Goal: Task Accomplishment & Management: Use online tool/utility

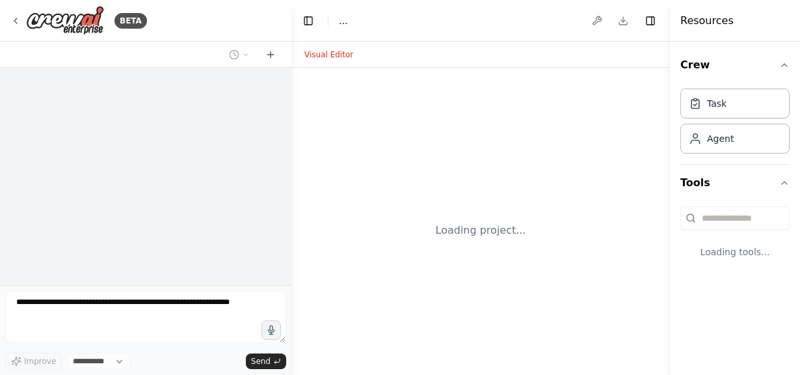
select select "****"
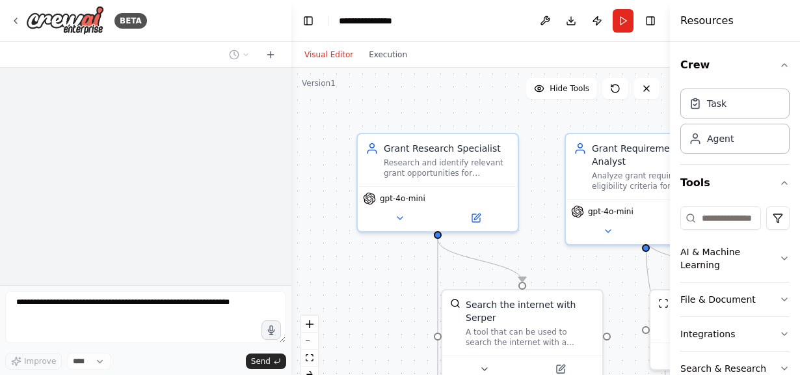
click at [327, 54] on button "Visual Editor" at bounding box center [329, 55] width 64 height 16
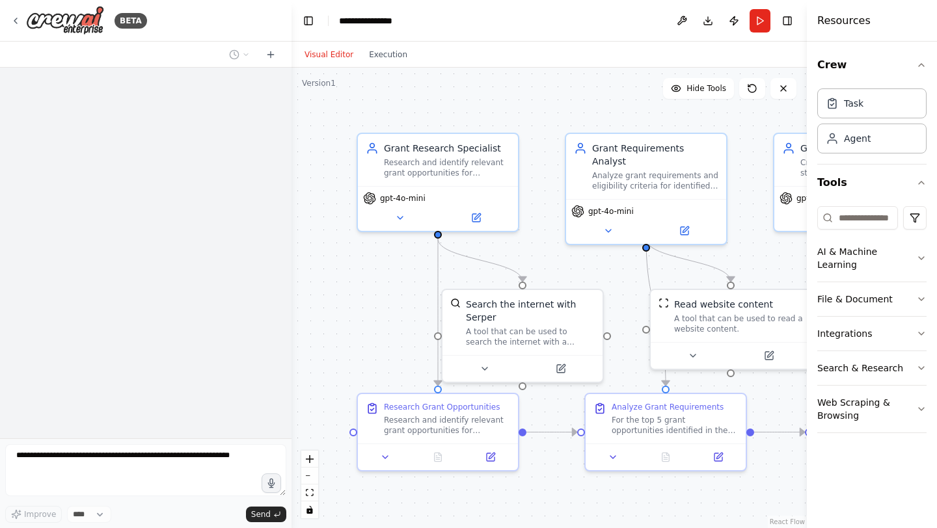
click at [366, 318] on div ".deletable-edge-delete-btn { width: 20px; height: 20px; border: 0px solid #ffff…" at bounding box center [549, 298] width 515 height 461
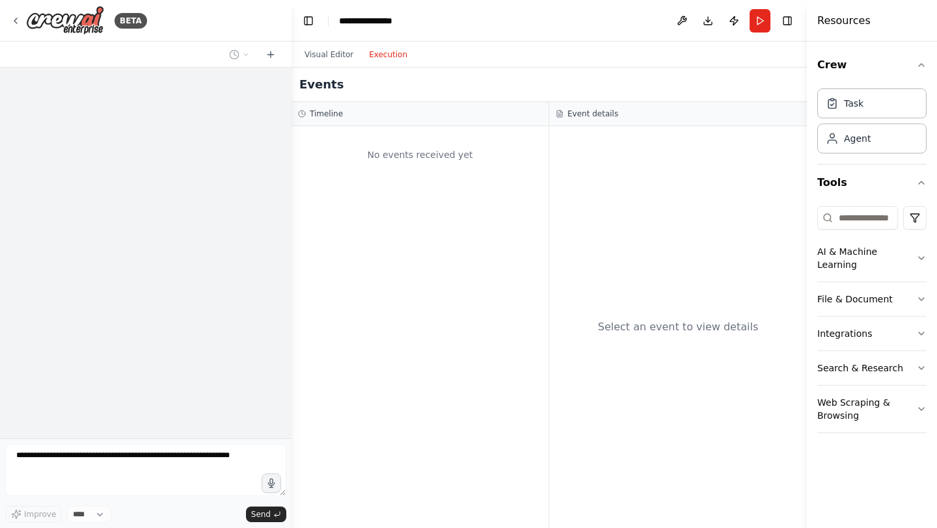
click at [380, 55] on button "Execution" at bounding box center [388, 55] width 54 height 16
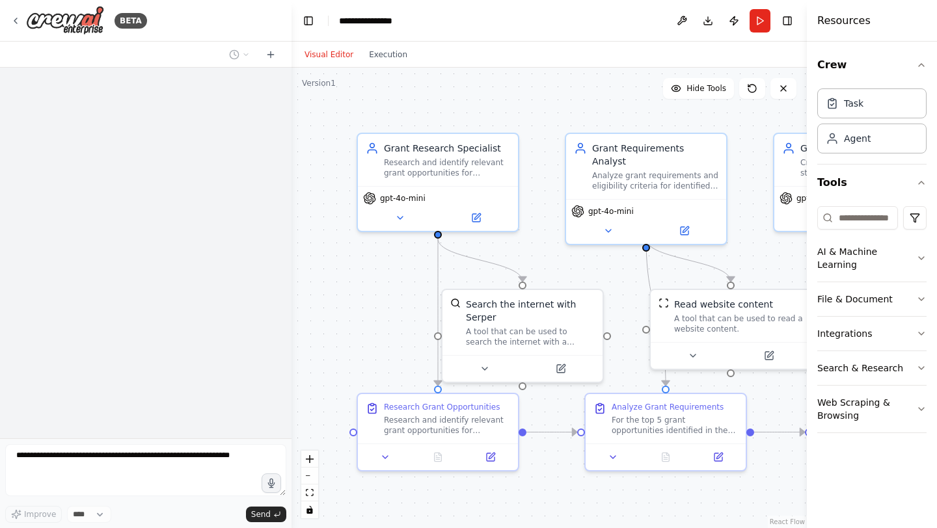
click at [332, 55] on button "Visual Editor" at bounding box center [329, 55] width 64 height 16
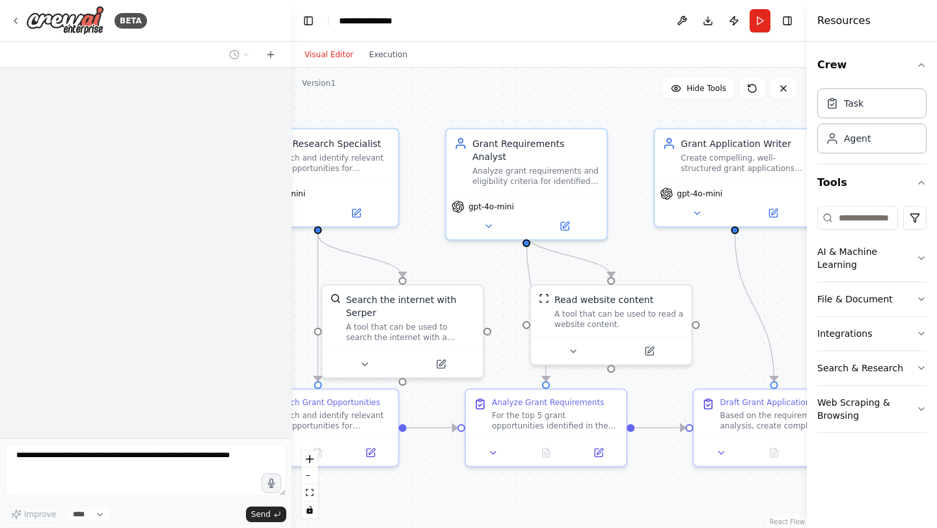
drag, startPoint x: 710, startPoint y: 257, endPoint x: 590, endPoint y: 252, distance: 119.8
click at [590, 252] on div ".deletable-edge-delete-btn { width: 20px; height: 20px; border: 0px solid #ffff…" at bounding box center [549, 298] width 515 height 461
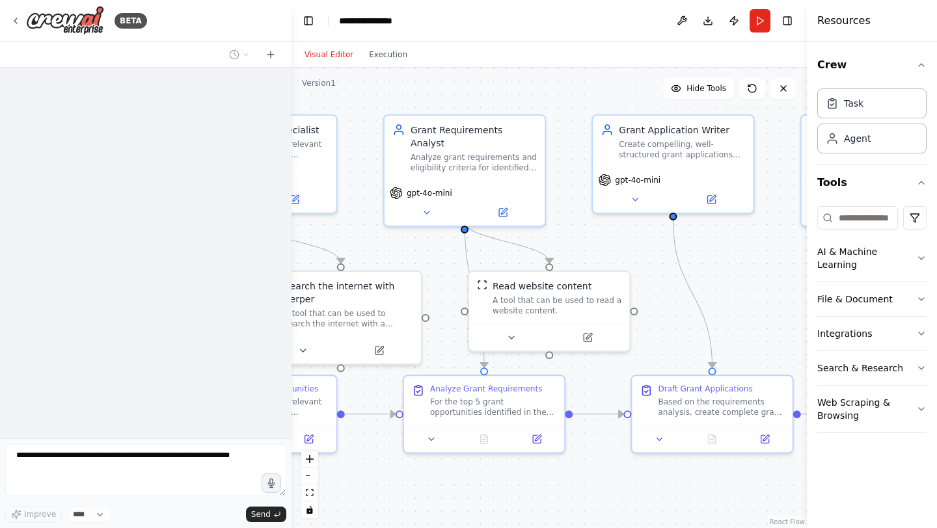
drag, startPoint x: 618, startPoint y: 252, endPoint x: 556, endPoint y: 239, distance: 63.3
click at [556, 239] on div ".deletable-edge-delete-btn { width: 20px; height: 20px; border: 0px solid #ffff…" at bounding box center [549, 298] width 515 height 461
click at [590, 339] on icon at bounding box center [588, 335] width 8 height 8
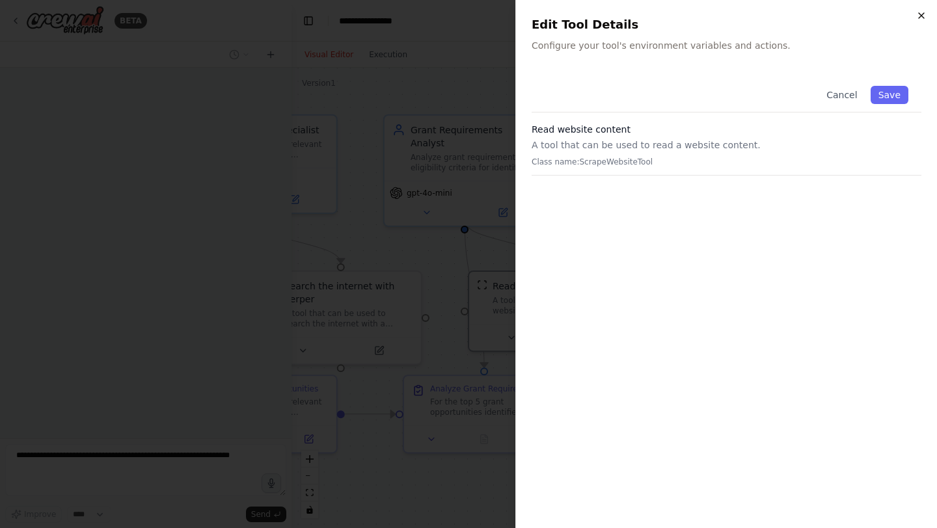
click at [800, 12] on icon "button" at bounding box center [921, 15] width 10 height 10
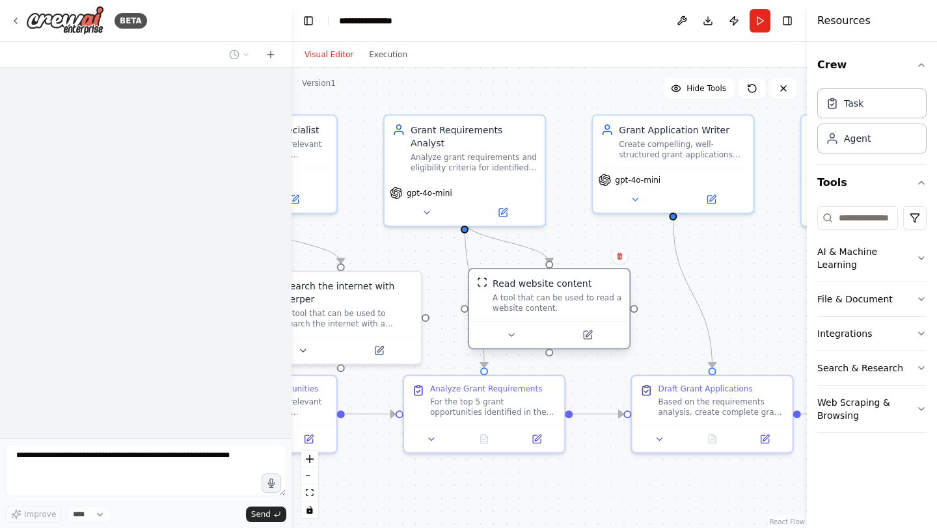
click at [534, 309] on div "A tool that can be used to read a website content." at bounding box center [557, 303] width 129 height 21
click at [511, 338] on icon at bounding box center [511, 335] width 10 height 10
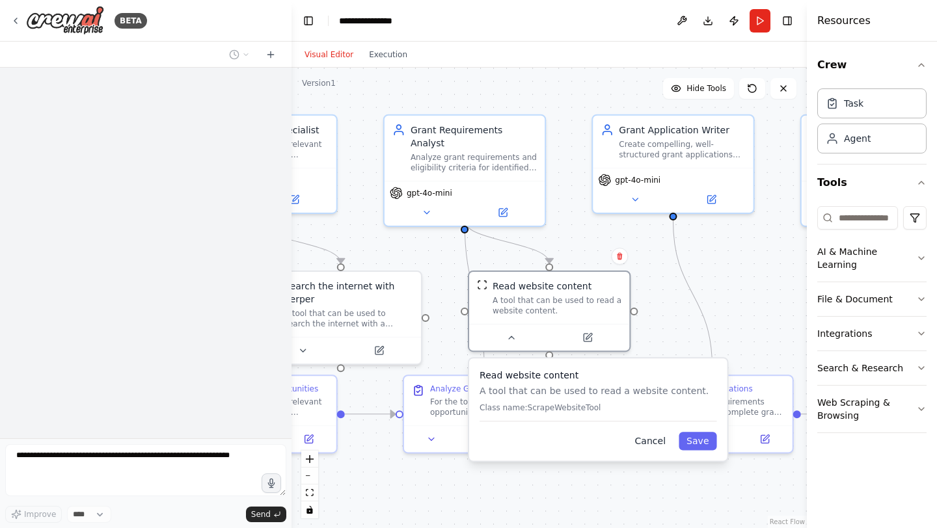
click at [652, 374] on button "Cancel" at bounding box center [650, 441] width 47 height 18
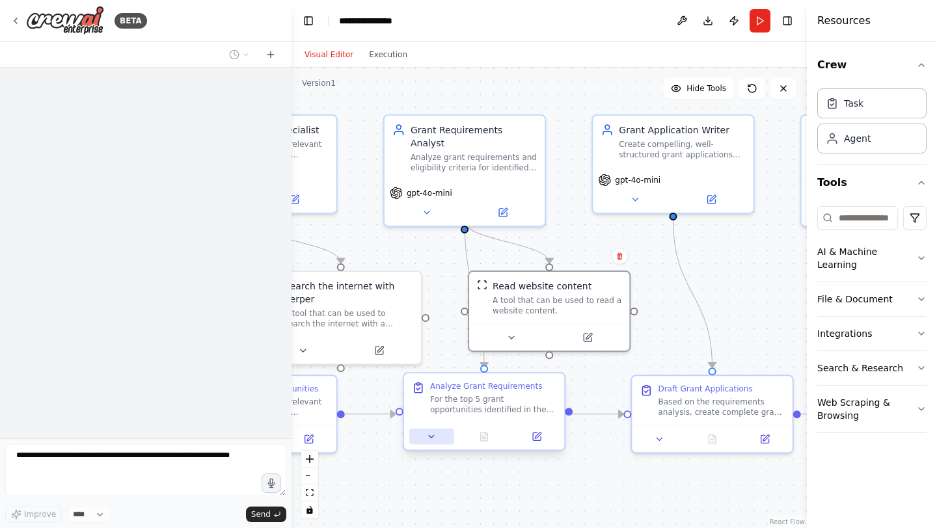
click at [433, 374] on icon at bounding box center [431, 436] width 10 height 10
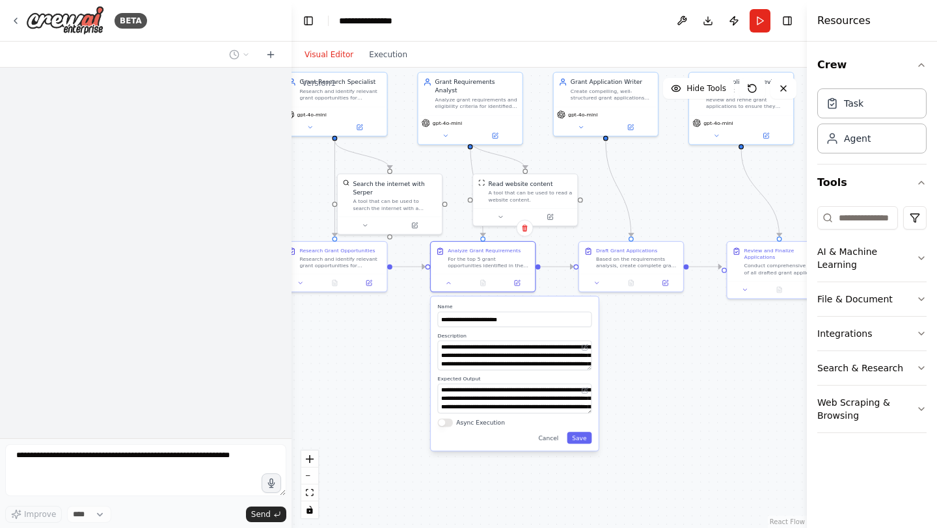
drag, startPoint x: 673, startPoint y: 467, endPoint x: 661, endPoint y: 329, distance: 139.1
click at [661, 329] on div ".deletable-edge-delete-btn { width: 20px; height: 20px; border: 0px solid #ffff…" at bounding box center [549, 298] width 515 height 461
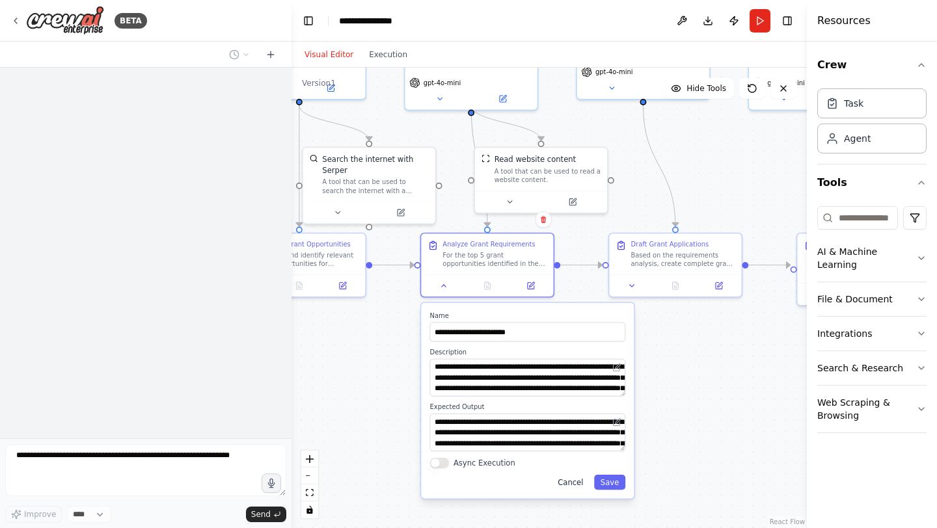
click at [572, 374] on button "Cancel" at bounding box center [570, 482] width 38 height 15
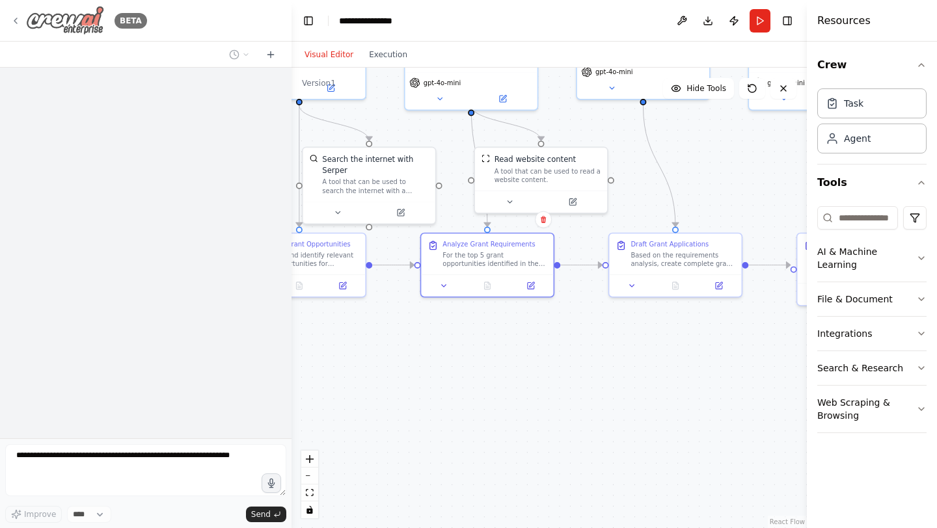
click at [16, 23] on icon at bounding box center [15, 20] width 3 height 5
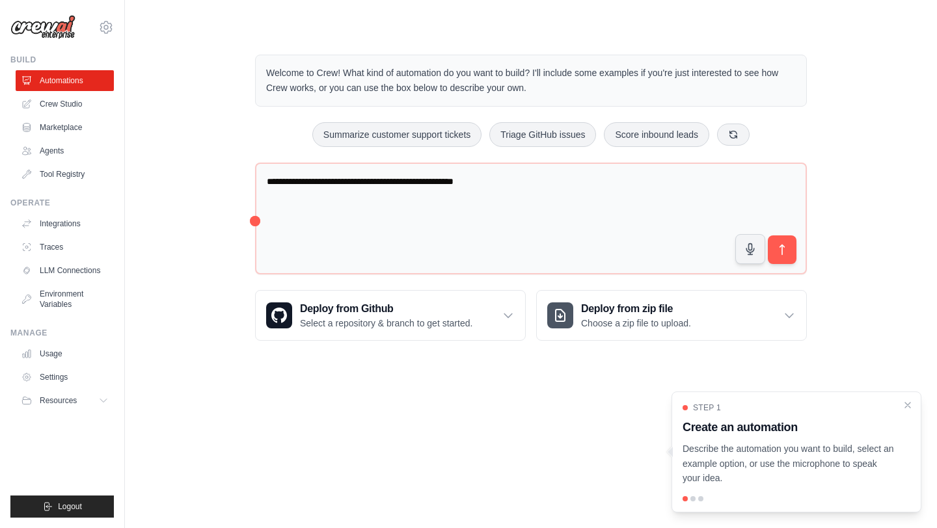
click at [599, 416] on body "ma.kailasa@innerawakening.org Settings Build Automations Crew Studio Resources …" at bounding box center [468, 264] width 937 height 528
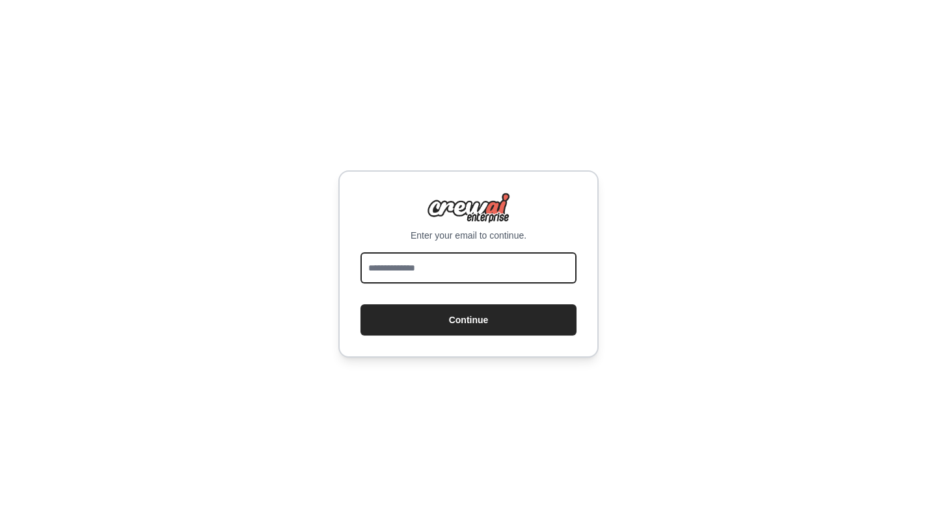
click at [473, 275] on input "email" at bounding box center [468, 267] width 216 height 31
click at [418, 267] on input "email" at bounding box center [468, 267] width 216 height 31
type input "**********"
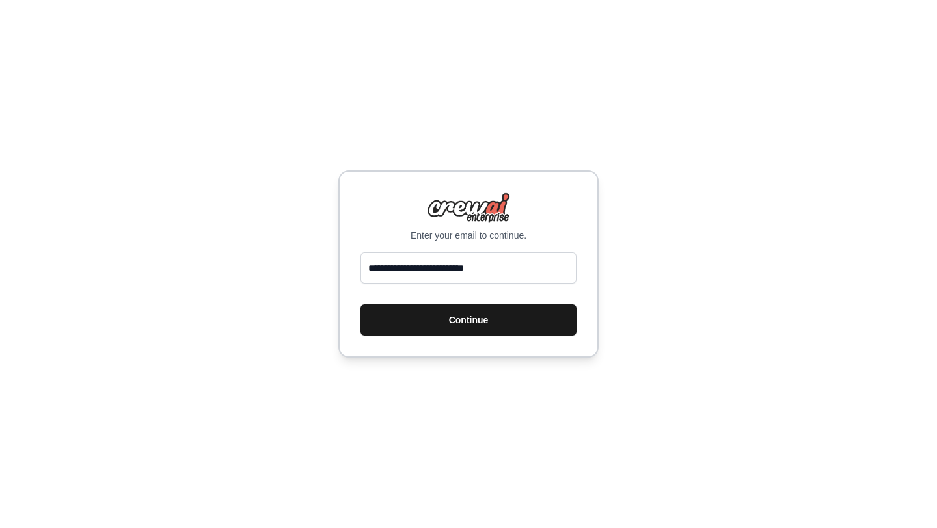
click at [437, 326] on button "Continue" at bounding box center [468, 320] width 216 height 31
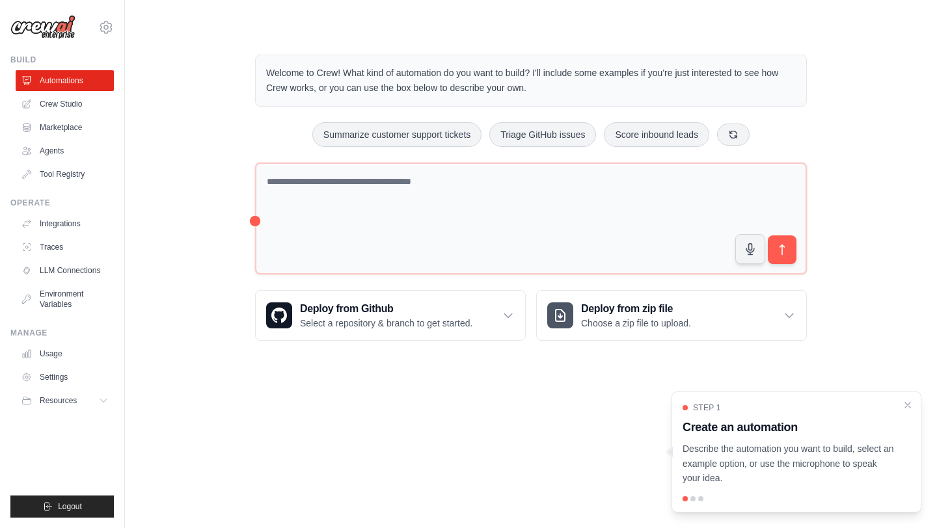
click at [169, 294] on div "Welcome to Crew! What kind of automation do you want to build? I'll include som…" at bounding box center [531, 198] width 770 height 328
click at [51, 105] on link "Crew Studio" at bounding box center [66, 104] width 98 height 21
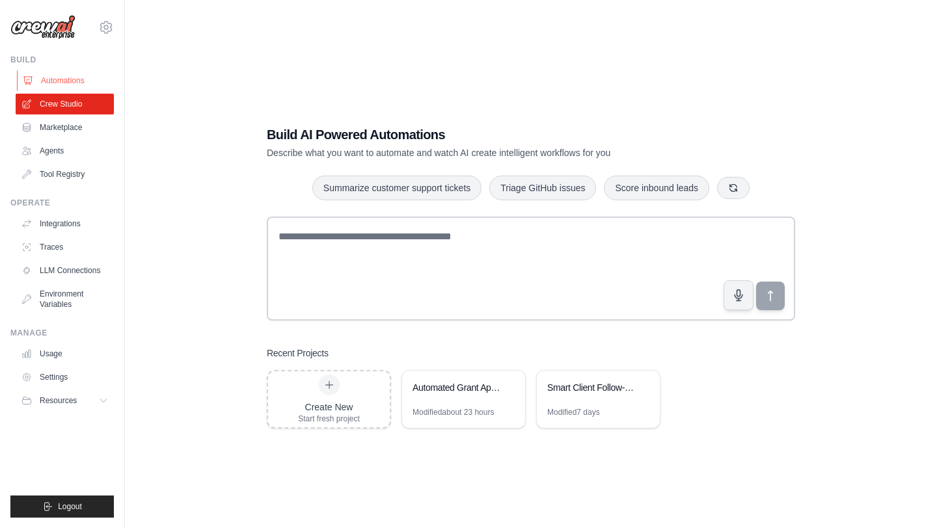
click at [55, 77] on link "Automations" at bounding box center [66, 80] width 98 height 21
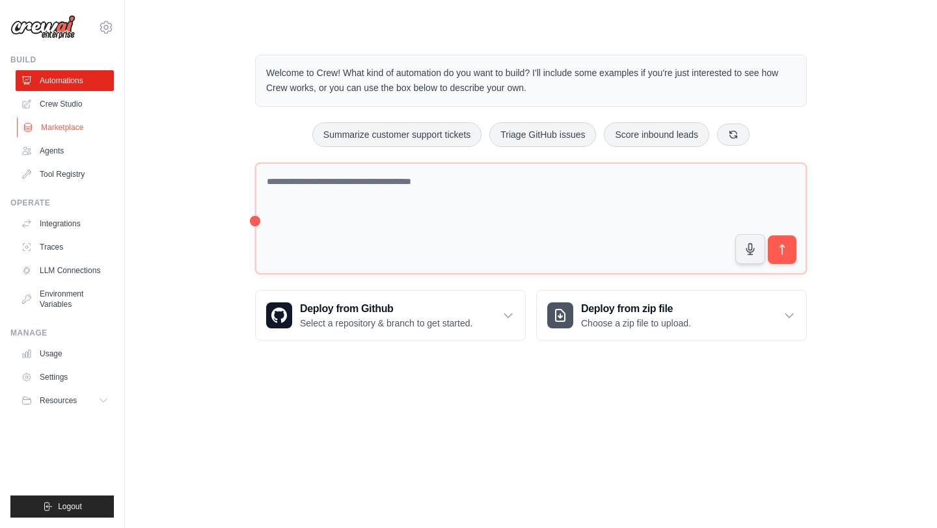
click at [48, 122] on link "Marketplace" at bounding box center [66, 127] width 98 height 21
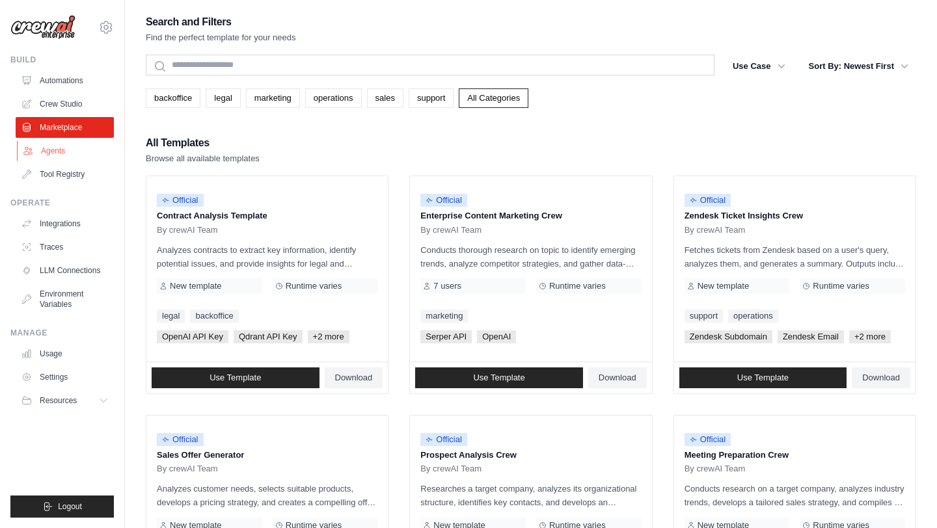
click at [46, 152] on link "Agents" at bounding box center [66, 151] width 98 height 21
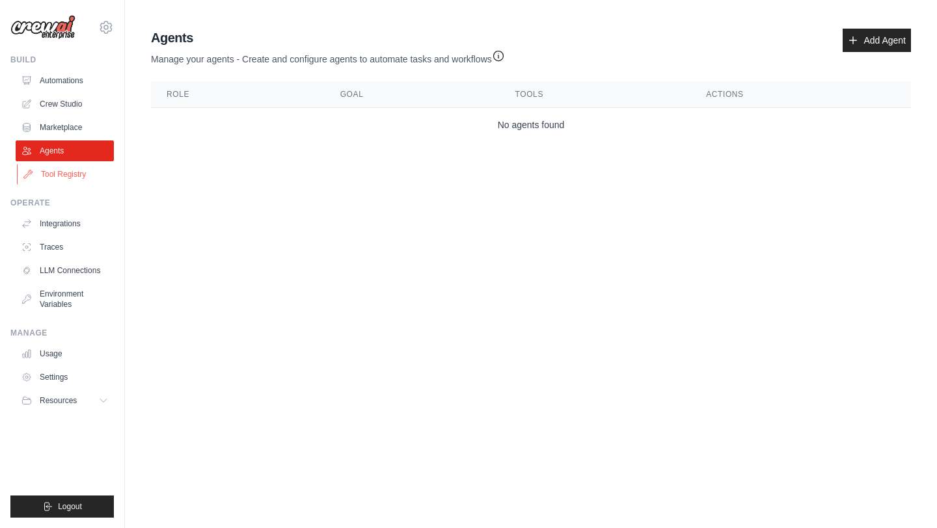
click at [48, 172] on link "Tool Registry" at bounding box center [66, 174] width 98 height 21
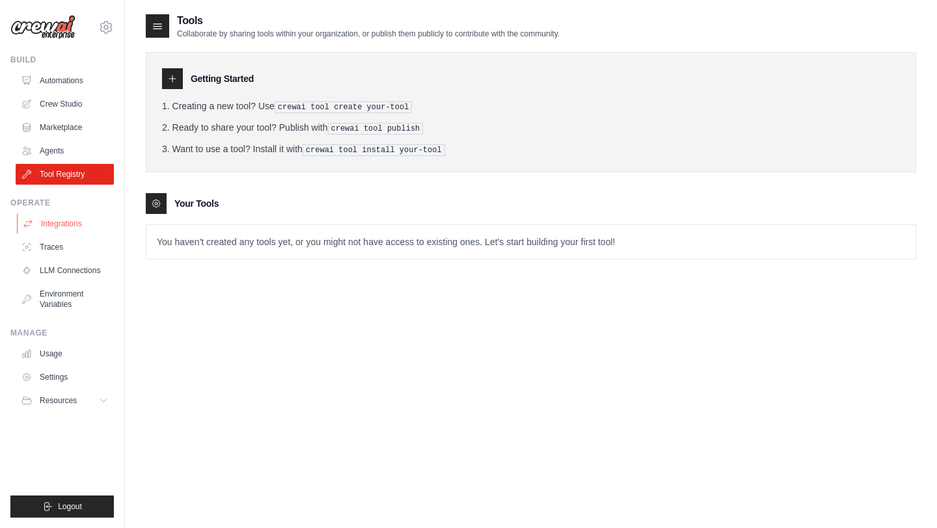
click at [71, 224] on link "Integrations" at bounding box center [66, 223] width 98 height 21
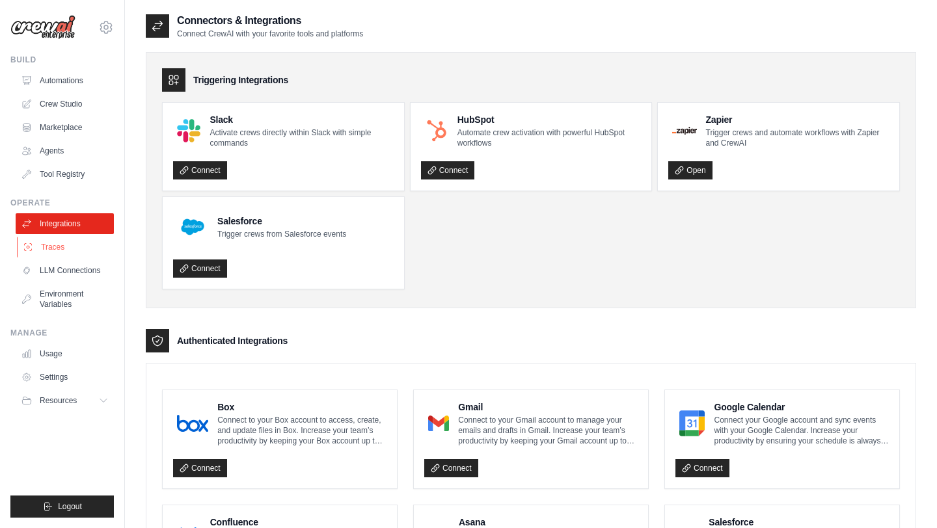
click at [48, 251] on link "Traces" at bounding box center [66, 247] width 98 height 21
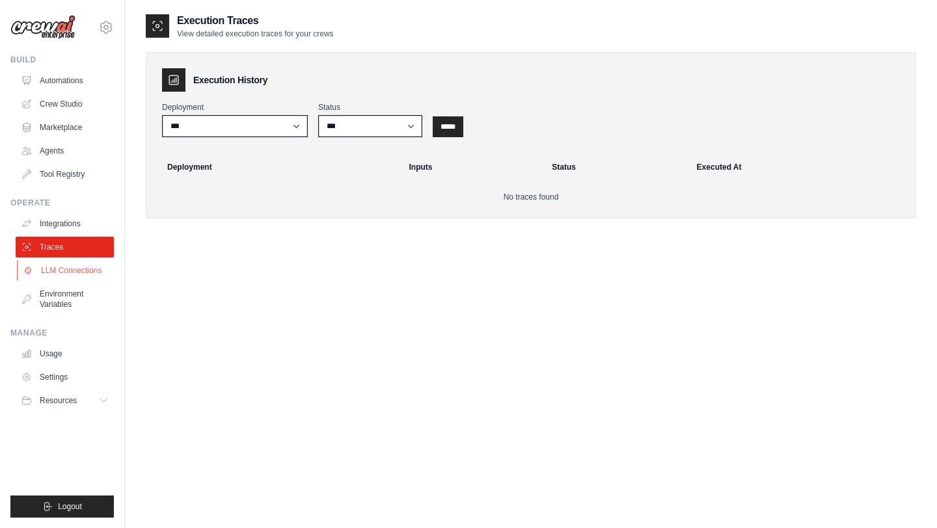
click at [48, 269] on link "LLM Connections" at bounding box center [66, 270] width 98 height 21
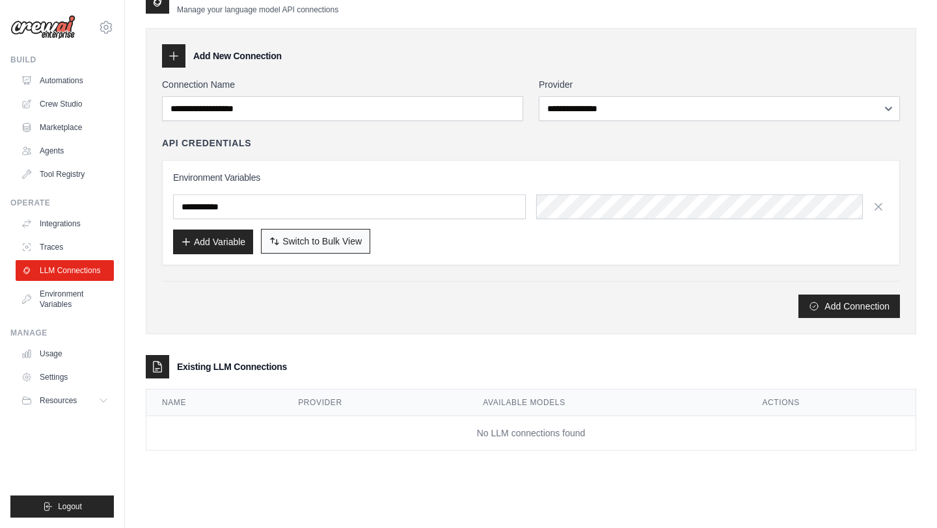
scroll to position [16, 0]
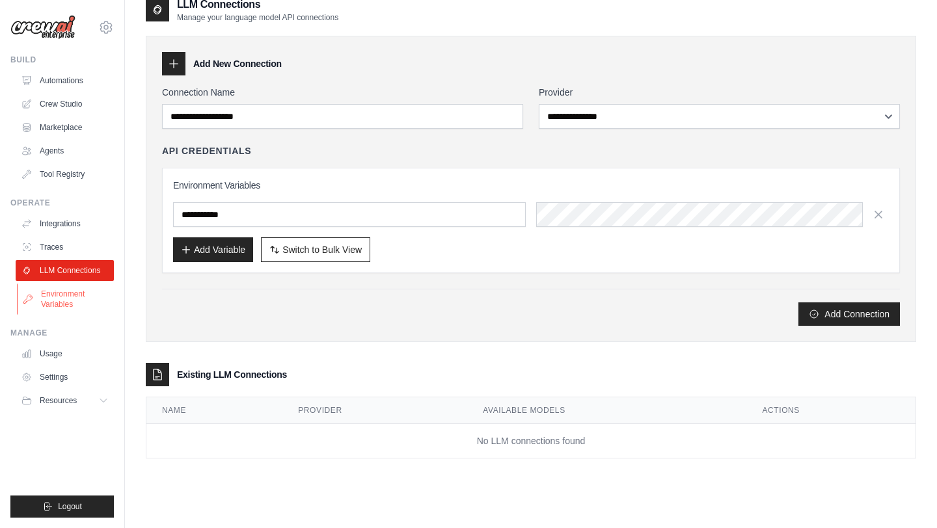
click at [56, 304] on link "Environment Variables" at bounding box center [66, 299] width 98 height 31
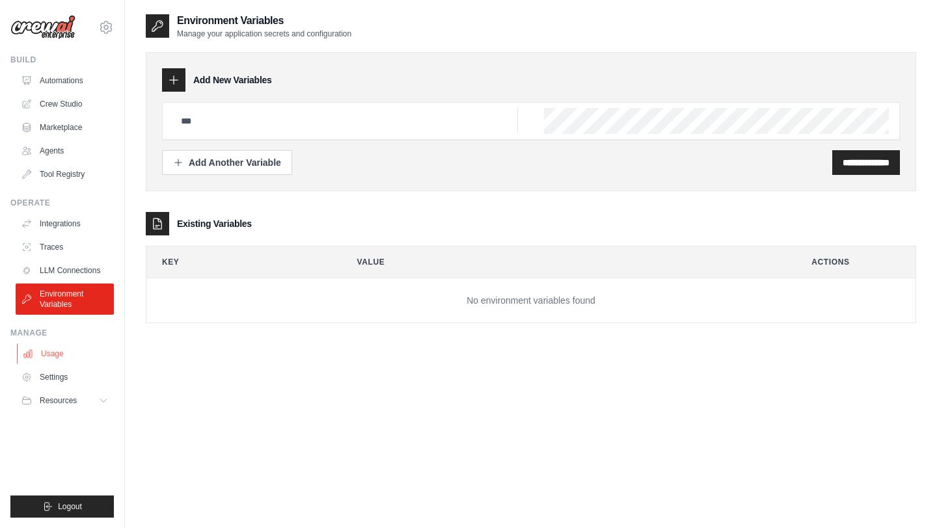
click at [52, 357] on link "Usage" at bounding box center [66, 354] width 98 height 21
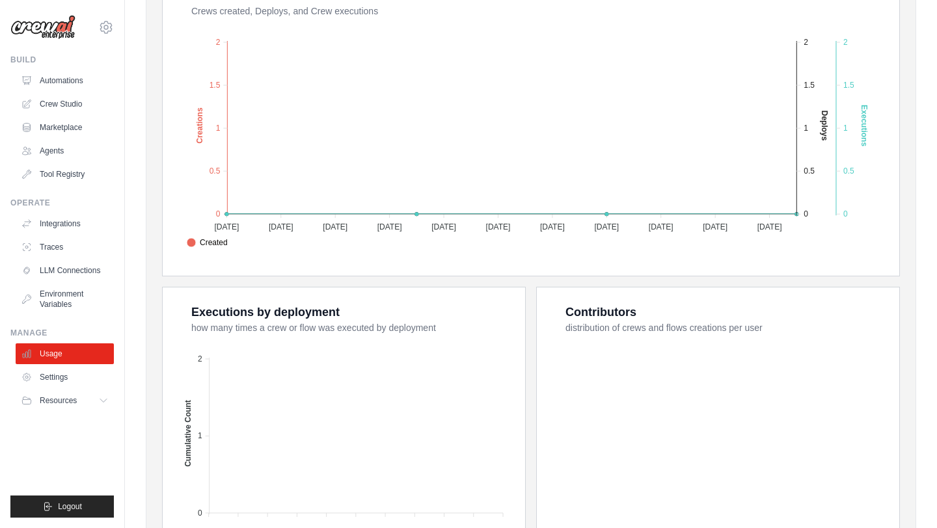
scroll to position [415, 0]
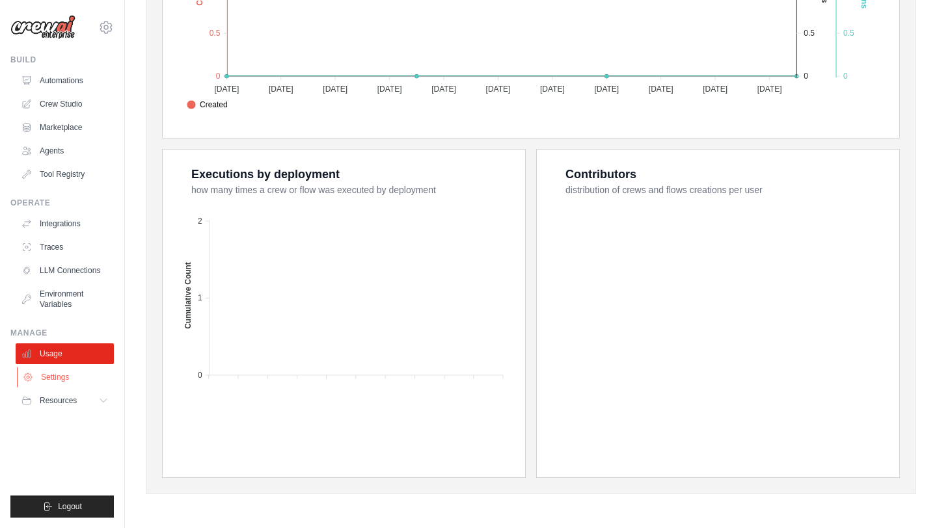
click at [52, 380] on link "Settings" at bounding box center [66, 377] width 98 height 21
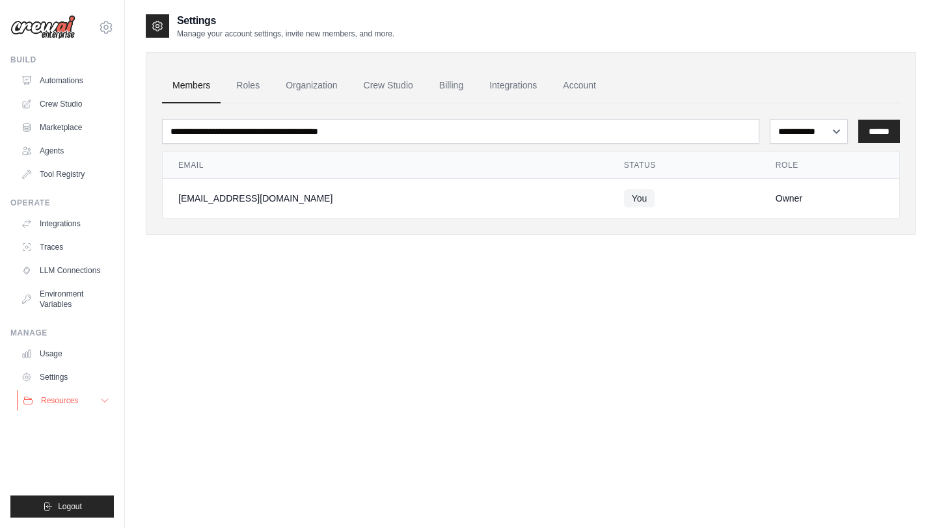
click at [55, 402] on span "Resources" at bounding box center [59, 401] width 37 height 10
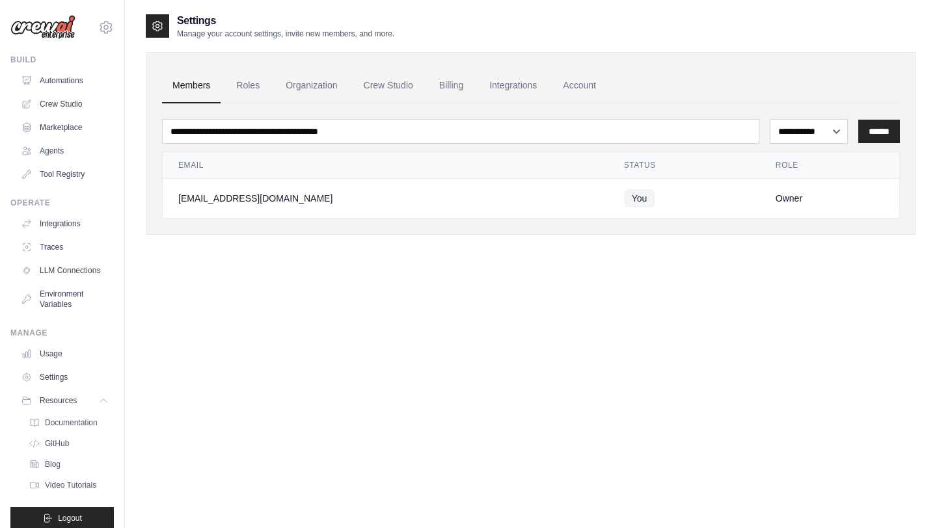
scroll to position [12, 0]
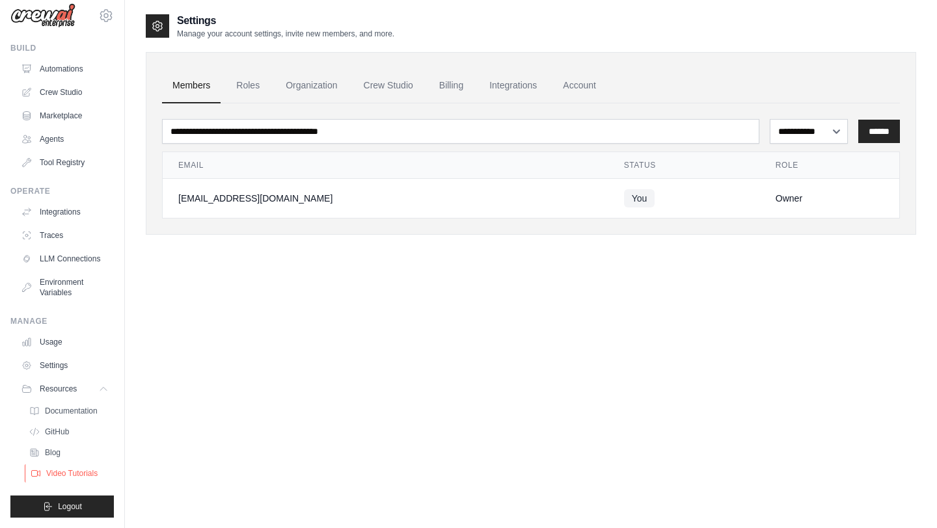
click at [63, 470] on span "Video Tutorials" at bounding box center [71, 474] width 51 height 10
click at [57, 430] on span "GitHub" at bounding box center [58, 432] width 24 height 10
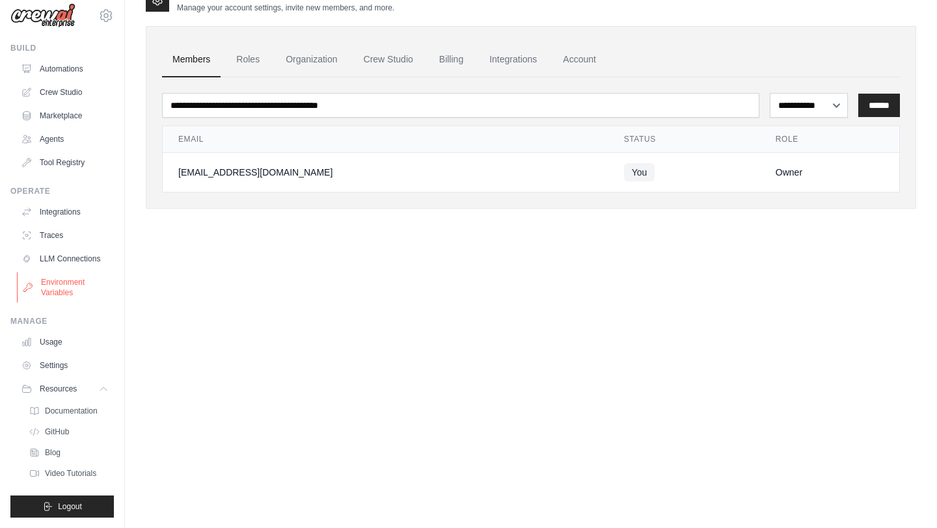
scroll to position [0, 0]
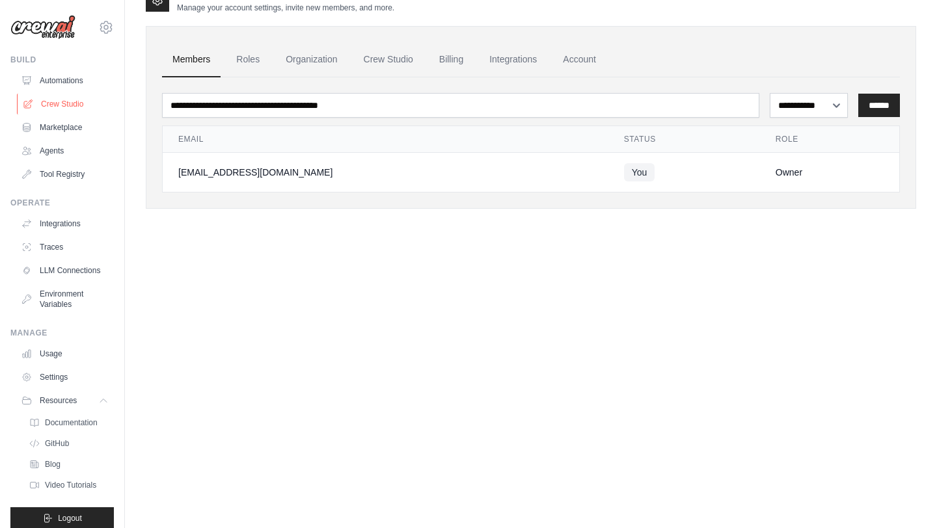
click at [59, 107] on link "Crew Studio" at bounding box center [66, 104] width 98 height 21
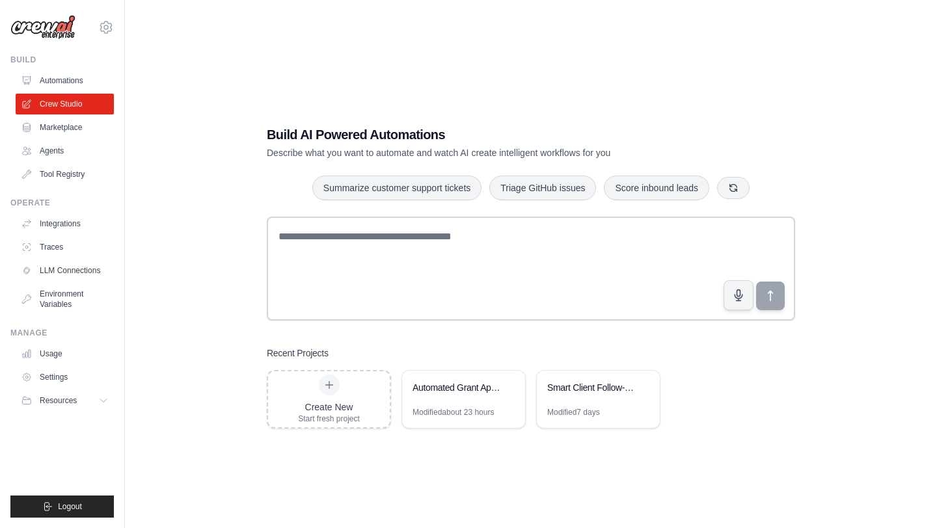
click at [57, 82] on link "Automations" at bounding box center [65, 80] width 98 height 21
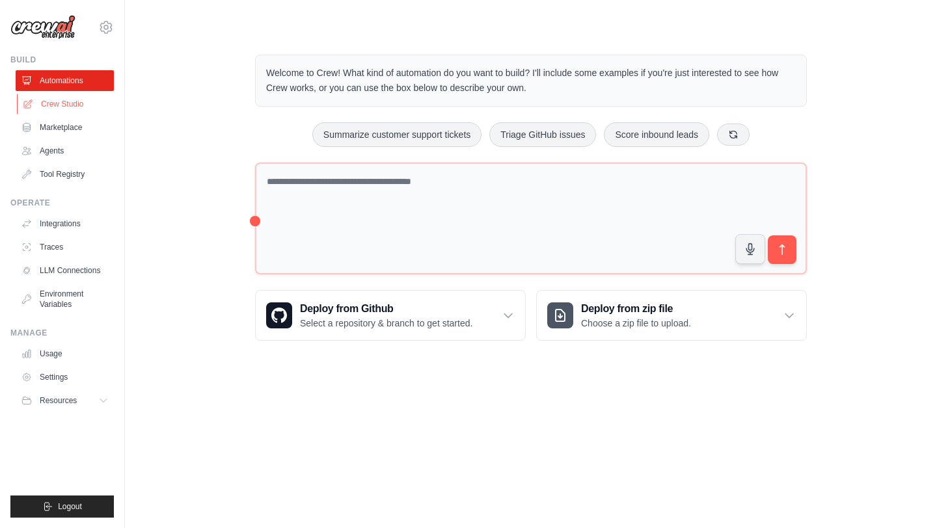
click at [57, 103] on link "Crew Studio" at bounding box center [66, 104] width 98 height 21
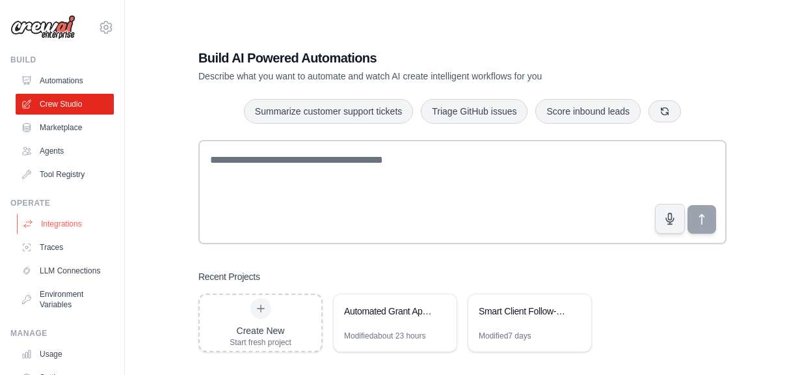
scroll to position [82, 0]
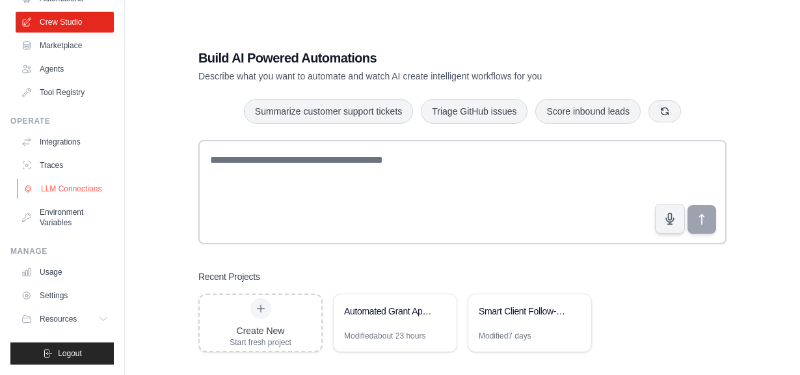
click at [62, 187] on link "LLM Connections" at bounding box center [66, 188] width 98 height 21
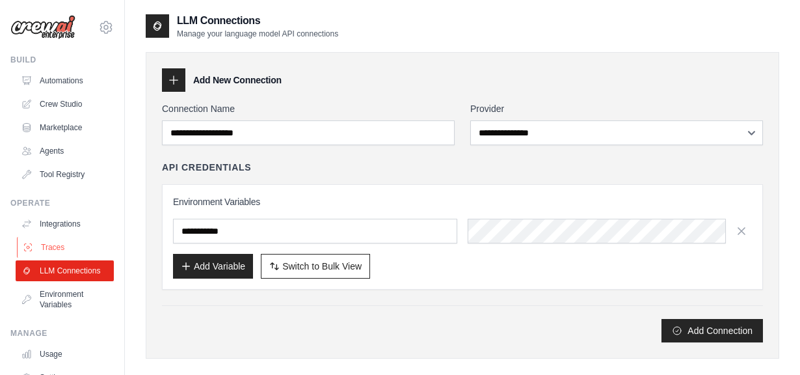
click at [55, 246] on link "Traces" at bounding box center [66, 247] width 98 height 21
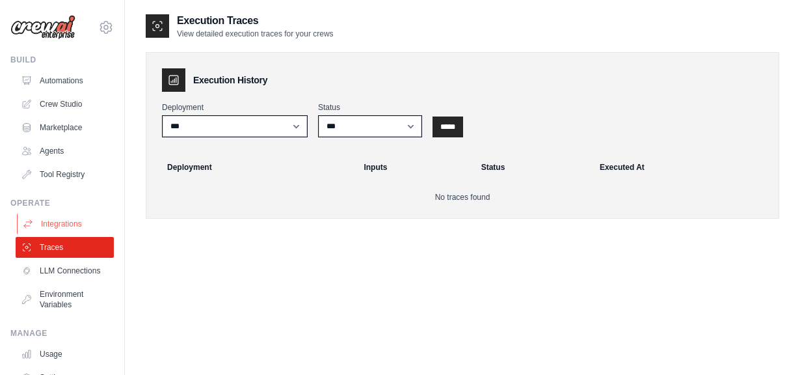
click at [57, 221] on link "Integrations" at bounding box center [66, 223] width 98 height 21
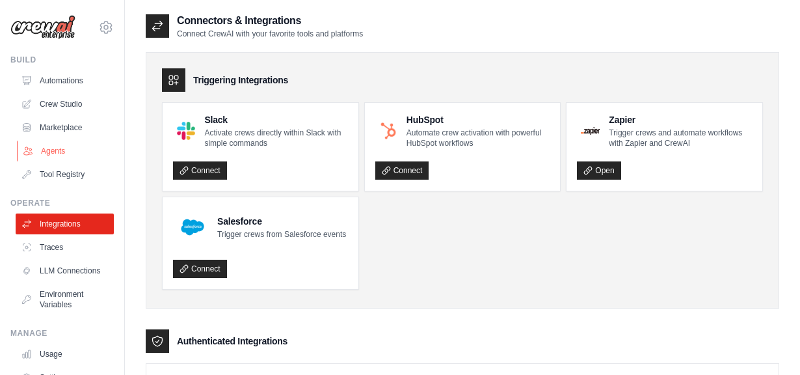
click at [48, 152] on link "Agents" at bounding box center [66, 151] width 98 height 21
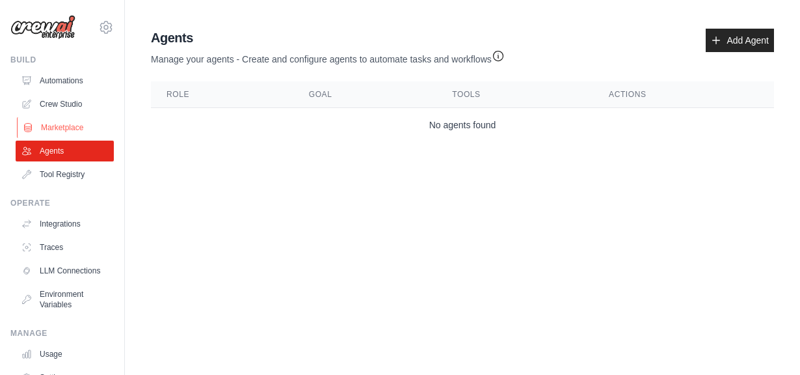
click at [57, 127] on link "Marketplace" at bounding box center [66, 127] width 98 height 21
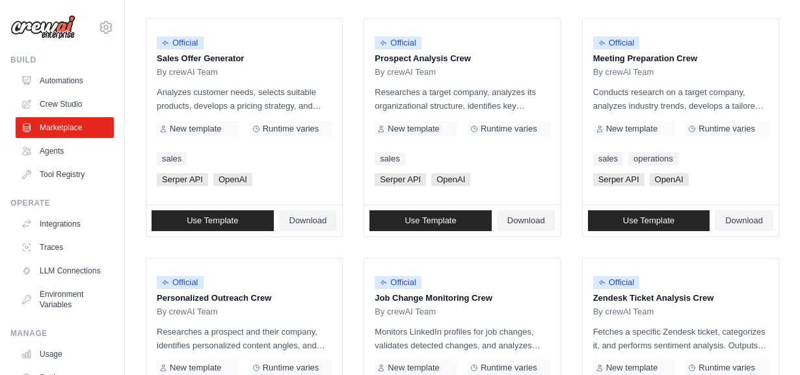
scroll to position [430, 0]
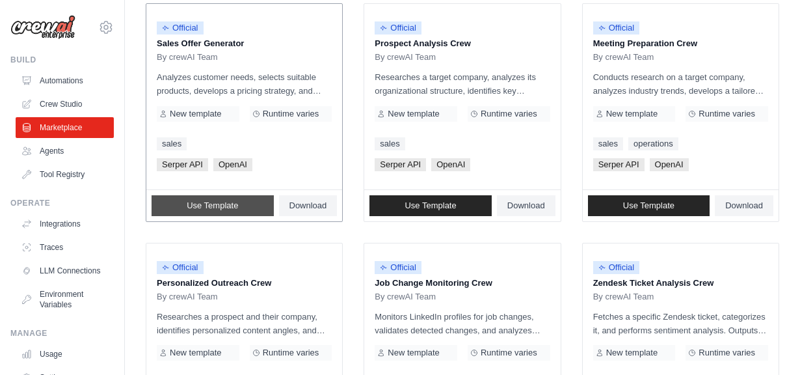
click at [210, 205] on span "Use Template" at bounding box center [212, 205] width 51 height 10
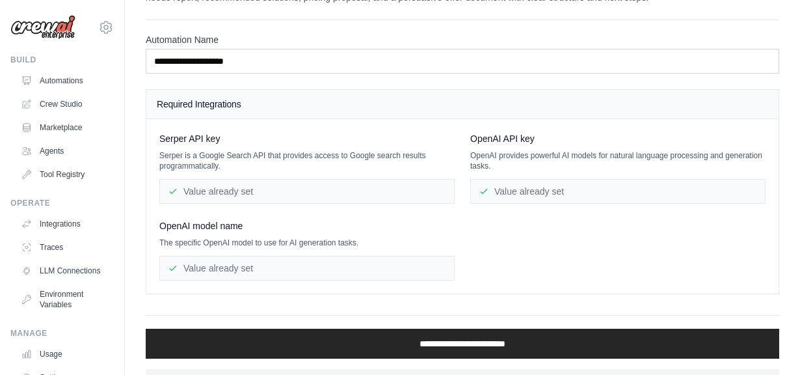
scroll to position [79, 0]
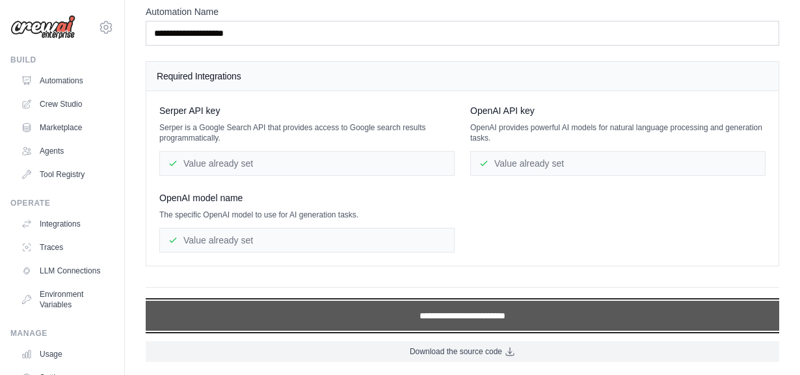
click at [444, 314] on input "**********" at bounding box center [463, 316] width 634 height 30
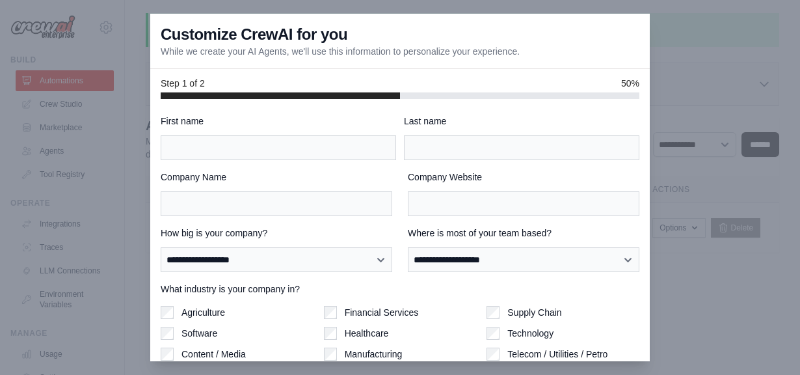
click at [718, 67] on div at bounding box center [400, 187] width 800 height 375
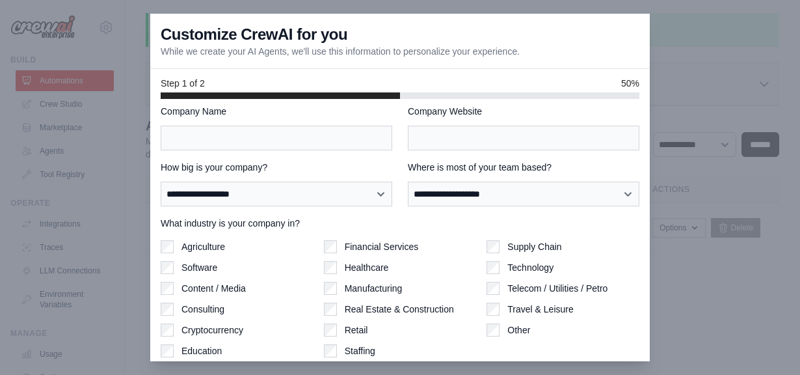
scroll to position [111, 0]
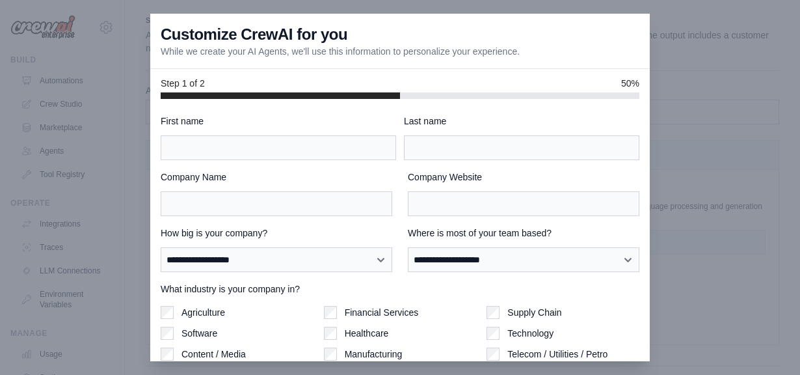
scroll to position [79, 0]
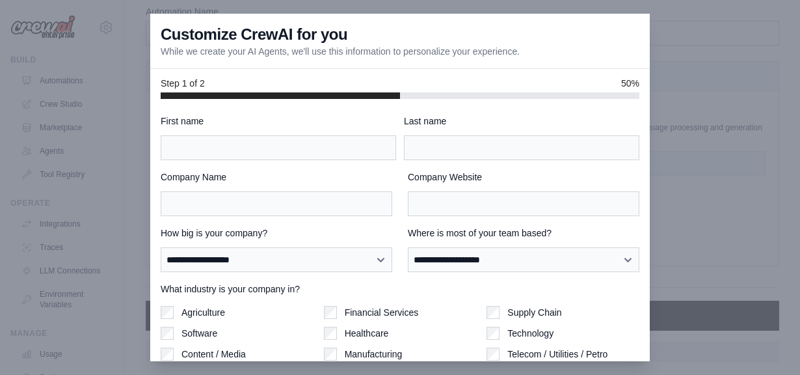
click at [706, 211] on div at bounding box center [400, 187] width 800 height 375
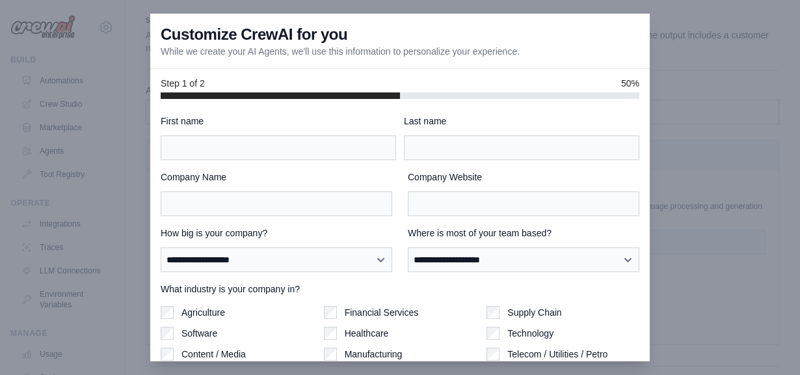
click at [461, 17] on div "Customize CrewAI for you While we create your AI Agents, we'll use this informa…" at bounding box center [400, 41] width 500 height 55
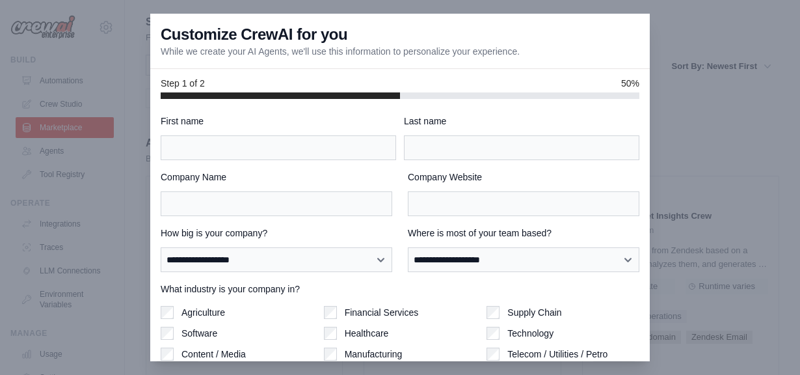
click at [338, 41] on h3 "Customize CrewAI for you" at bounding box center [254, 34] width 187 height 21
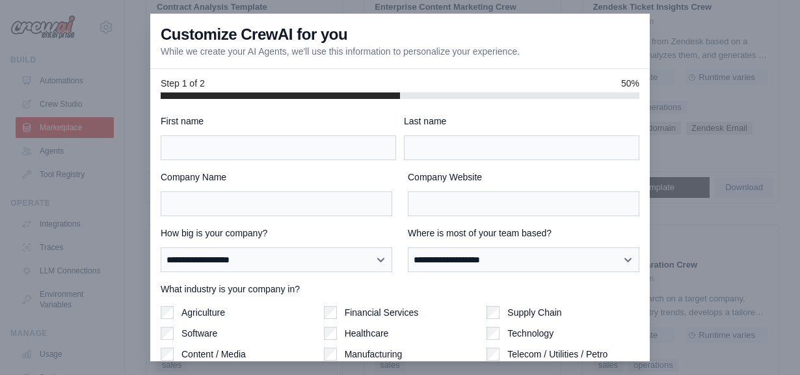
scroll to position [234, 0]
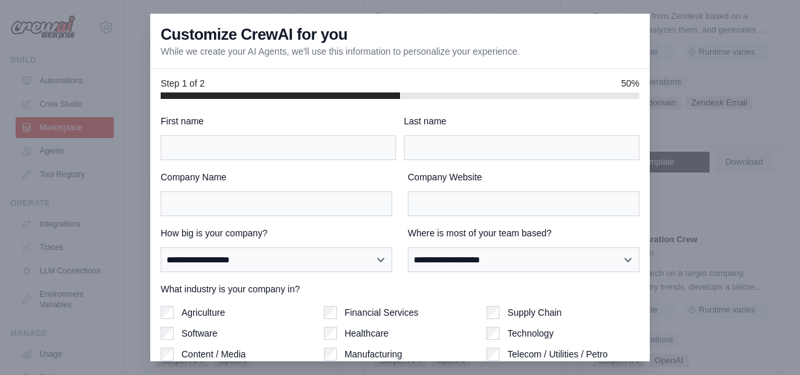
click at [705, 96] on div at bounding box center [400, 187] width 800 height 375
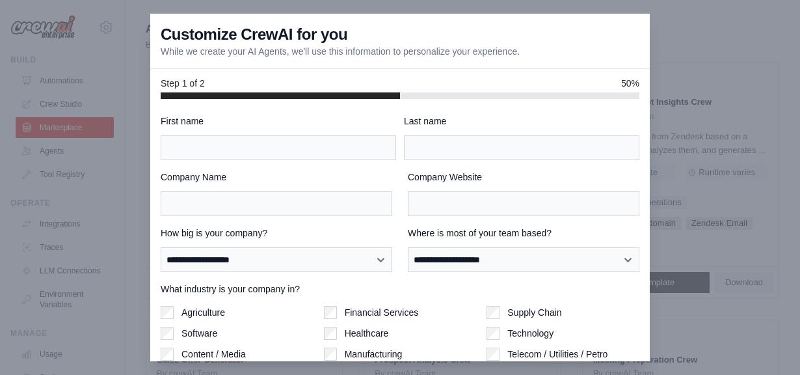
scroll to position [111, 0]
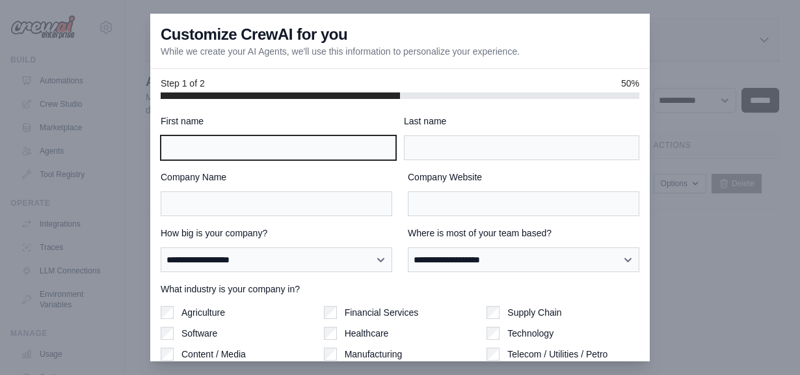
click at [221, 144] on input "First name" at bounding box center [279, 147] width 236 height 25
type input "***"
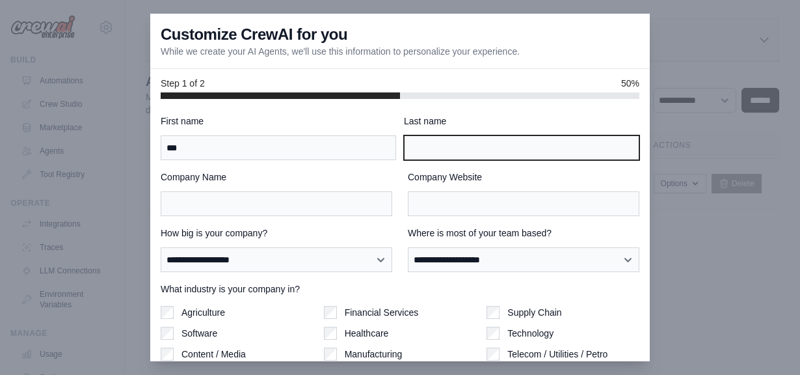
click at [513, 148] on input "Last name" at bounding box center [522, 147] width 236 height 25
type input "***"
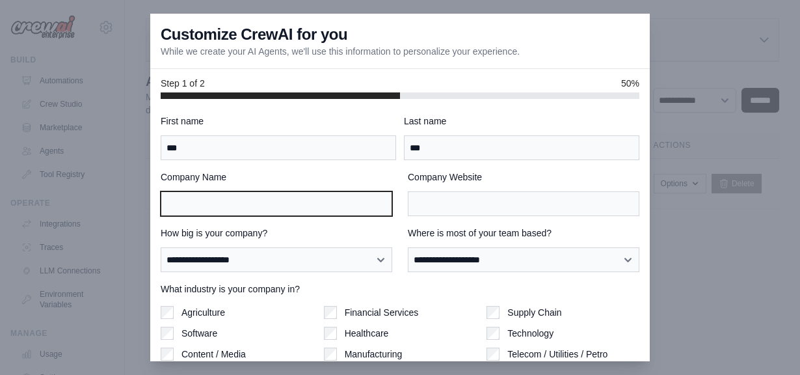
click at [236, 206] on input "Company Name" at bounding box center [277, 203] width 232 height 25
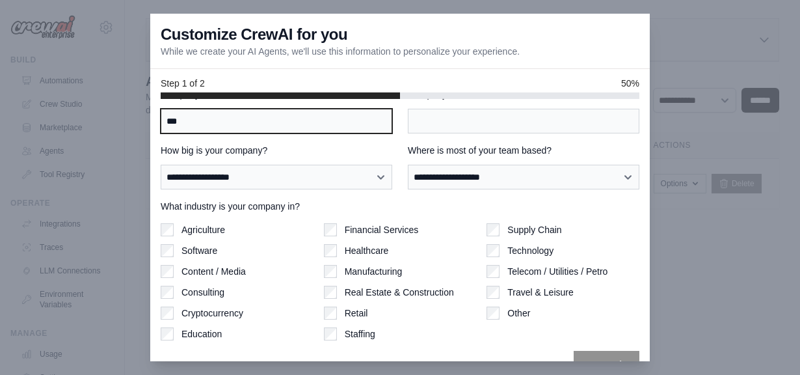
scroll to position [109, 0]
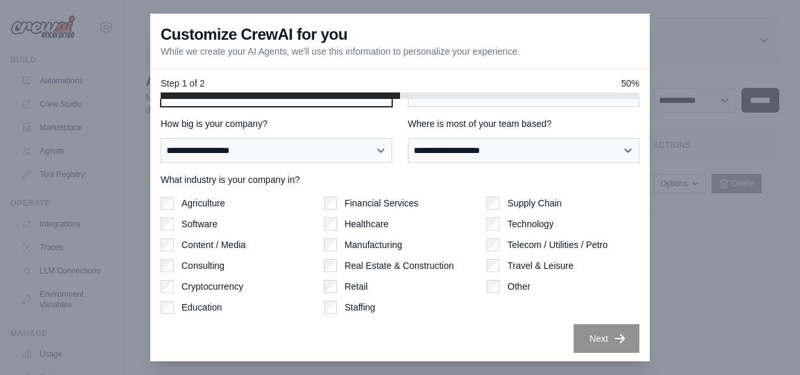
type input "***"
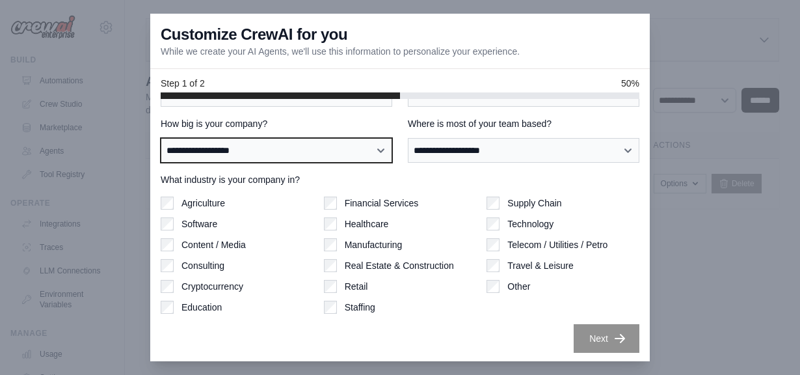
click at [264, 152] on select "**********" at bounding box center [277, 150] width 232 height 25
select select "**********"
click at [161, 138] on select "**********" at bounding box center [277, 150] width 232 height 25
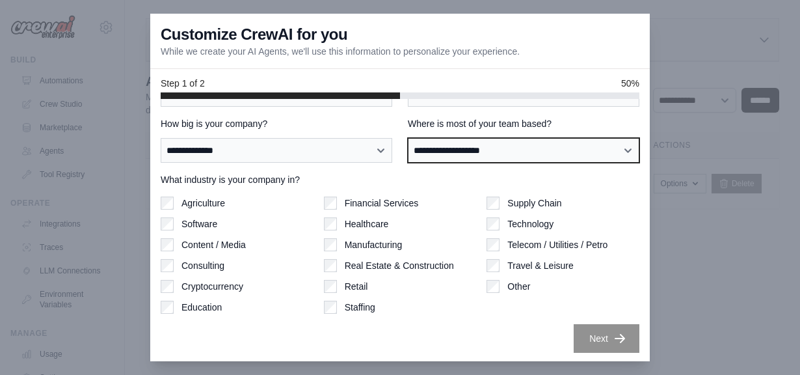
click at [463, 152] on select "**********" at bounding box center [524, 150] width 232 height 25
select select "**********"
click at [408, 138] on select "**********" at bounding box center [524, 150] width 232 height 25
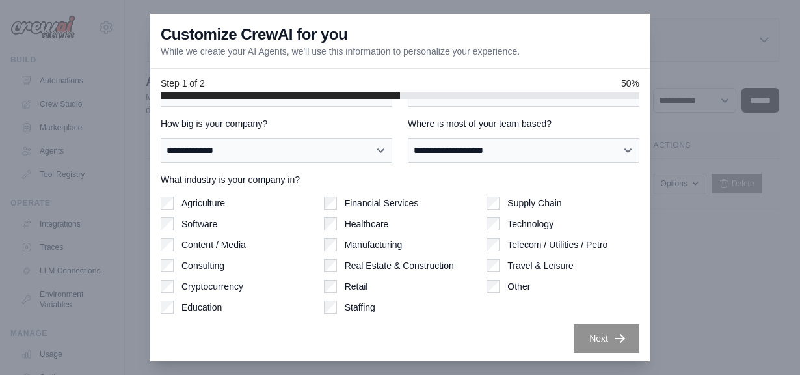
click at [187, 200] on label "Agriculture" at bounding box center [204, 203] width 44 height 13
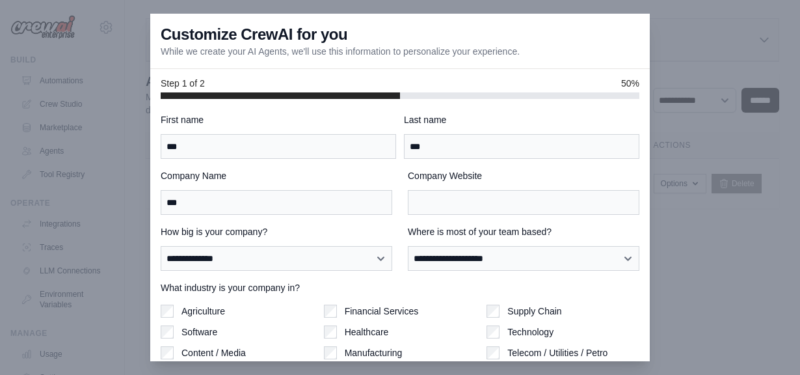
scroll to position [0, 0]
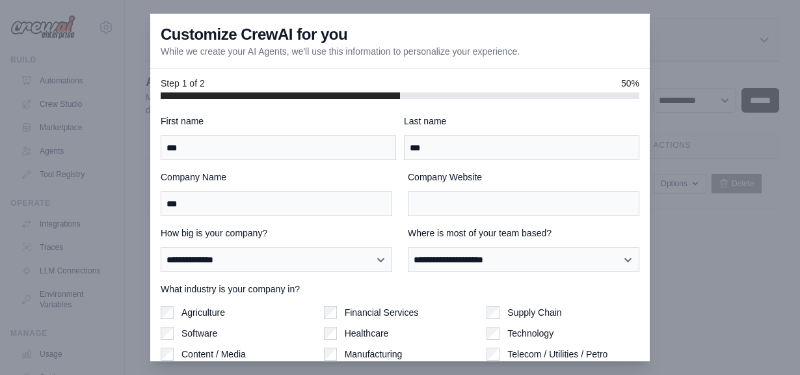
click at [435, 189] on div "Company Website" at bounding box center [524, 193] width 232 height 46
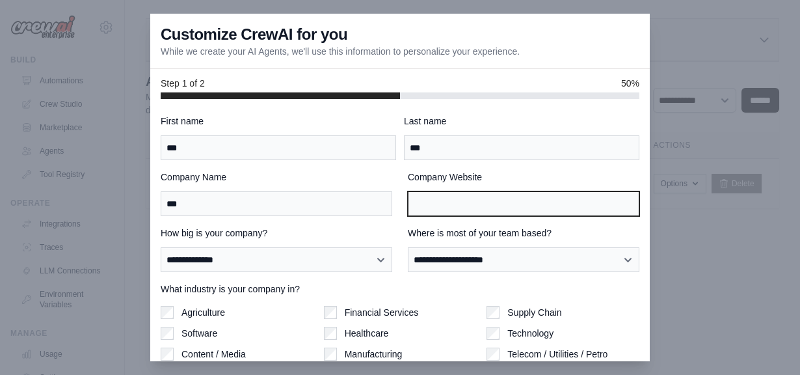
click at [431, 199] on input "Company Website" at bounding box center [524, 203] width 232 height 25
type input "*******"
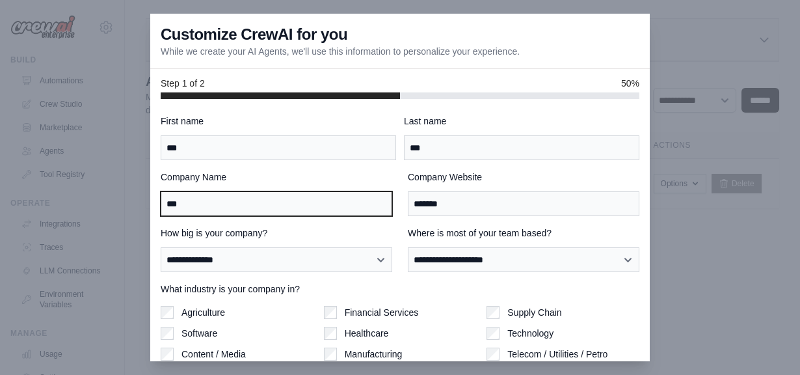
click at [377, 199] on input "***" at bounding box center [277, 203] width 232 height 25
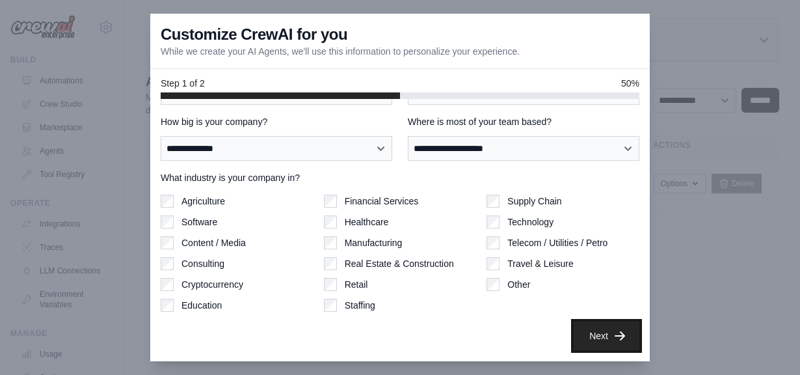
click at [599, 348] on button "Next" at bounding box center [607, 335] width 66 height 29
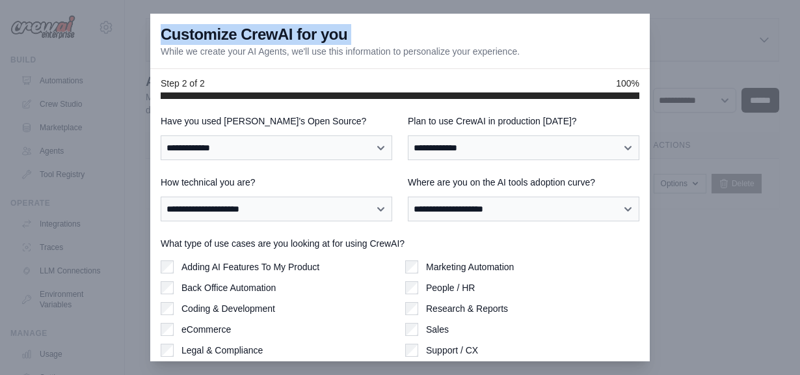
drag, startPoint x: 630, startPoint y: 23, endPoint x: 125, endPoint y: 36, distance: 505.1
click at [125, 36] on div "**********" at bounding box center [400, 187] width 800 height 375
click at [163, 33] on h3 "Customize CrewAI for you" at bounding box center [254, 34] width 187 height 21
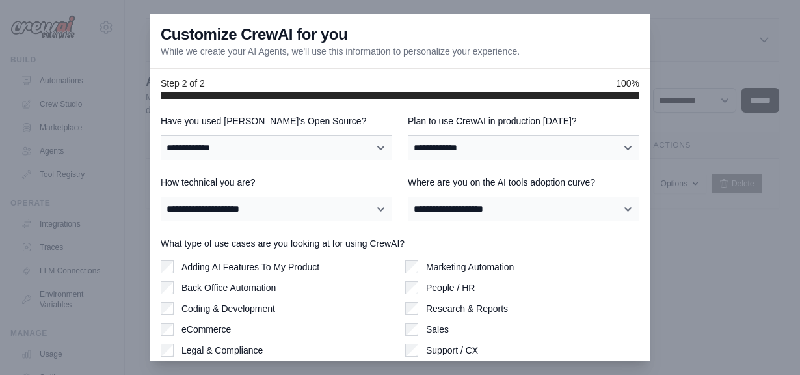
scroll to position [51, 0]
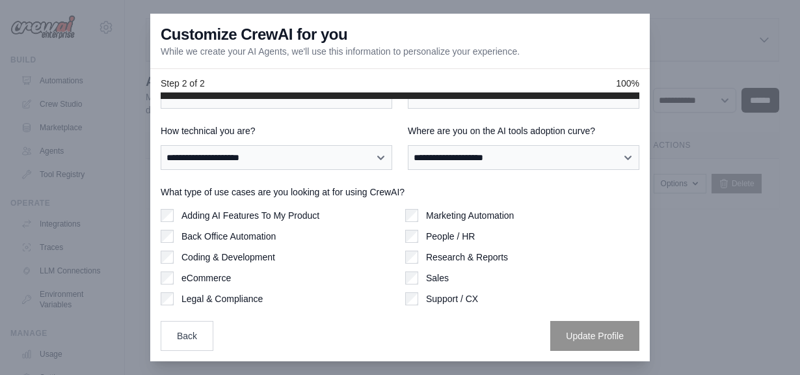
click at [176, 216] on div "Adding AI Features To My Product" at bounding box center [278, 215] width 234 height 13
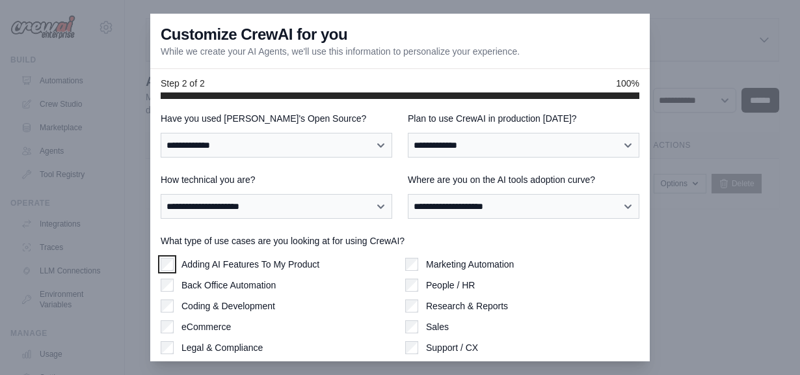
scroll to position [0, 0]
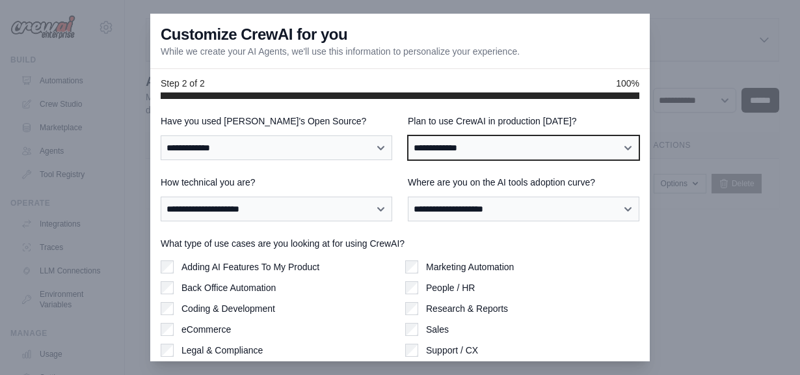
click at [451, 153] on select "**********" at bounding box center [524, 147] width 232 height 25
select select "****"
click at [408, 135] on select "**********" at bounding box center [524, 147] width 232 height 25
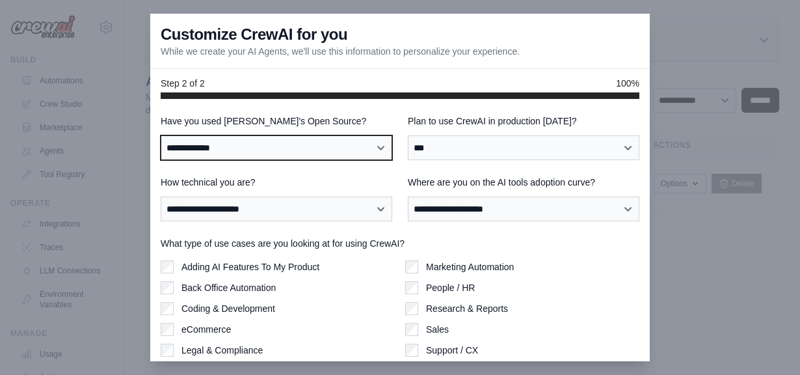
click at [266, 150] on select "**********" at bounding box center [277, 147] width 232 height 25
select select "**"
click at [161, 135] on select "**********" at bounding box center [277, 147] width 232 height 25
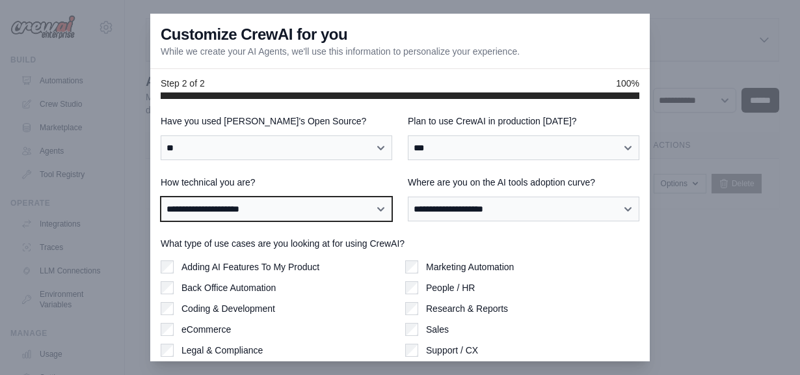
click at [265, 206] on select "**********" at bounding box center [277, 209] width 232 height 25
select select "**********"
click at [161, 197] on select "**********" at bounding box center [277, 209] width 232 height 25
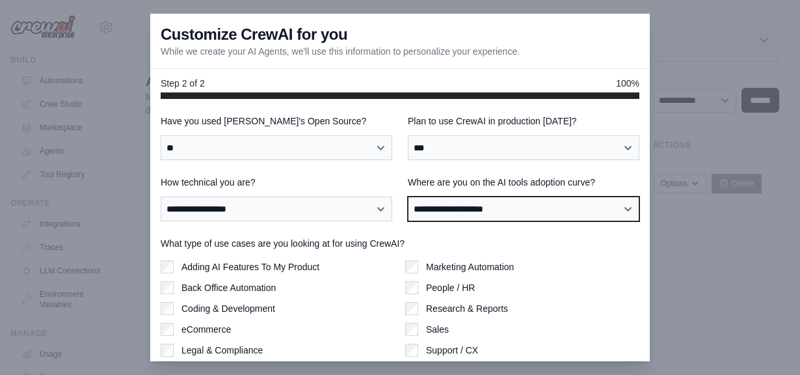
click at [493, 203] on select "**********" at bounding box center [524, 209] width 232 height 25
select select "**********"
click at [408, 197] on select "**********" at bounding box center [524, 209] width 232 height 25
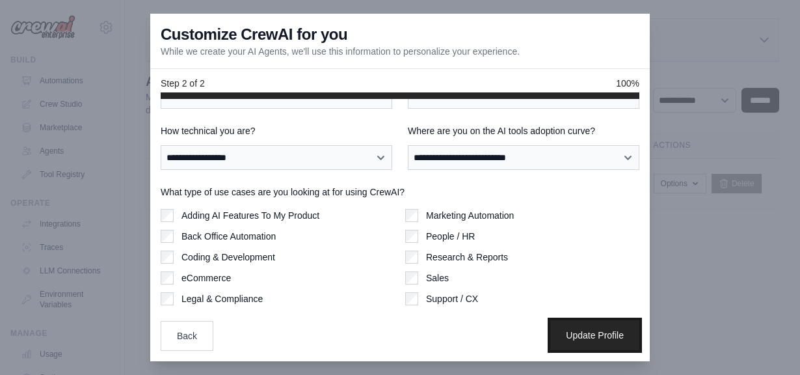
click at [587, 340] on button "Update Profile" at bounding box center [595, 335] width 89 height 30
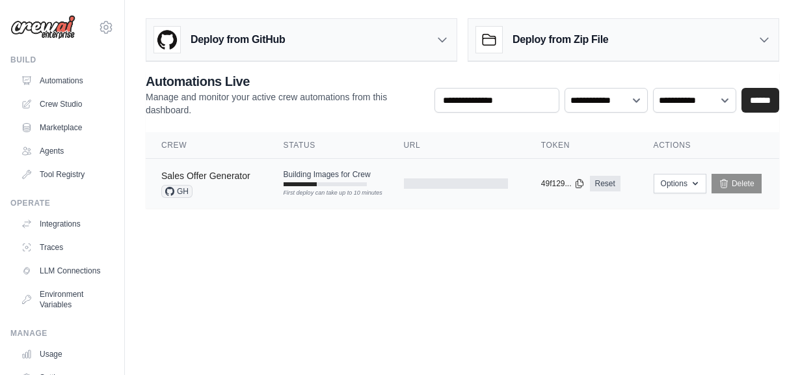
click at [217, 180] on link "Sales Offer Generator" at bounding box center [205, 175] width 89 height 10
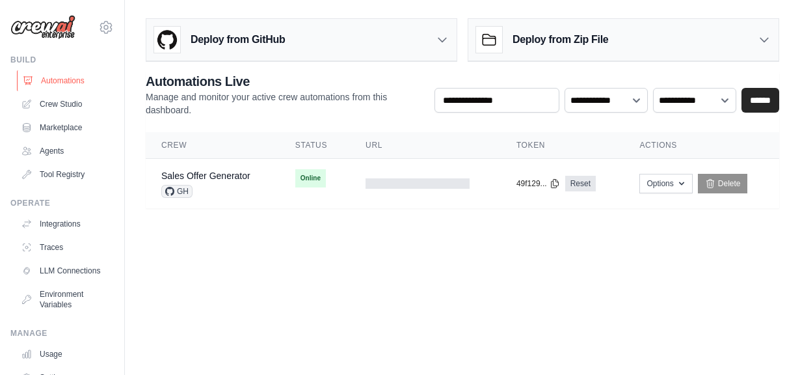
click at [49, 77] on link "Automations" at bounding box center [66, 80] width 98 height 21
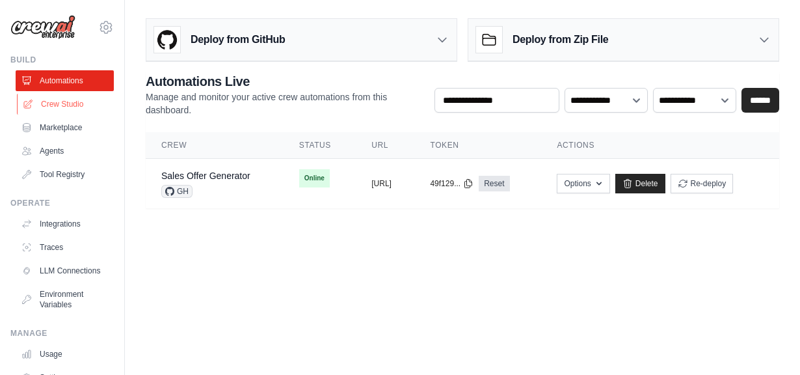
click at [53, 105] on link "Crew Studio" at bounding box center [66, 104] width 98 height 21
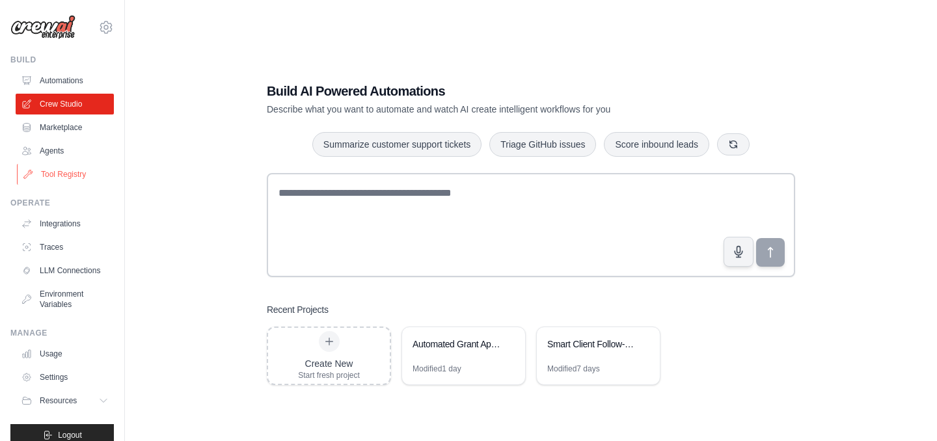
click at [56, 172] on link "Tool Registry" at bounding box center [66, 174] width 98 height 21
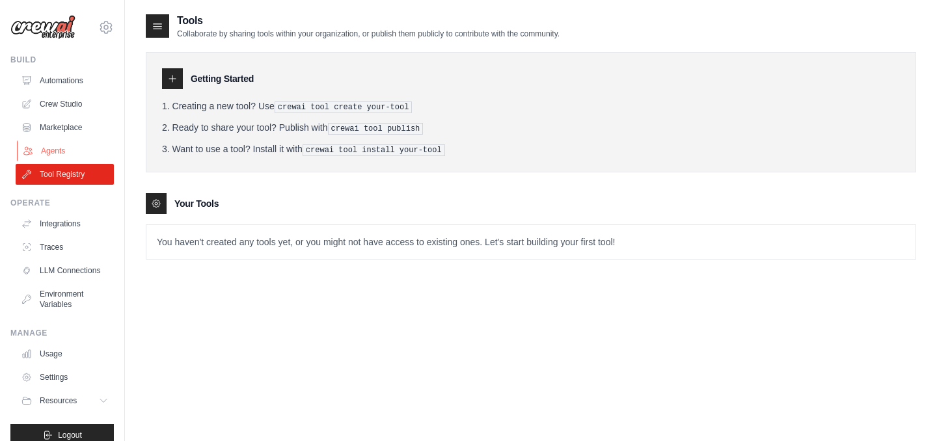
click at [61, 150] on link "Agents" at bounding box center [66, 151] width 98 height 21
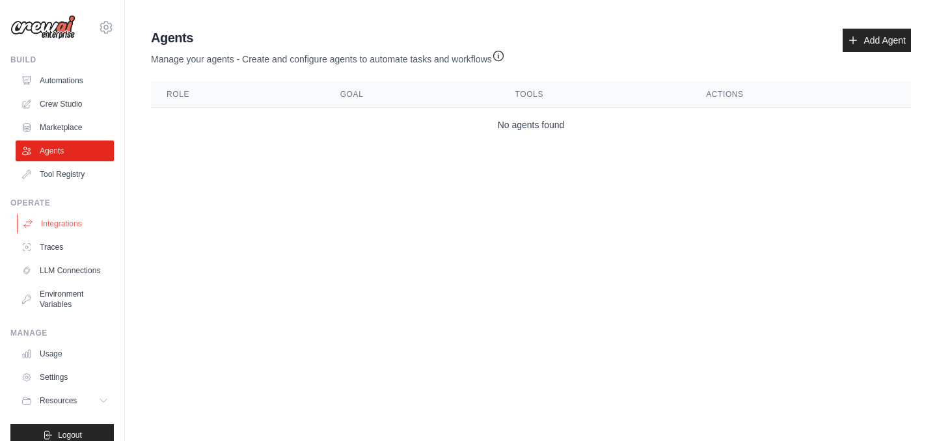
click at [57, 221] on link "Integrations" at bounding box center [66, 223] width 98 height 21
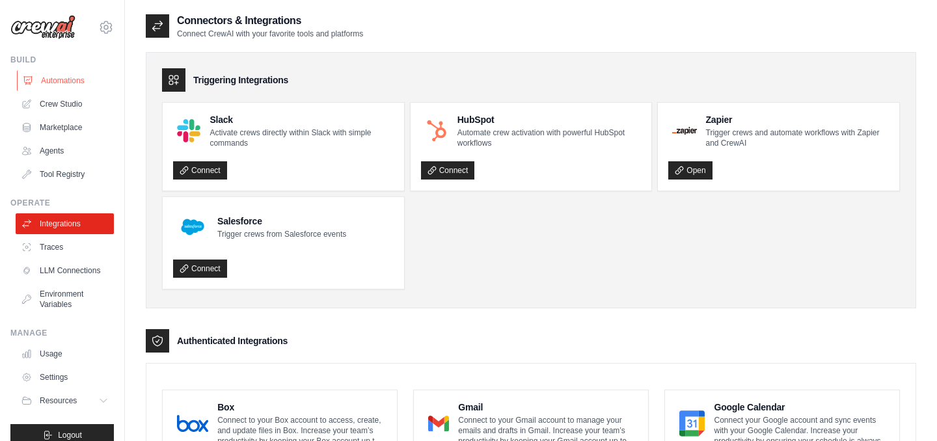
click at [57, 82] on link "Automations" at bounding box center [66, 80] width 98 height 21
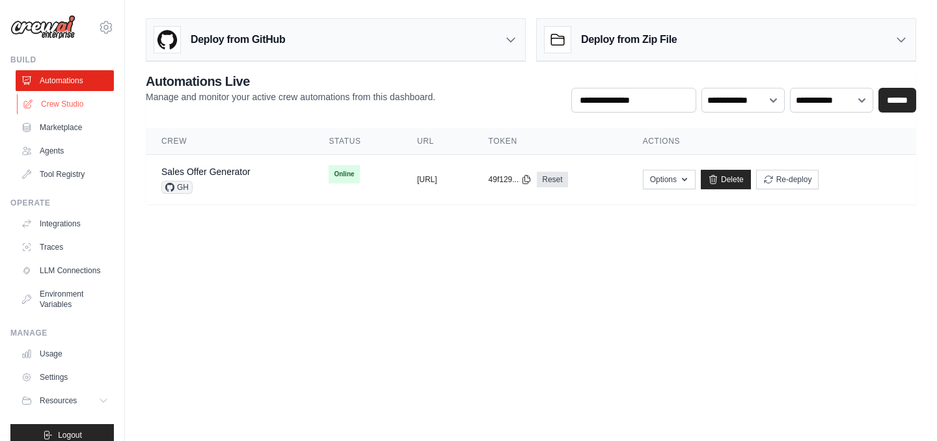
click at [54, 102] on link "Crew Studio" at bounding box center [66, 104] width 98 height 21
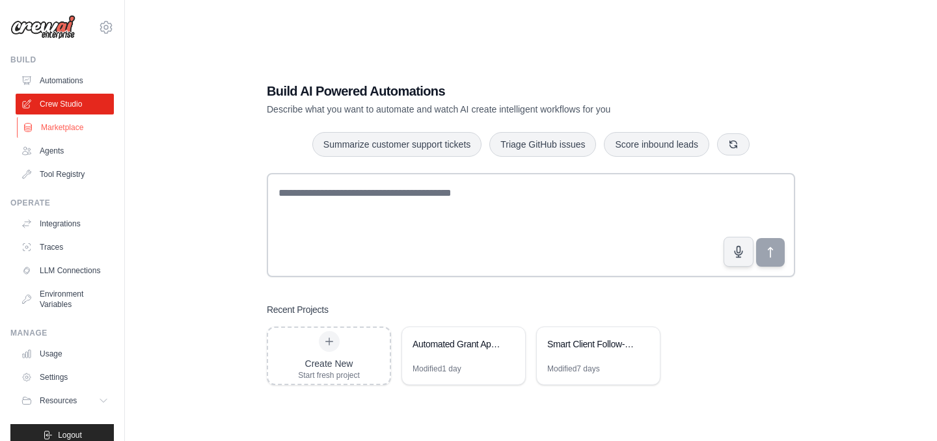
click at [62, 124] on link "Marketplace" at bounding box center [66, 127] width 98 height 21
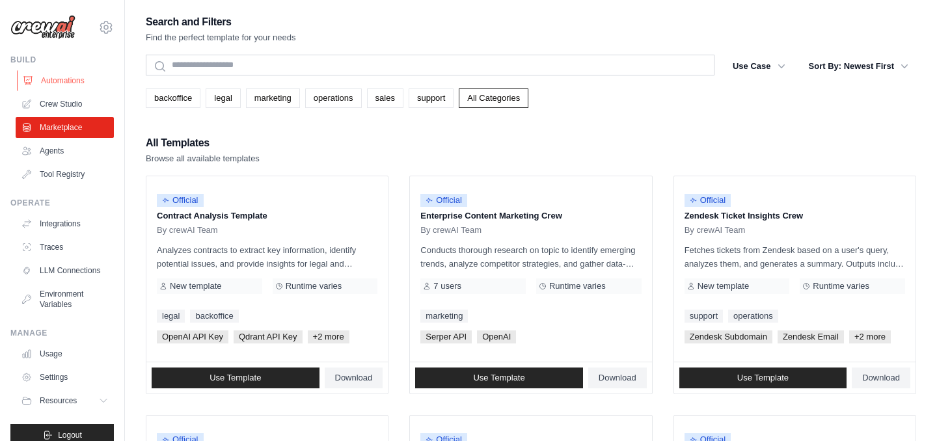
click at [63, 82] on link "Automations" at bounding box center [66, 80] width 98 height 21
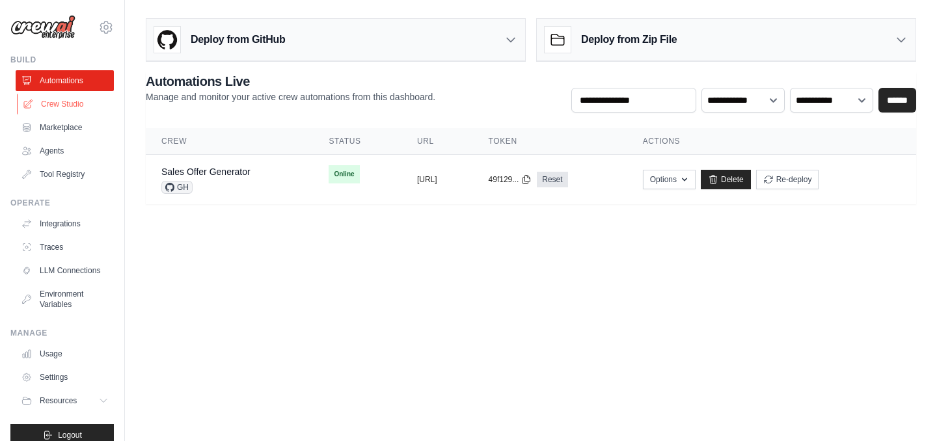
click at [57, 100] on link "Crew Studio" at bounding box center [66, 104] width 98 height 21
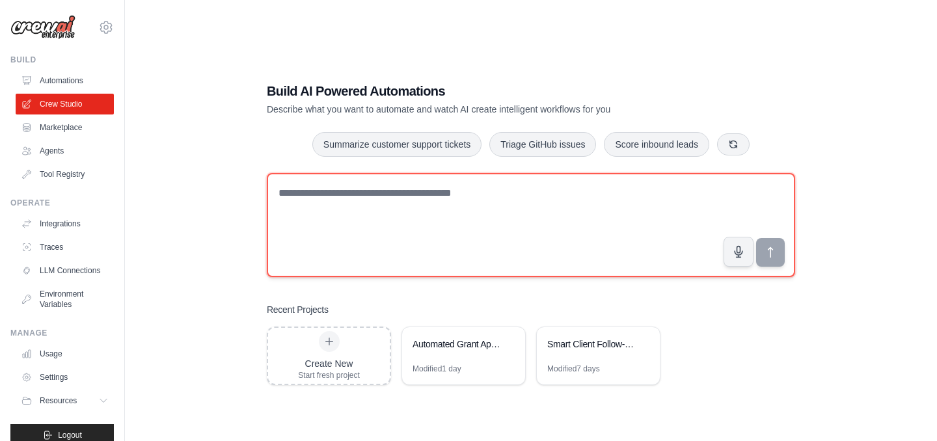
click at [332, 200] on textarea at bounding box center [531, 225] width 528 height 104
drag, startPoint x: 283, startPoint y: 197, endPoint x: 457, endPoint y: 202, distance: 174.5
click at [457, 202] on textarea at bounding box center [531, 225] width 528 height 104
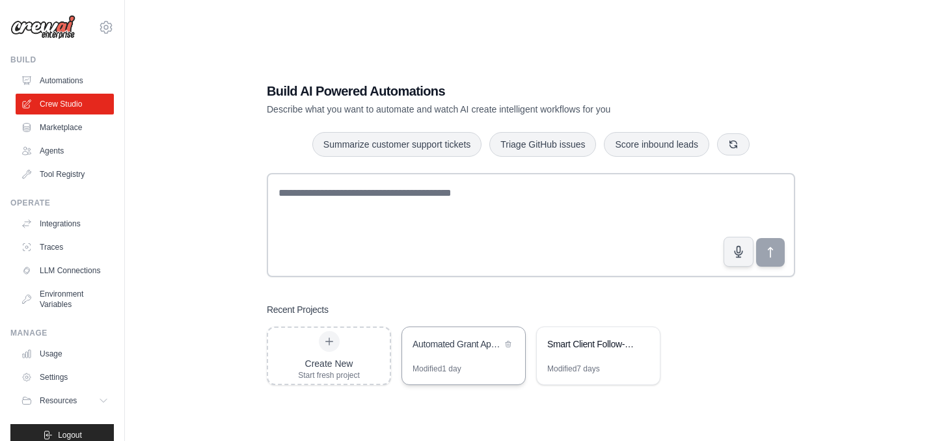
click at [446, 359] on div "Automated Grant Application System" at bounding box center [463, 345] width 123 height 36
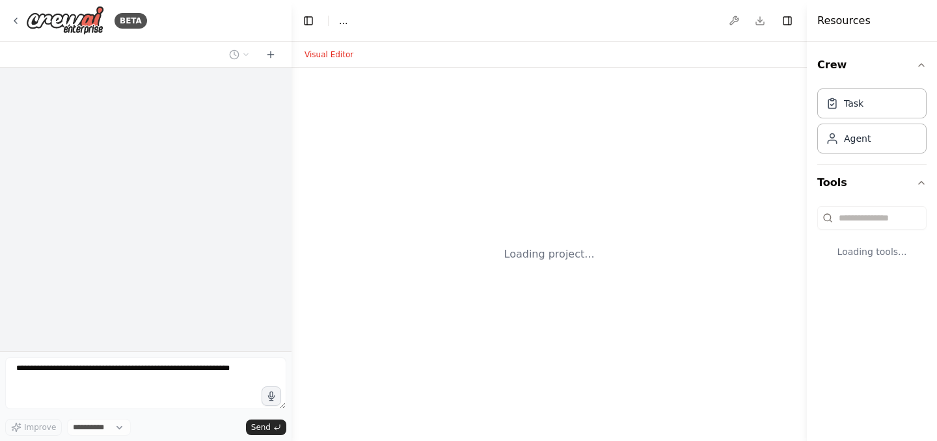
select select "****"
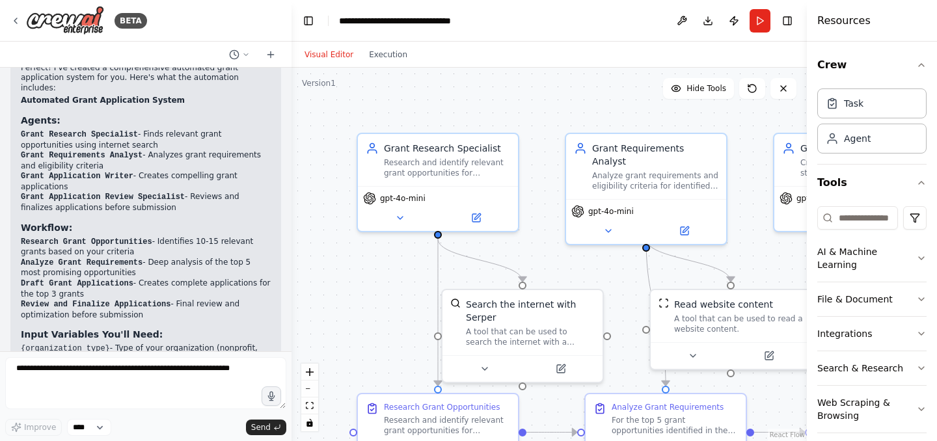
scroll to position [750, 0]
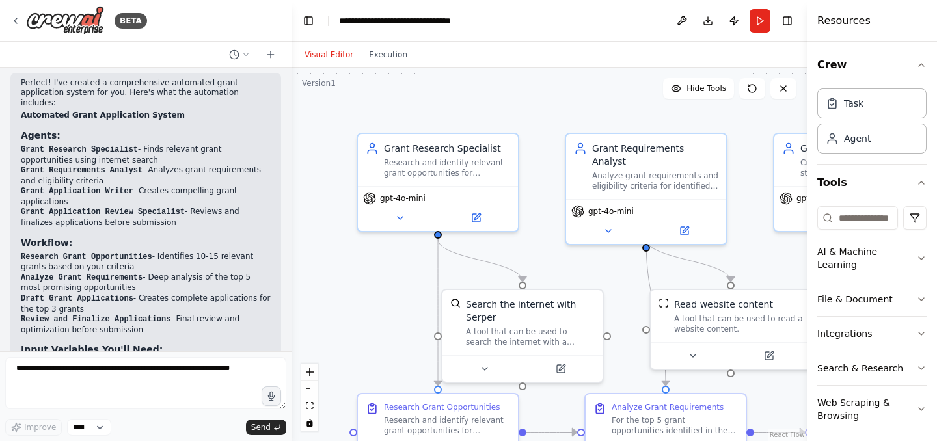
drag, startPoint x: 21, startPoint y: 118, endPoint x: 223, endPoint y: 130, distance: 202.1
click at [223, 144] on li "Grant Research Specialist - Finds relevant grant opportunities using internet s…" at bounding box center [146, 154] width 250 height 21
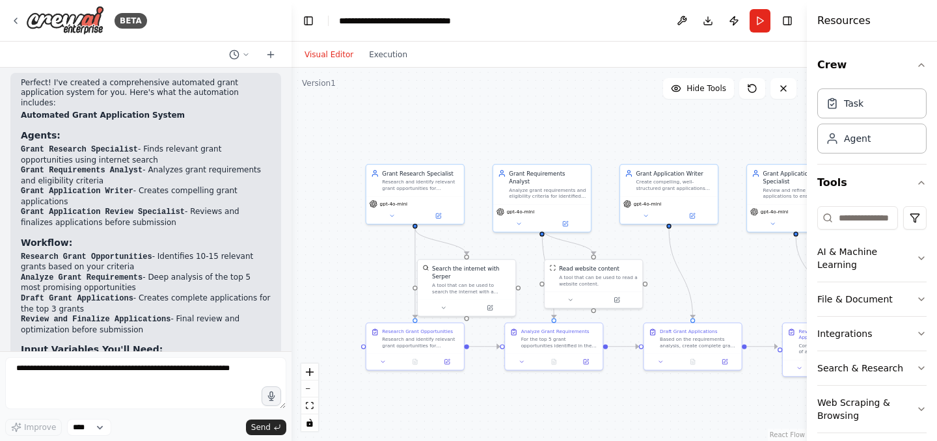
click at [78, 165] on li "Grant Requirements Analyst - Analyzes grant requirements and eligibility criter…" at bounding box center [146, 175] width 250 height 21
drag, startPoint x: 20, startPoint y: 139, endPoint x: 149, endPoint y: 139, distance: 129.5
click at [149, 139] on div "Perfect! I've created a comprehensive automated grant application system for yo…" at bounding box center [145, 292] width 271 height 439
drag, startPoint x: 22, startPoint y: 161, endPoint x: 134, endPoint y: 163, distance: 111.9
click at [134, 186] on li "Grant Application Writer - Creates compelling grant applications" at bounding box center [146, 196] width 250 height 21
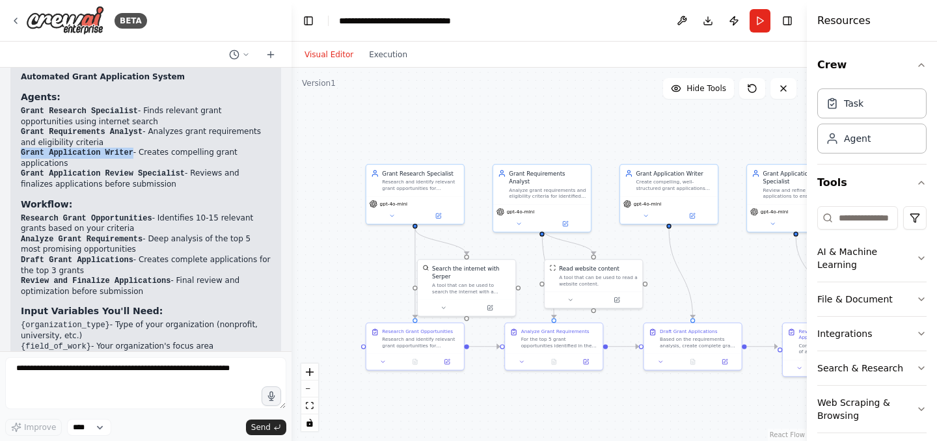
scroll to position [805, 0]
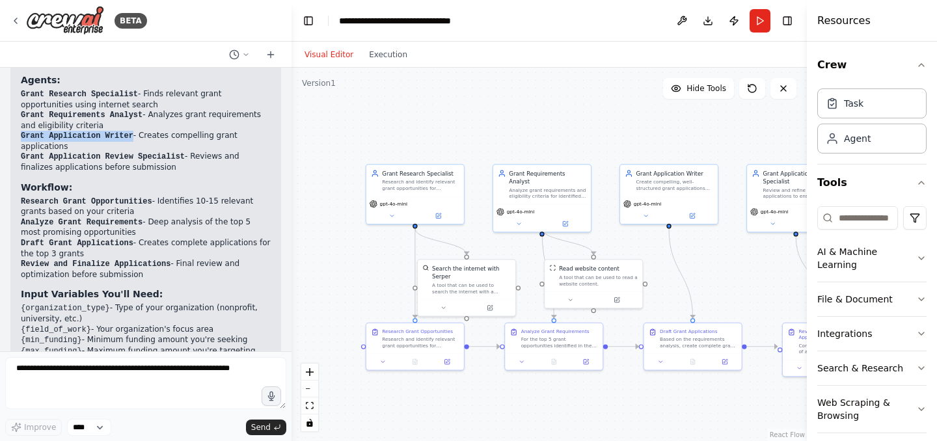
drag, startPoint x: 22, startPoint y: 169, endPoint x: 234, endPoint y: 182, distance: 212.6
click at [234, 197] on li "Research Grant Opportunities - Identifies 10-15 relevant grants based on your c…" at bounding box center [146, 207] width 250 height 21
drag, startPoint x: 21, startPoint y: 192, endPoint x: 253, endPoint y: 201, distance: 232.5
click at [253, 217] on li "Analyze Grant Requirements - Deep analysis of the top 5 most promising opportun…" at bounding box center [146, 227] width 250 height 21
click at [22, 239] on code "Draft Grant Applications" at bounding box center [77, 243] width 113 height 9
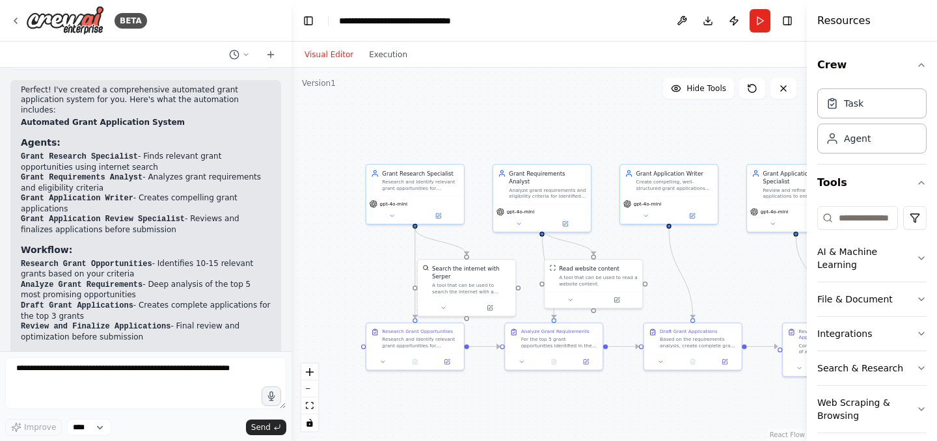
scroll to position [782, 0]
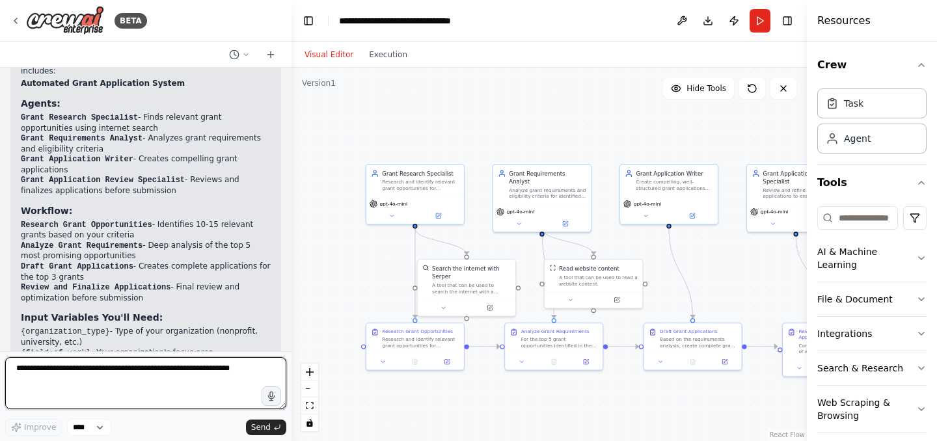
click at [59, 374] on textarea at bounding box center [145, 383] width 281 height 52
type textarea "**********"
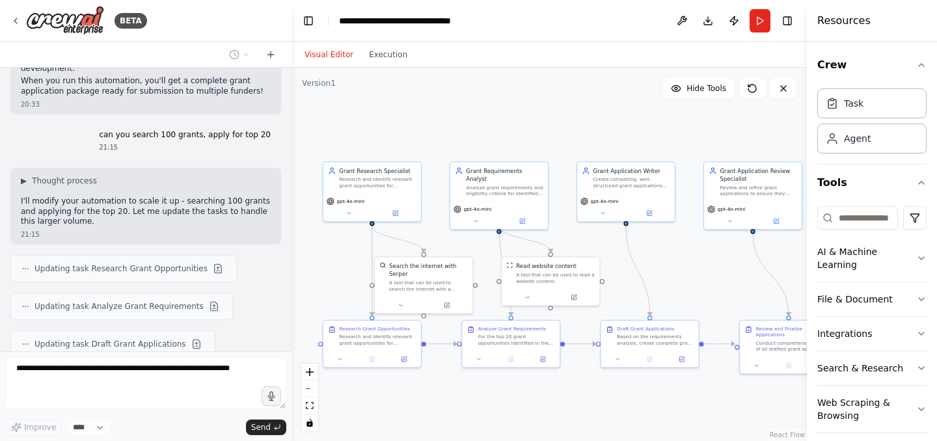
scroll to position [1184, 0]
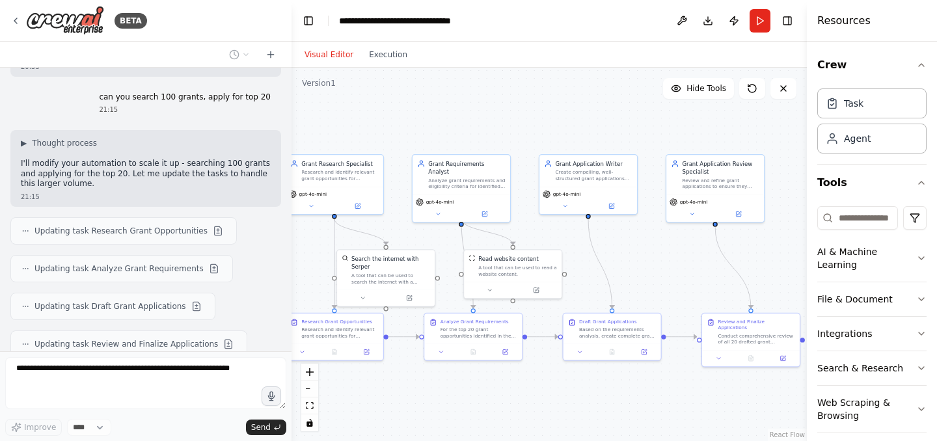
drag, startPoint x: 713, startPoint y: 250, endPoint x: 634, endPoint y: 239, distance: 79.5
click at [634, 239] on div ".deletable-edge-delete-btn { width: 20px; height: 20px; border: 0px solid #ffff…" at bounding box center [549, 255] width 515 height 374
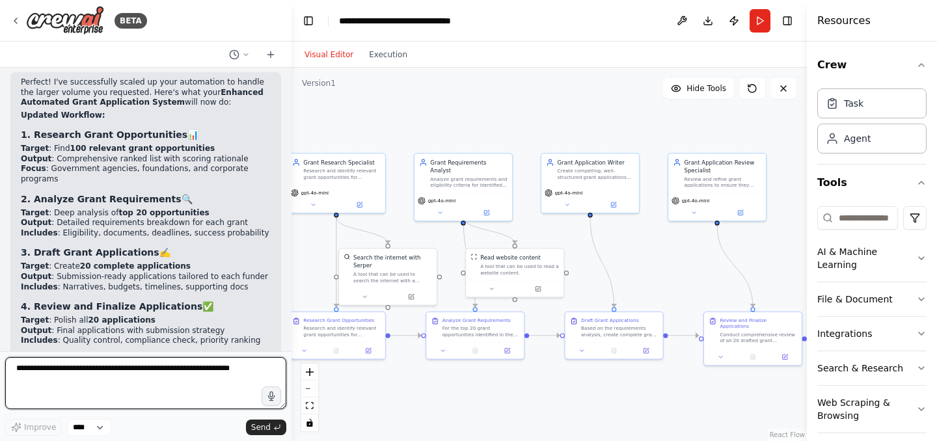
scroll to position [1516, 0]
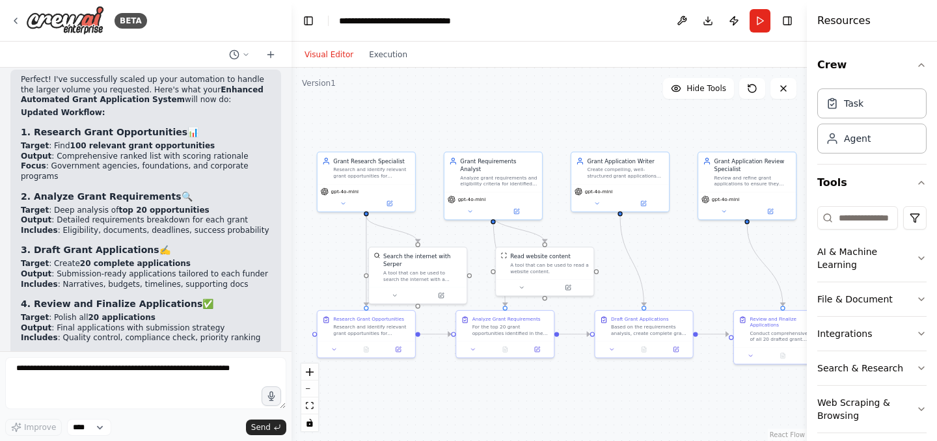
drag, startPoint x: 407, startPoint y: 120, endPoint x: 437, endPoint y: 118, distance: 29.3
click at [437, 118] on div ".deletable-edge-delete-btn { width: 20px; height: 20px; border: 0px solid #ffff…" at bounding box center [549, 255] width 515 height 374
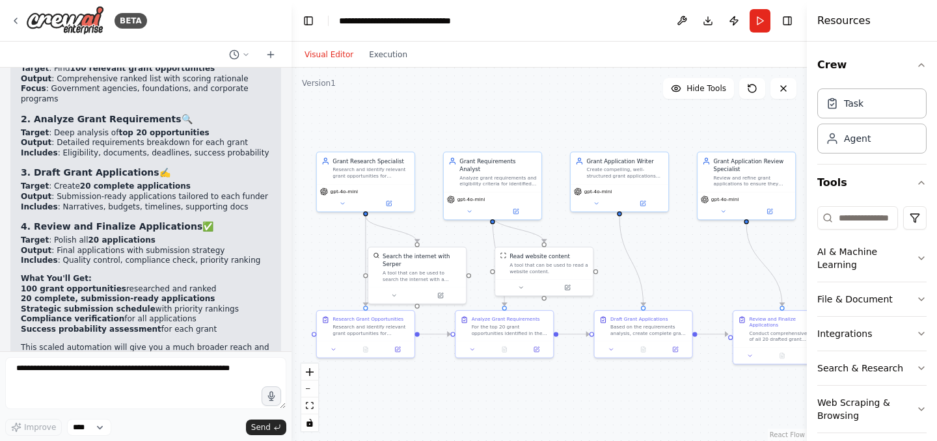
scroll to position [1610, 0]
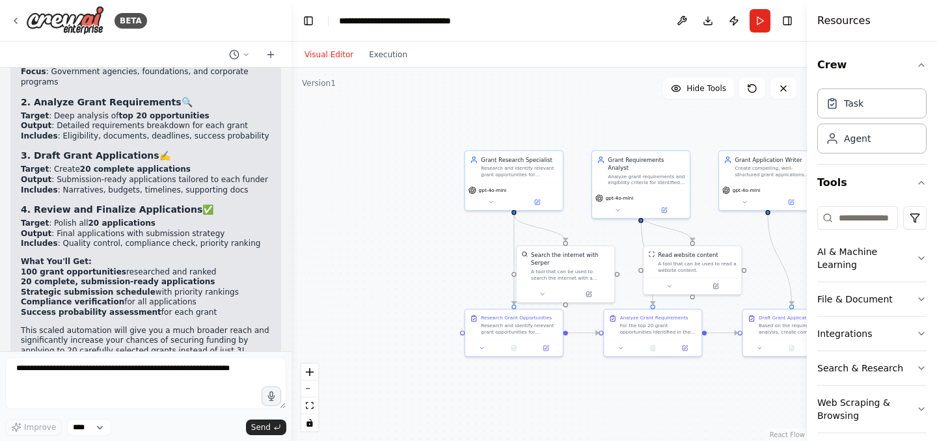
drag, startPoint x: 544, startPoint y: 124, endPoint x: 692, endPoint y: 123, distance: 148.4
click at [692, 123] on div ".deletable-edge-delete-btn { width: 20px; height: 20px; border: 0px solid #ffff…" at bounding box center [549, 255] width 515 height 374
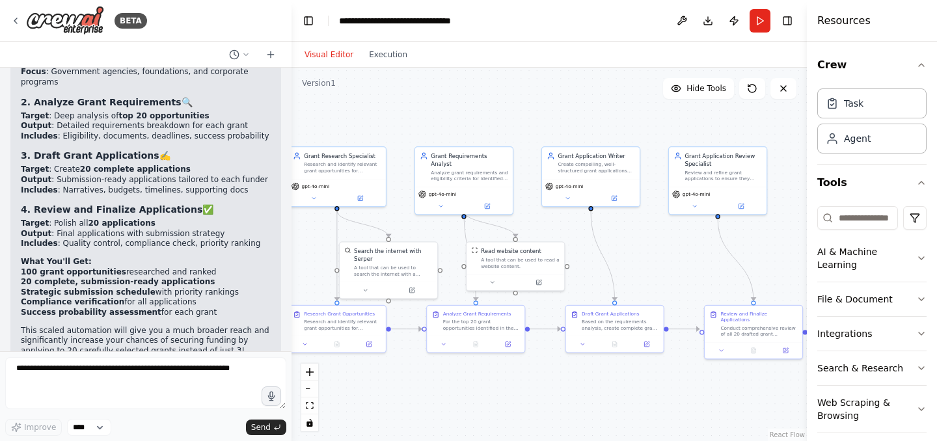
drag, startPoint x: 672, startPoint y: 124, endPoint x: 465, endPoint y: 118, distance: 207.6
click at [465, 118] on div ".deletable-edge-delete-btn { width: 20px; height: 20px; border: 0px solid #ffff…" at bounding box center [549, 255] width 515 height 374
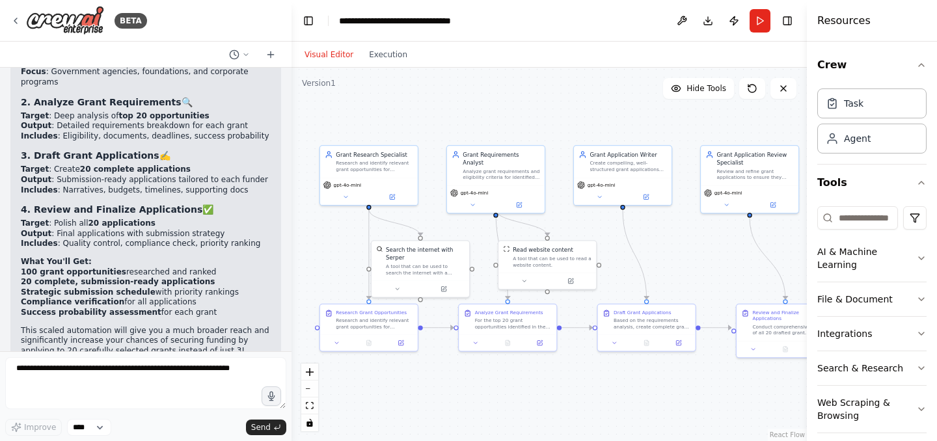
drag, startPoint x: 465, startPoint y: 118, endPoint x: 530, endPoint y: 118, distance: 65.7
click at [530, 118] on div ".deletable-edge-delete-btn { width: 20px; height: 20px; border: 0px solid #ffff…" at bounding box center [549, 255] width 515 height 374
click at [360, 174] on div "Grant Research Specialist Research and identify relevant grant opportunities fo…" at bounding box center [372, 160] width 98 height 32
click at [395, 196] on icon at bounding box center [396, 195] width 4 height 4
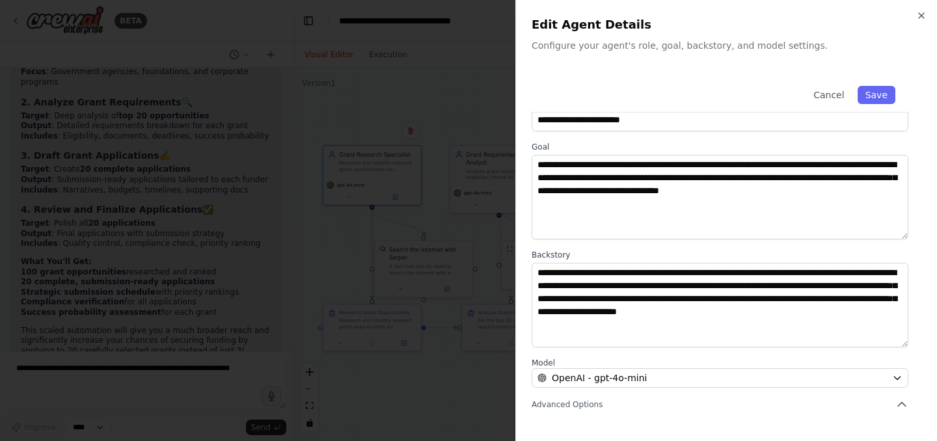
scroll to position [29, 0]
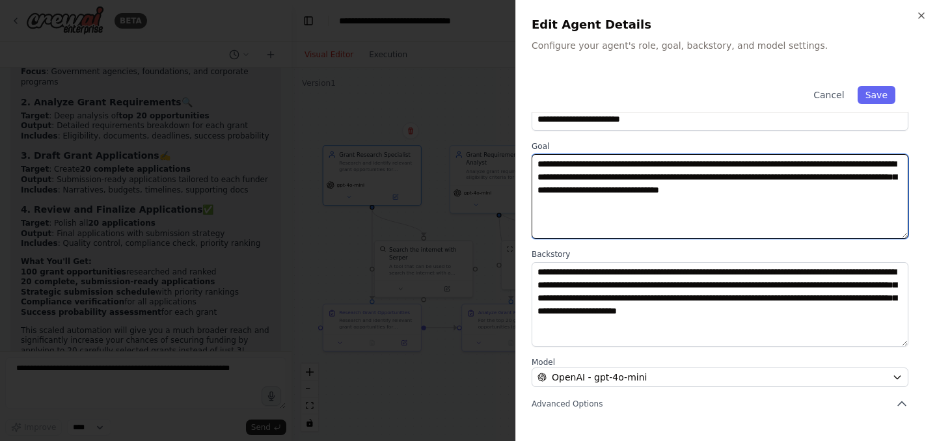
click at [662, 189] on textarea "**********" at bounding box center [720, 196] width 377 height 85
click at [668, 199] on textarea "**********" at bounding box center [720, 196] width 377 height 85
drag, startPoint x: 768, startPoint y: 167, endPoint x: 841, endPoint y: 168, distance: 72.9
click at [841, 168] on textarea "**********" at bounding box center [720, 196] width 377 height 85
drag, startPoint x: 646, startPoint y: 176, endPoint x: 701, endPoint y: 178, distance: 56.0
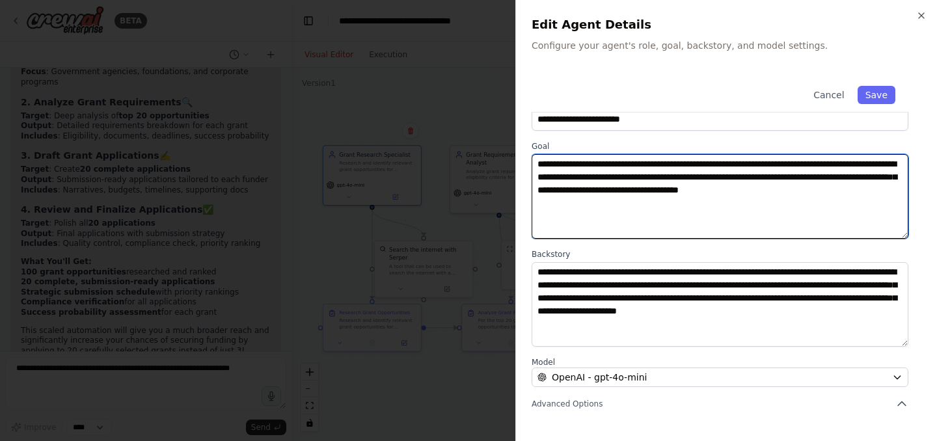
click at [701, 178] on textarea "**********" at bounding box center [720, 196] width 377 height 85
drag, startPoint x: 580, startPoint y: 193, endPoint x: 631, endPoint y: 192, distance: 50.8
click at [631, 192] on textarea "**********" at bounding box center [720, 196] width 377 height 85
drag, startPoint x: 634, startPoint y: 191, endPoint x: 687, endPoint y: 191, distance: 52.1
click at [687, 191] on textarea "**********" at bounding box center [720, 196] width 377 height 85
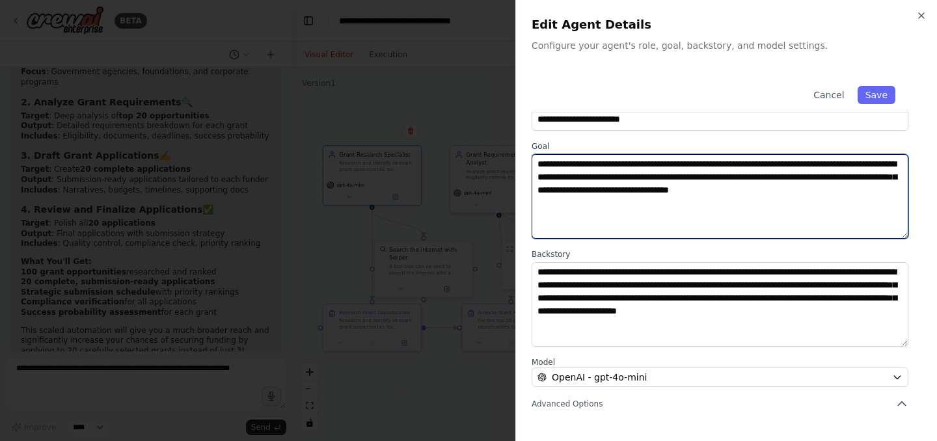
drag, startPoint x: 614, startPoint y: 202, endPoint x: 530, endPoint y: 137, distance: 105.8
click at [530, 137] on div "**********" at bounding box center [726, 220] width 422 height 441
type textarea "**********"
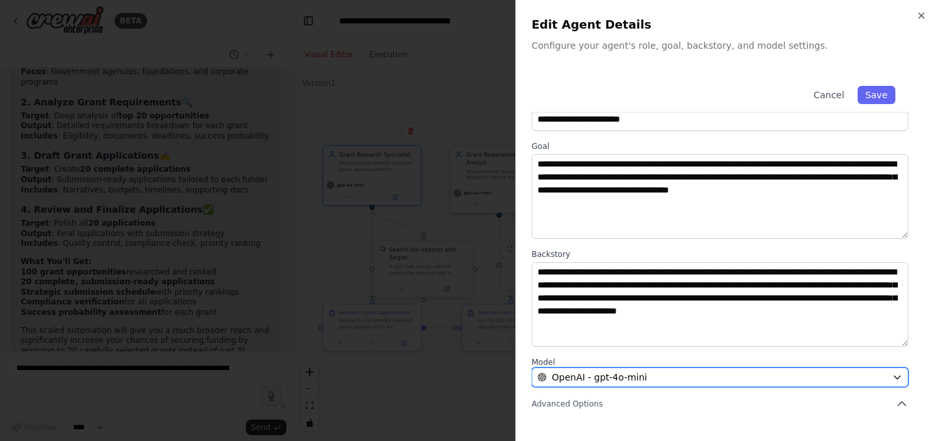
click at [629, 379] on span "OpenAI - gpt-4o-mini" at bounding box center [599, 377] width 95 height 13
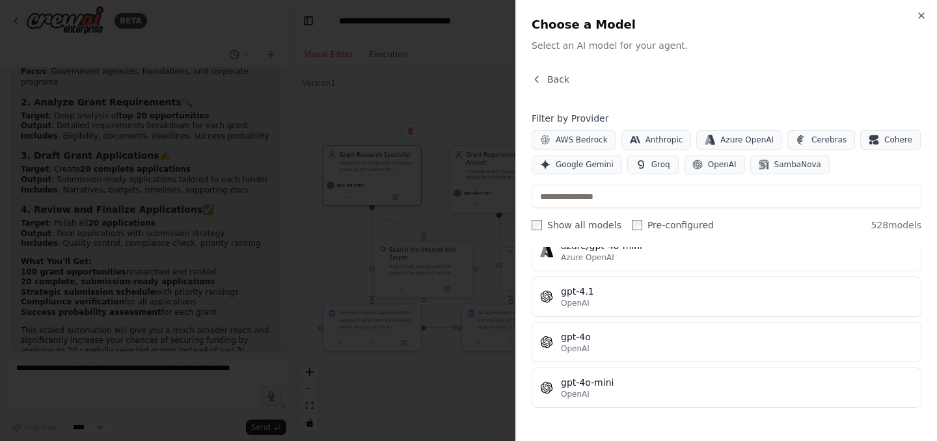
scroll to position [216, 0]
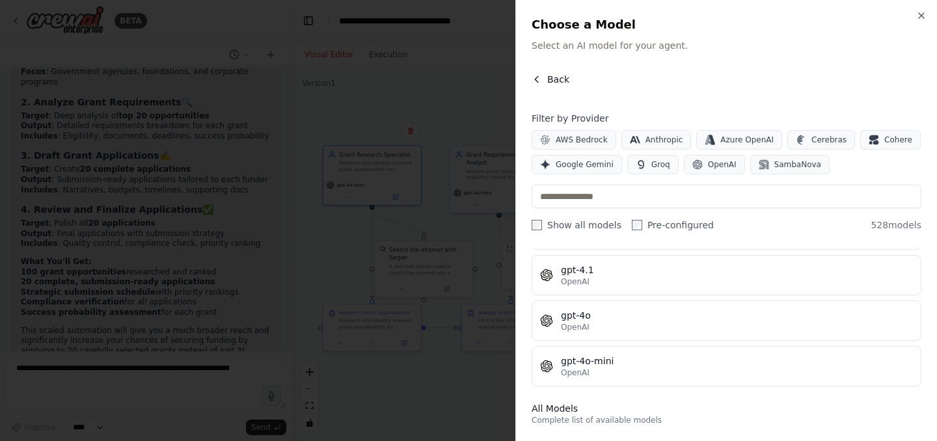
click at [536, 82] on icon "button" at bounding box center [537, 79] width 10 height 10
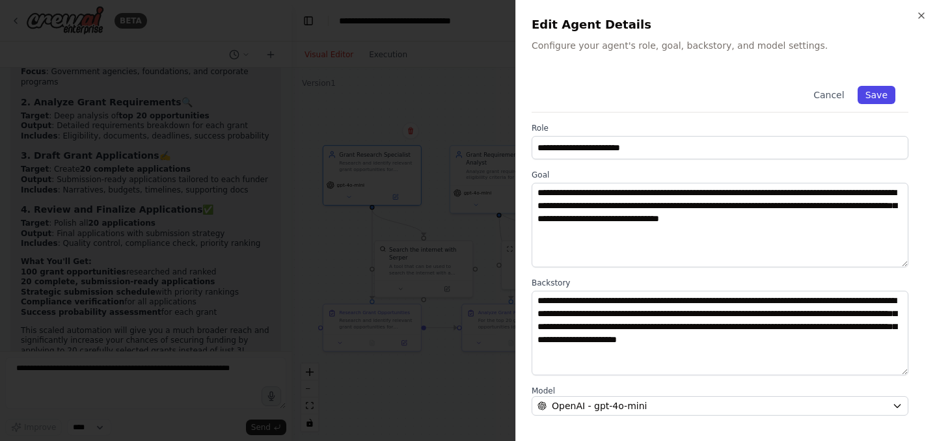
click at [869, 96] on button "Save" at bounding box center [877, 95] width 38 height 18
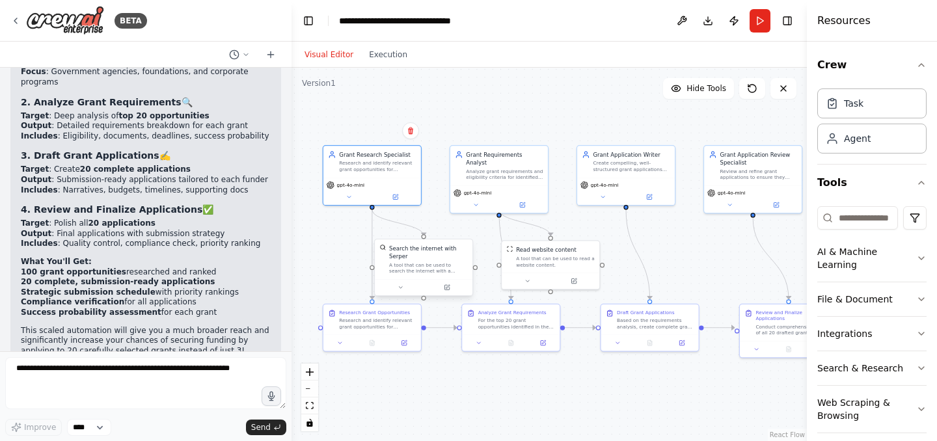
click at [408, 264] on div "A tool that can be used to search the internet with a search_query. Supports di…" at bounding box center [428, 268] width 79 height 13
click at [448, 286] on icon at bounding box center [448, 287] width 4 height 4
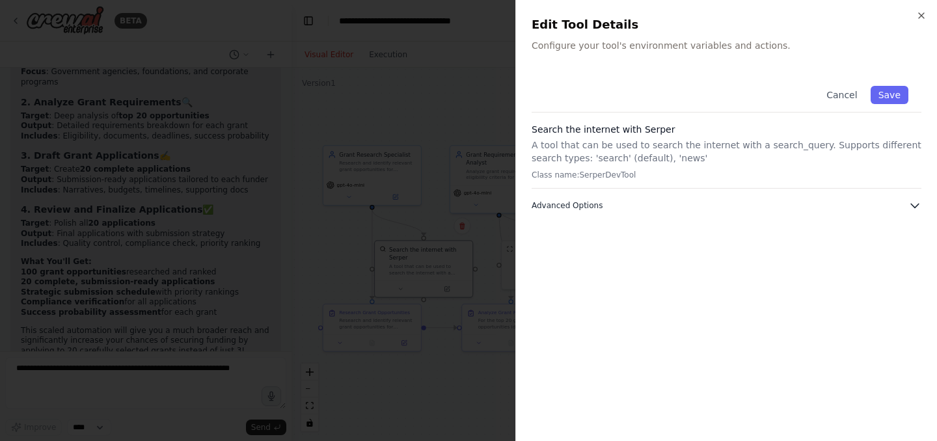
click at [661, 201] on button "Advanced Options" at bounding box center [727, 205] width 390 height 13
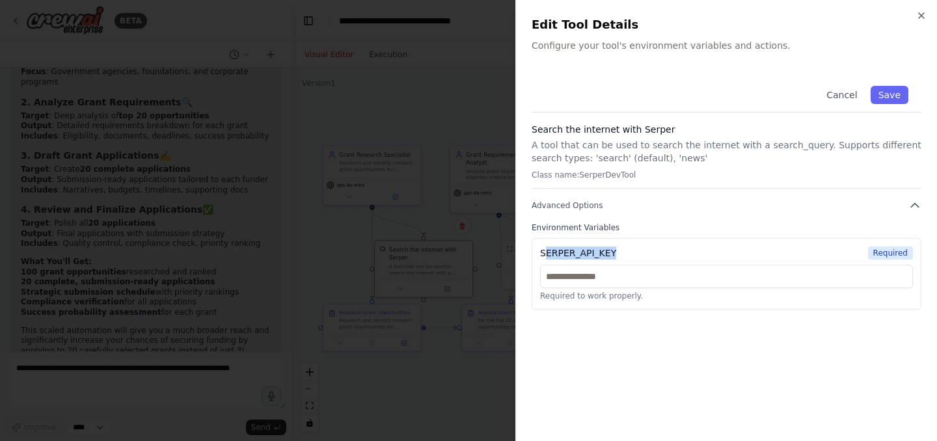
drag, startPoint x: 547, startPoint y: 254, endPoint x: 630, endPoint y: 250, distance: 83.4
click at [630, 250] on div "SERPER_API_KEY Required" at bounding box center [726, 253] width 373 height 13
drag, startPoint x: 619, startPoint y: 251, endPoint x: 526, endPoint y: 251, distance: 92.4
click at [526, 251] on div "Close Edit Tool Details Configure your tool's environment variables and actions…" at bounding box center [726, 220] width 422 height 441
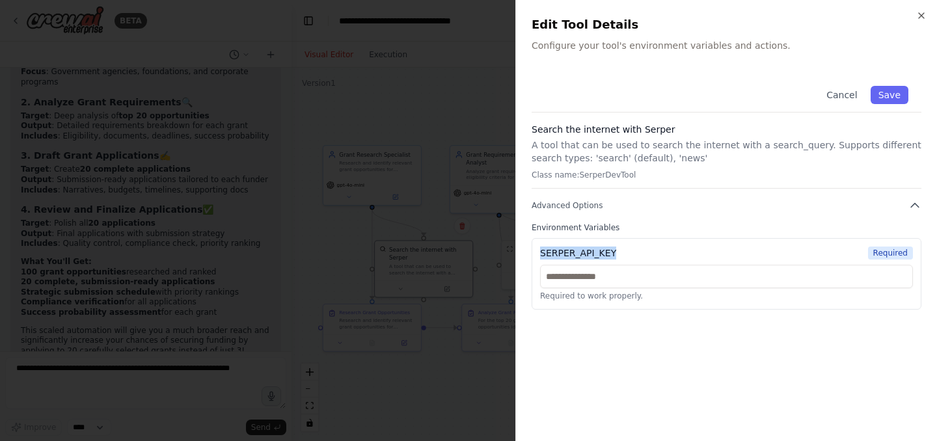
click at [616, 254] on div "SERPER_API_KEY Required" at bounding box center [726, 253] width 373 height 13
click at [616, 254] on div "SERPER_API_KEY" at bounding box center [578, 253] width 76 height 13
drag, startPoint x: 582, startPoint y: 256, endPoint x: 621, endPoint y: 256, distance: 39.0
click at [621, 256] on div "SERPER_API_KEY Required" at bounding box center [726, 253] width 373 height 13
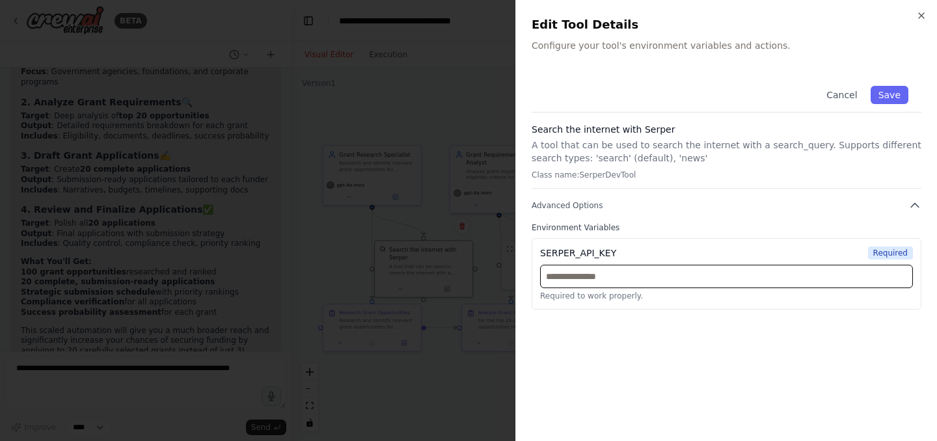
click at [554, 277] on input "text" at bounding box center [726, 276] width 373 height 23
click at [566, 279] on input "text" at bounding box center [726, 276] width 373 height 23
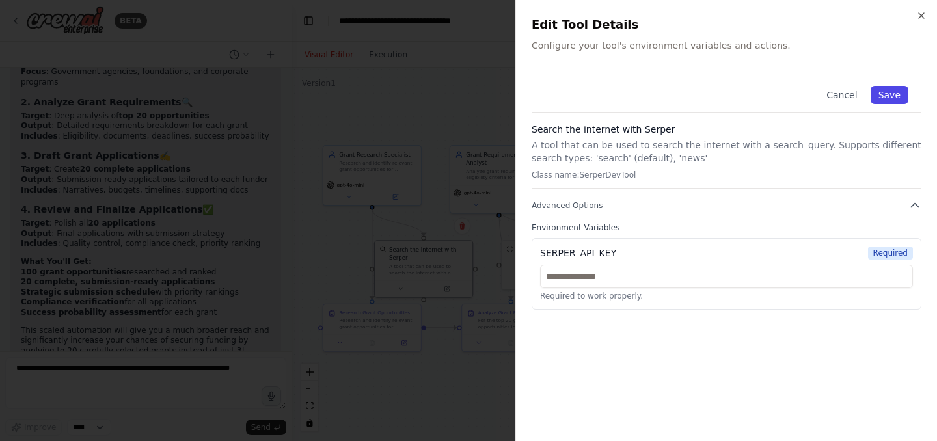
click at [883, 92] on button "Save" at bounding box center [890, 95] width 38 height 18
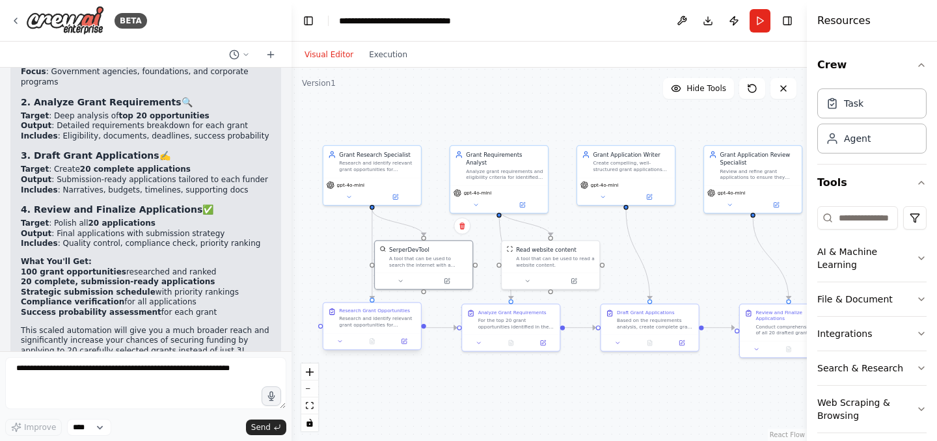
click at [387, 320] on div "Research and identify relevant grant opportunities for {organization_type} orga…" at bounding box center [377, 322] width 77 height 13
click at [407, 348] on div at bounding box center [372, 341] width 98 height 16
click at [403, 342] on icon at bounding box center [405, 341] width 4 height 4
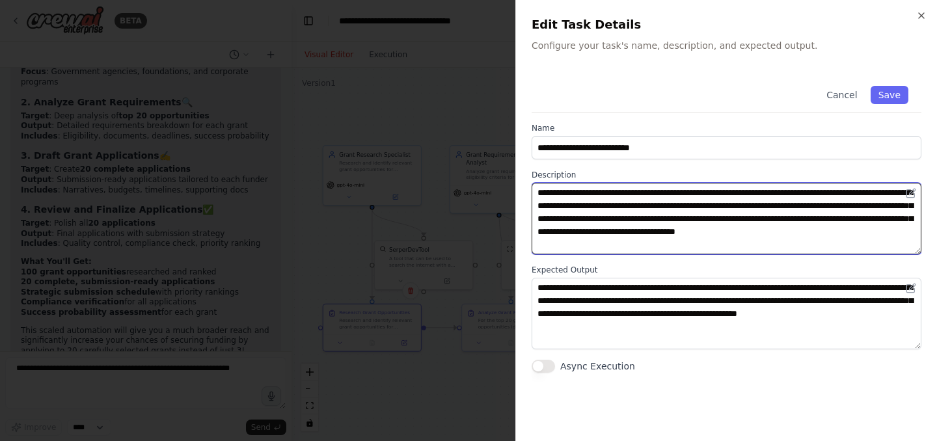
drag, startPoint x: 776, startPoint y: 240, endPoint x: 494, endPoint y: 175, distance: 289.2
click at [494, 175] on body "BETA I want to create a flow to automatically apply for grants 20:32 ▶ Thought …" at bounding box center [468, 220] width 937 height 441
paste textarea
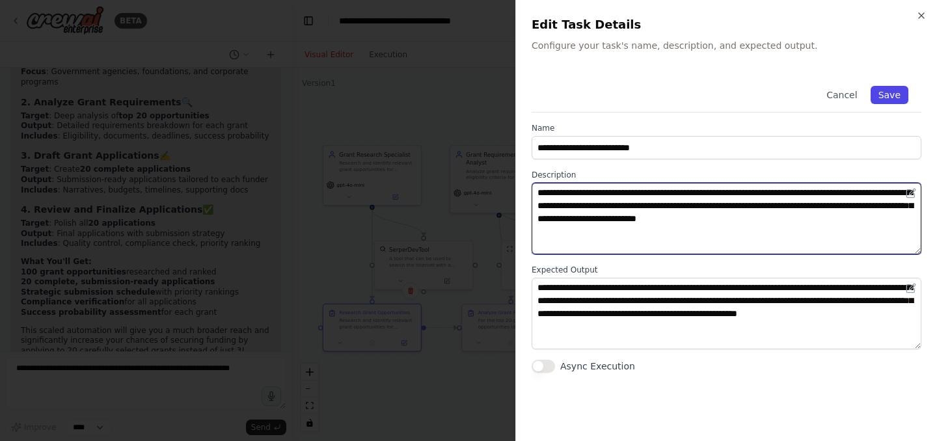
type textarea "**********"
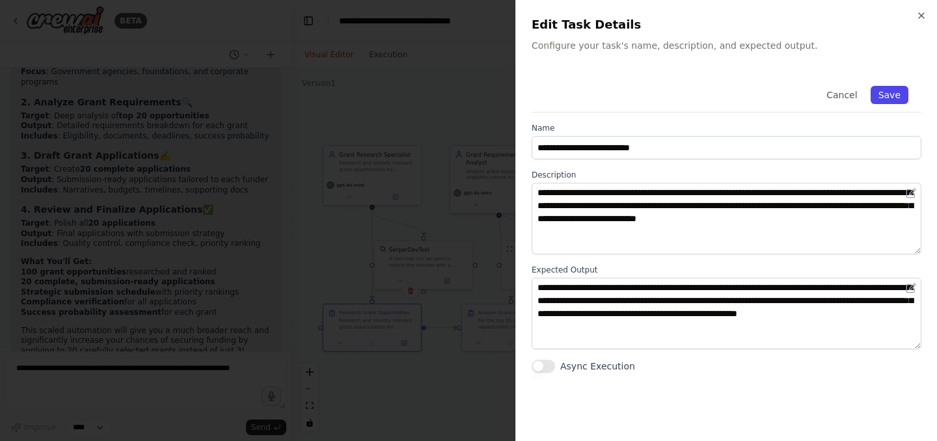
click at [895, 92] on button "Save" at bounding box center [890, 95] width 38 height 18
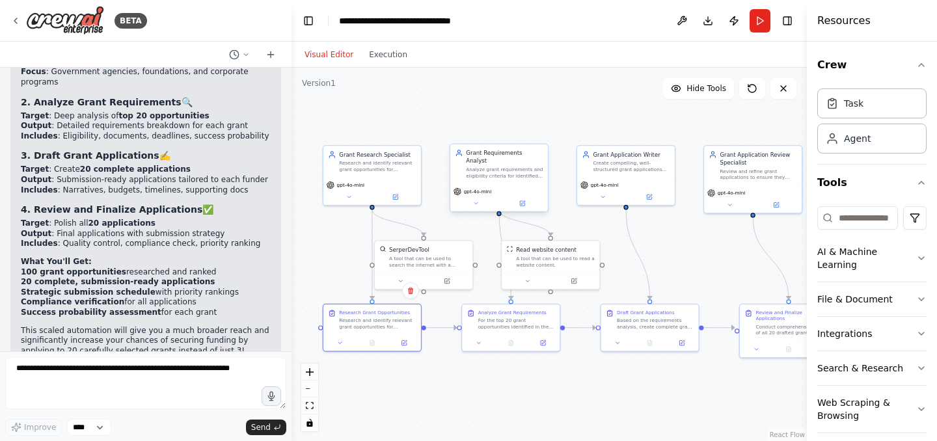
click at [493, 170] on div "Analyze grant requirements and eligibility criteria for identified opportunitie…" at bounding box center [504, 173] width 77 height 13
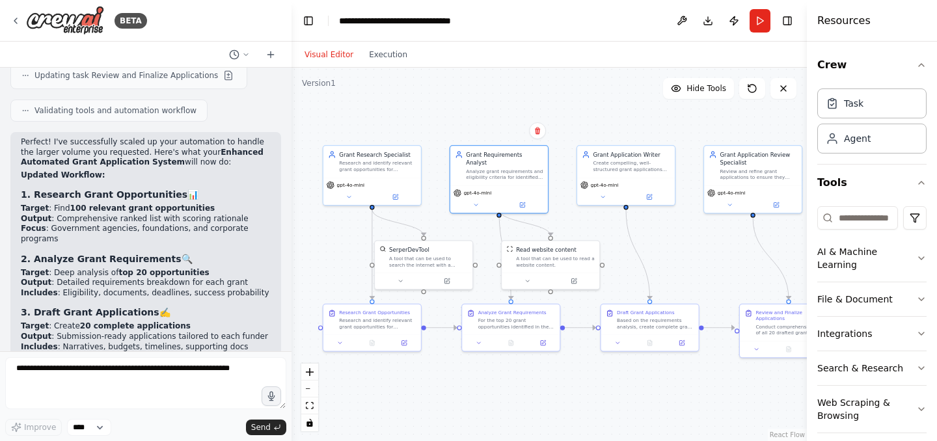
scroll to position [1486, 0]
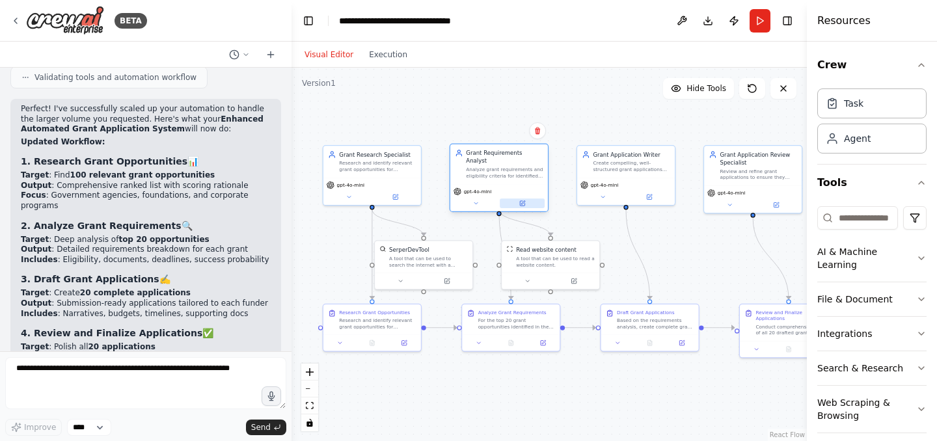
click at [520, 201] on icon at bounding box center [522, 203] width 5 height 5
click at [523, 201] on icon at bounding box center [523, 203] width 4 height 4
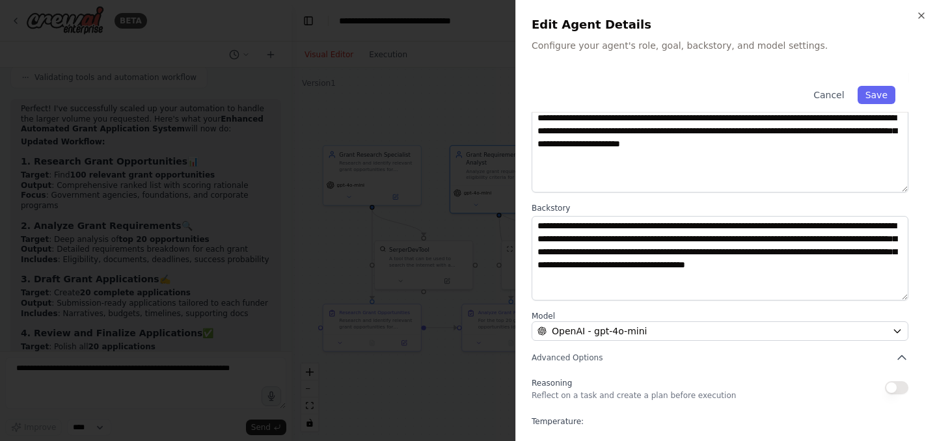
scroll to position [0, 0]
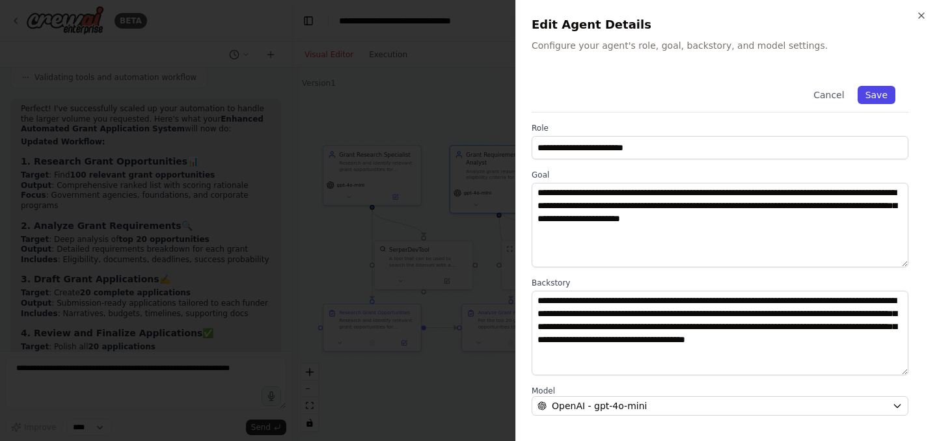
click at [881, 97] on button "Save" at bounding box center [877, 95] width 38 height 18
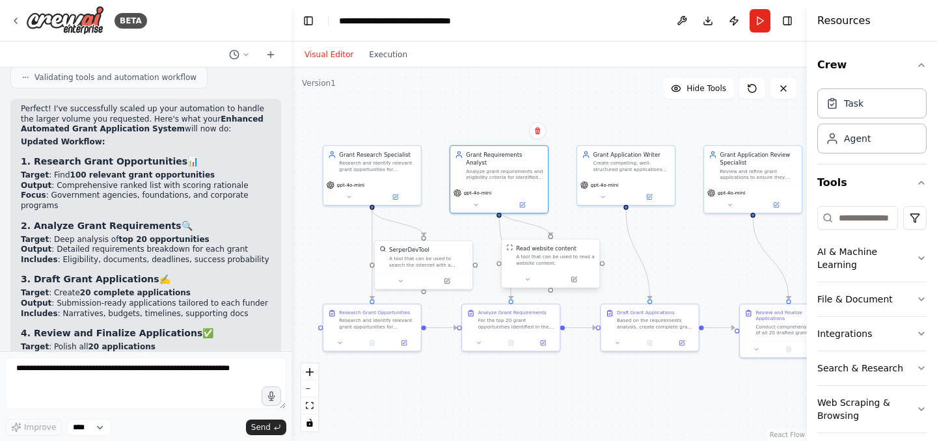
click at [527, 259] on div "A tool that can be used to read a website content." at bounding box center [555, 260] width 79 height 13
click at [576, 277] on icon at bounding box center [575, 279] width 4 height 4
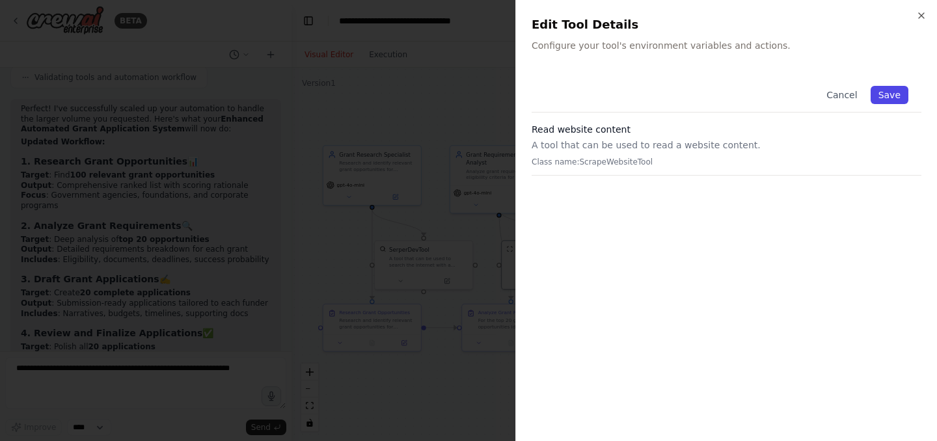
click at [897, 94] on button "Save" at bounding box center [890, 95] width 38 height 18
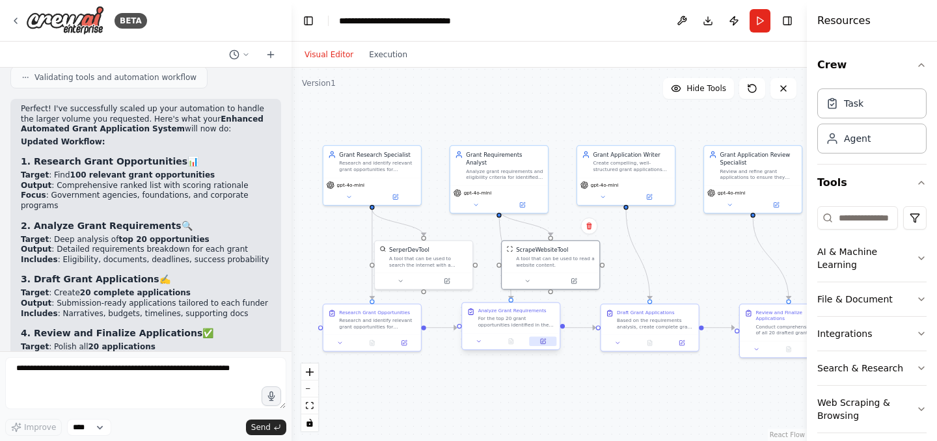
click at [541, 340] on button at bounding box center [542, 341] width 27 height 10
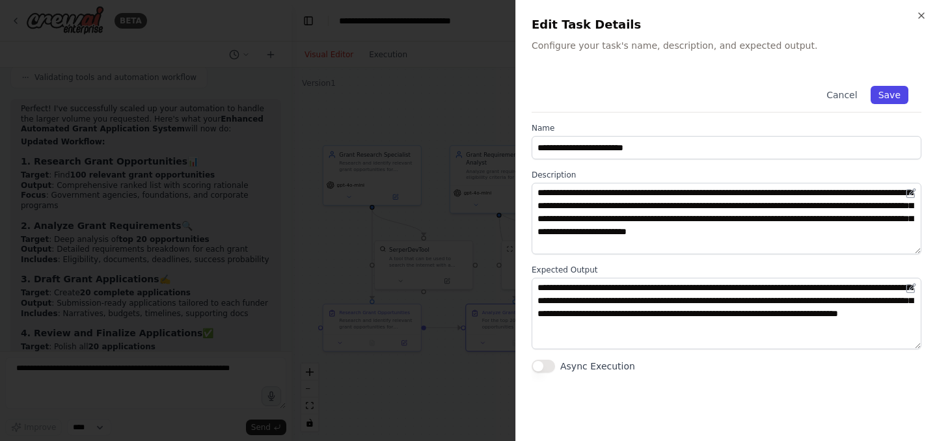
click at [893, 93] on button "Save" at bounding box center [890, 95] width 38 height 18
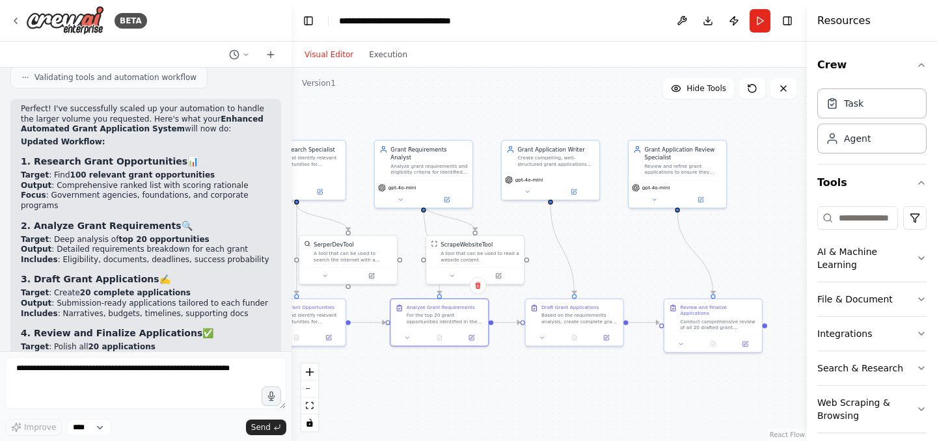
drag, startPoint x: 480, startPoint y: 232, endPoint x: 395, endPoint y: 228, distance: 84.7
click at [395, 228] on div ".deletable-edge-delete-btn { width: 20px; height: 20px; border: 0px solid #ffff…" at bounding box center [549, 255] width 515 height 374
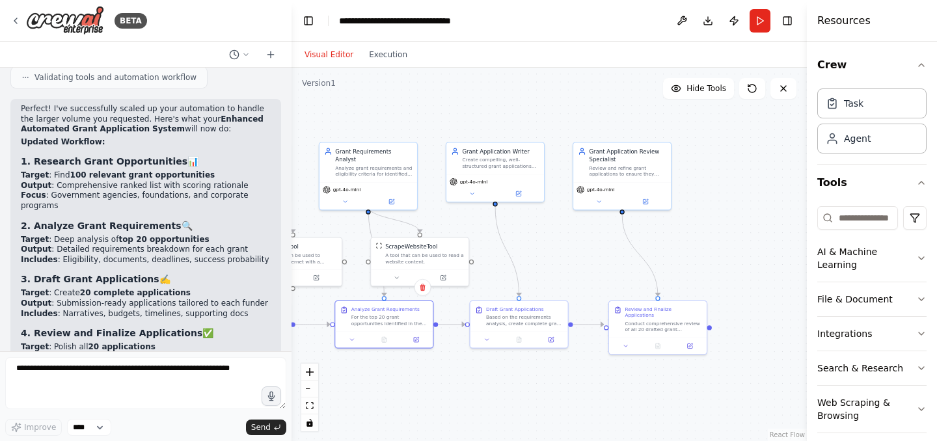
drag, startPoint x: 395, startPoint y: 228, endPoint x: 332, endPoint y: 231, distance: 63.2
click at [332, 231] on div ".deletable-edge-delete-btn { width: 20px; height: 20px; border: 0px solid #ffff…" at bounding box center [549, 255] width 515 height 374
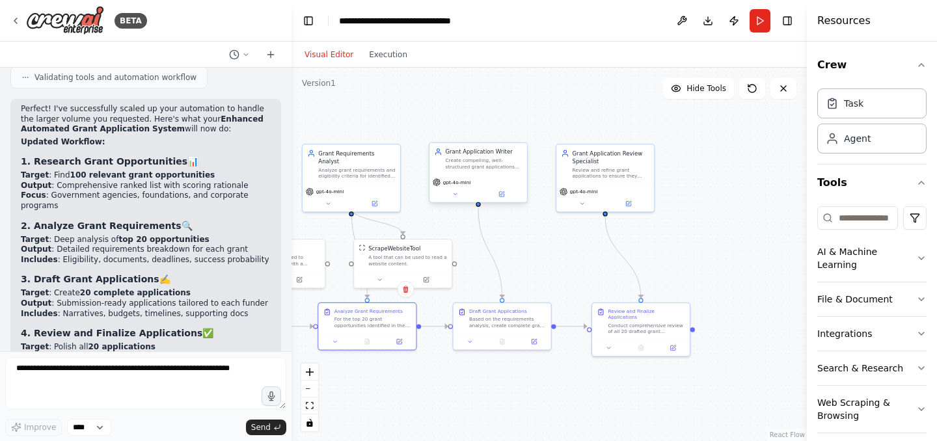
click at [470, 163] on div "Create compelling, well-structured grant applications that effectively communic…" at bounding box center [483, 163] width 77 height 13
click at [502, 195] on icon at bounding box center [501, 194] width 5 height 5
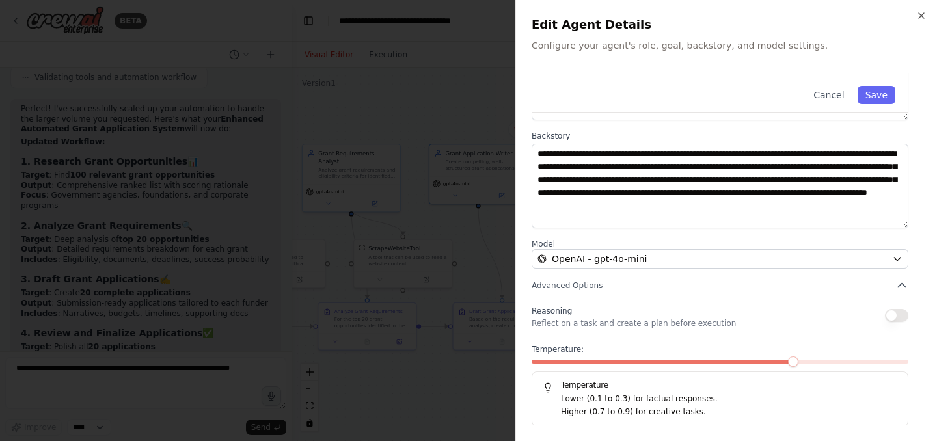
scroll to position [148, 0]
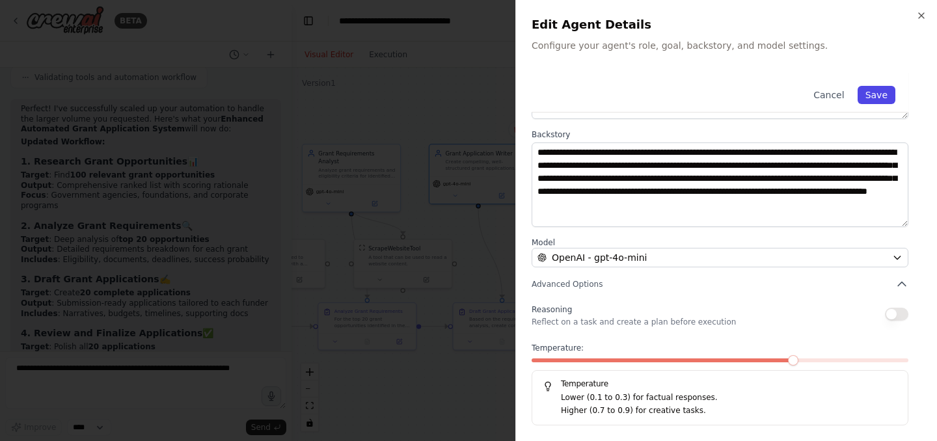
click at [877, 96] on button "Save" at bounding box center [877, 95] width 38 height 18
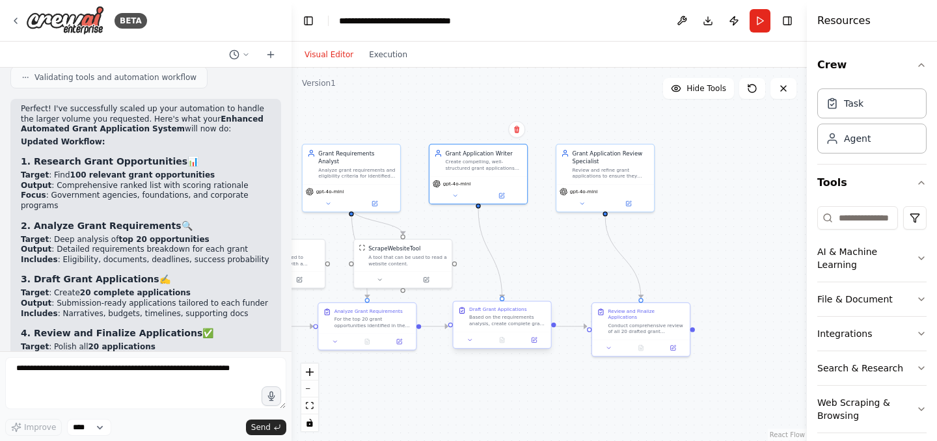
click at [517, 325] on div "Based on the requirements analysis, create complete grant applications for all …" at bounding box center [507, 320] width 77 height 13
click at [536, 344] on button at bounding box center [534, 340] width 27 height 10
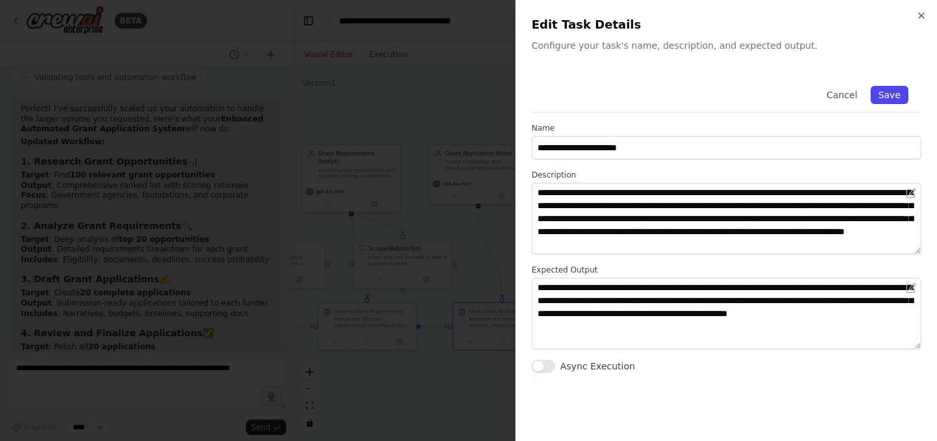
click at [882, 97] on button "Save" at bounding box center [890, 95] width 38 height 18
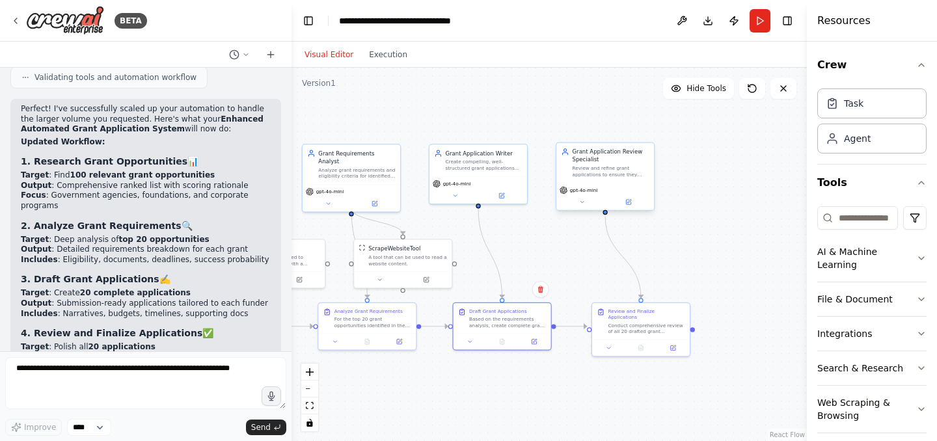
click at [605, 173] on div "Review and refine grant applications to ensure they meet all requirements, are …" at bounding box center [611, 171] width 77 height 13
click at [629, 202] on icon at bounding box center [629, 202] width 4 height 4
click at [629, 204] on icon at bounding box center [628, 202] width 5 height 5
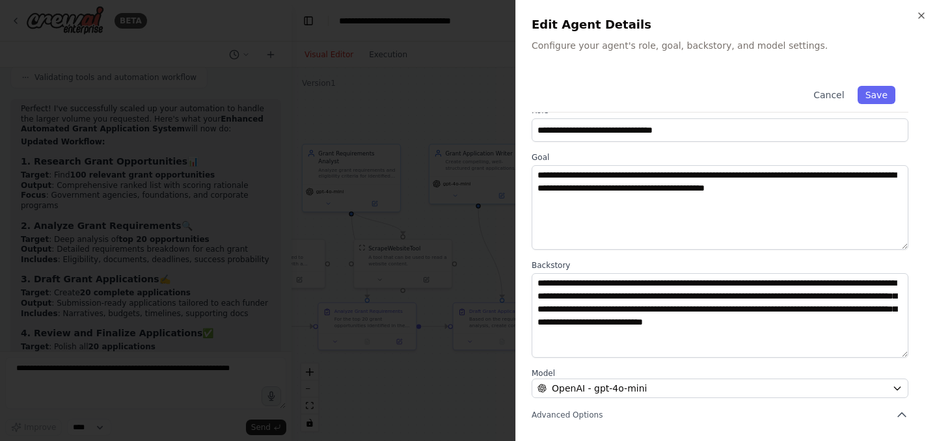
scroll to position [0, 0]
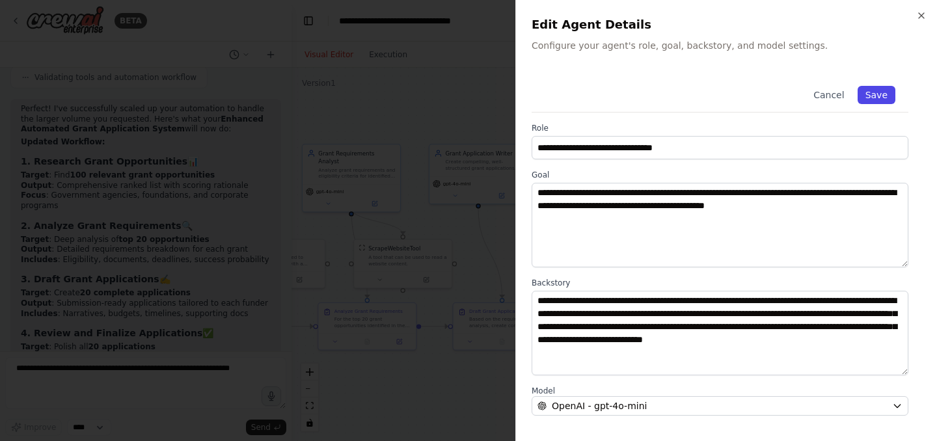
click at [871, 97] on button "Save" at bounding box center [877, 95] width 38 height 18
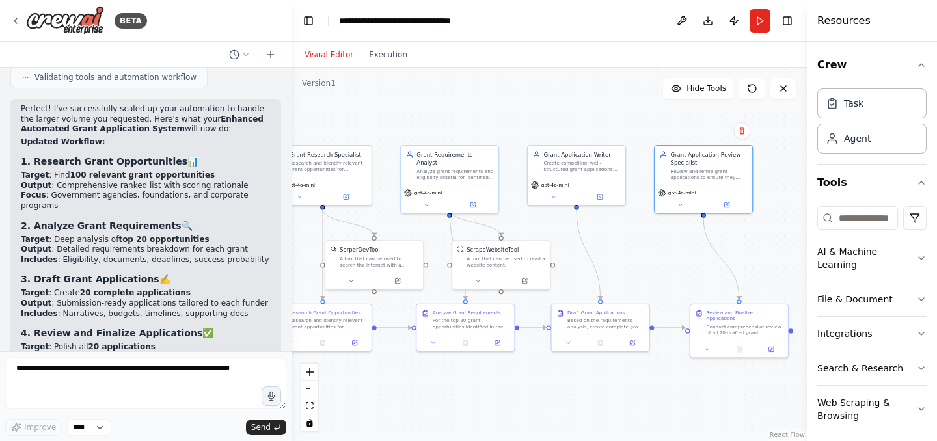
drag, startPoint x: 582, startPoint y: 238, endPoint x: 682, endPoint y: 239, distance: 99.6
click at [682, 239] on div ".deletable-edge-delete-btn { width: 20px; height: 20px; border: 0px solid #ffff…" at bounding box center [549, 255] width 515 height 374
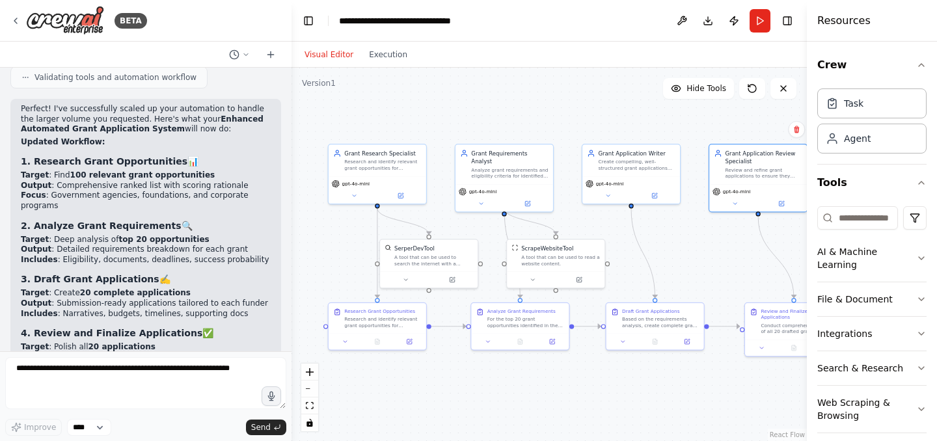
drag, startPoint x: 657, startPoint y: 239, endPoint x: 710, endPoint y: 238, distance: 53.4
click at [710, 238] on div ".deletable-edge-delete-btn { width: 20px; height: 20px; border: 0px solid #ffff…" at bounding box center [549, 255] width 515 height 374
drag, startPoint x: 688, startPoint y: 135, endPoint x: 609, endPoint y: 135, distance: 79.4
click at [609, 135] on div ".deletable-edge-delete-btn { width: 20px; height: 20px; border: 0px solid #ffff…" at bounding box center [549, 255] width 515 height 374
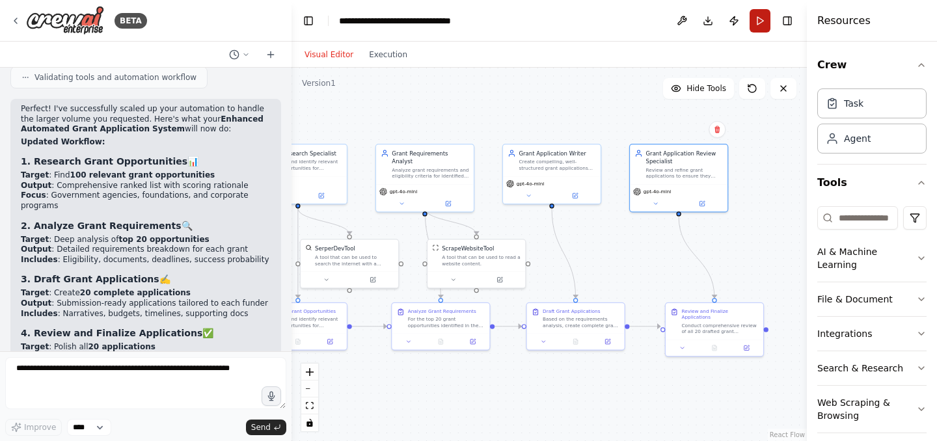
click at [762, 16] on button "Run" at bounding box center [760, 20] width 21 height 23
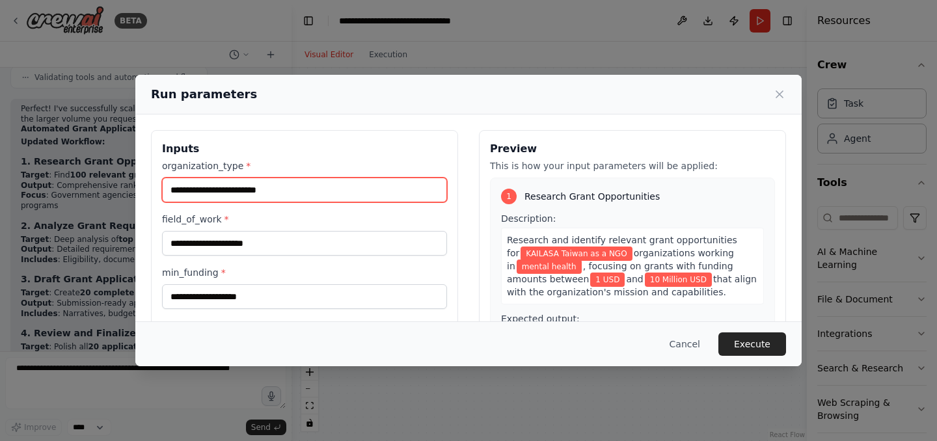
click at [282, 196] on input "organization_type *" at bounding box center [304, 190] width 285 height 25
type input "**********"
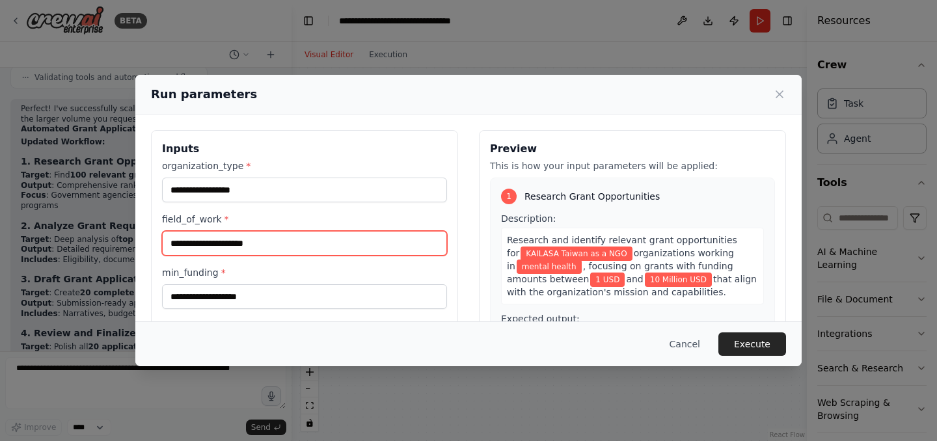
click at [263, 243] on input "field_of_work *" at bounding box center [304, 243] width 285 height 25
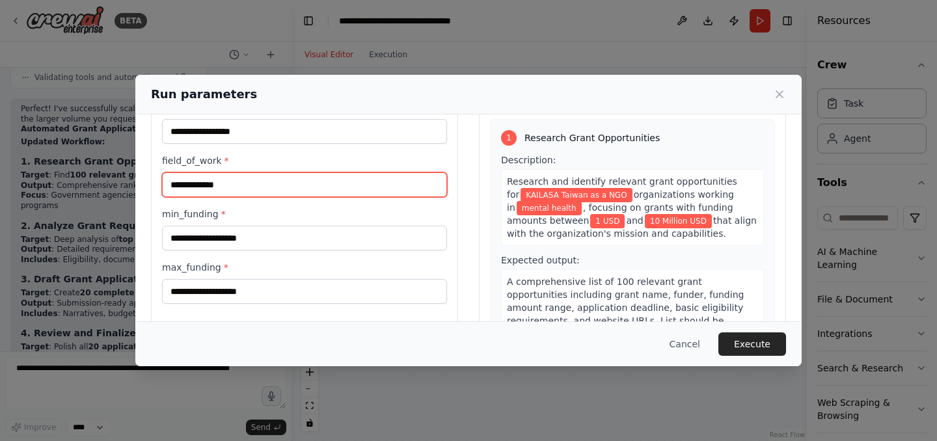
type input "**********"
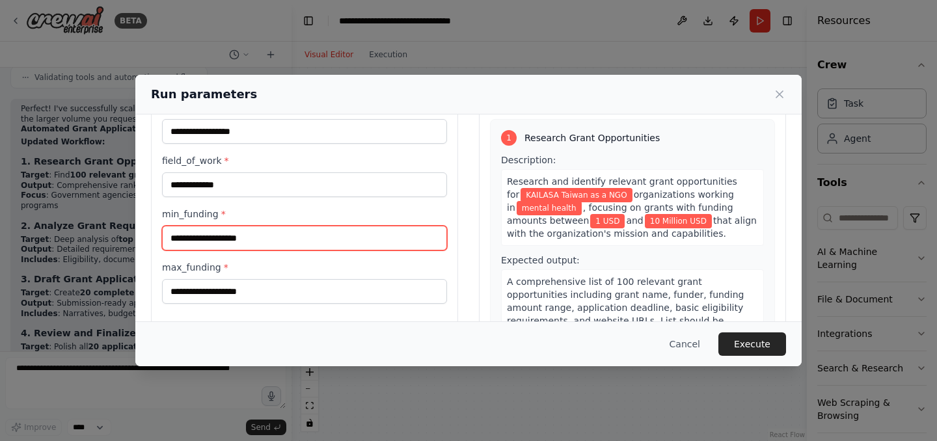
click at [266, 239] on input "min_funding *" at bounding box center [304, 238] width 285 height 25
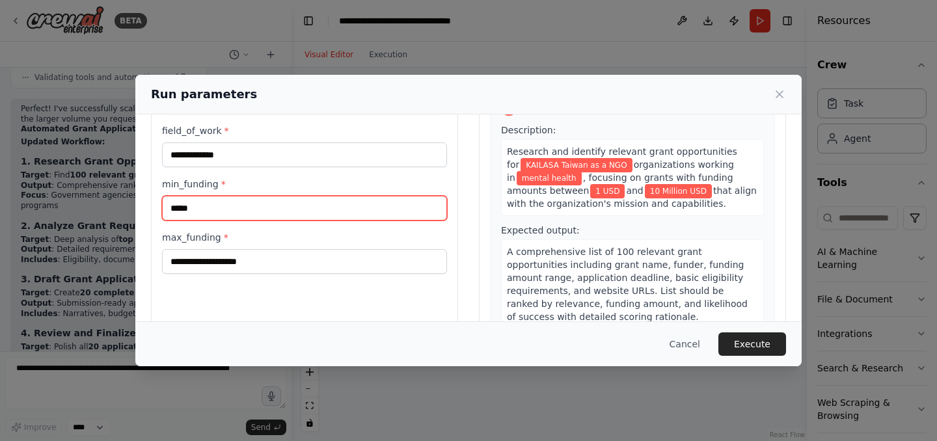
scroll to position [94, 0]
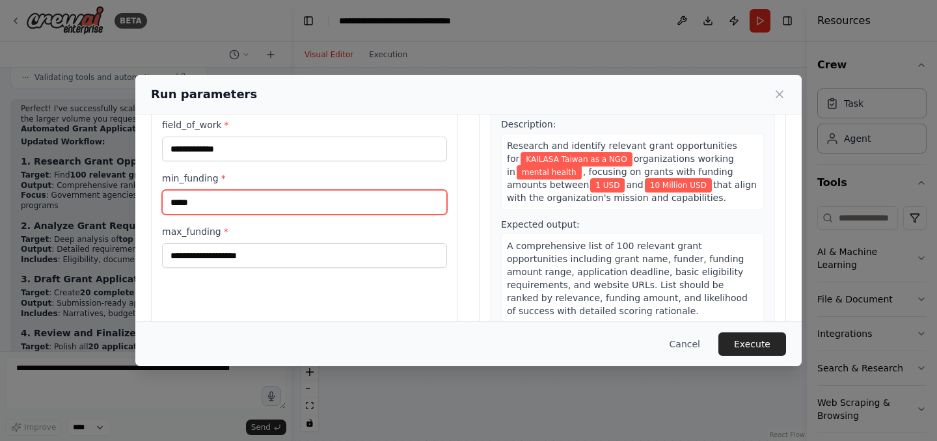
type input "*****"
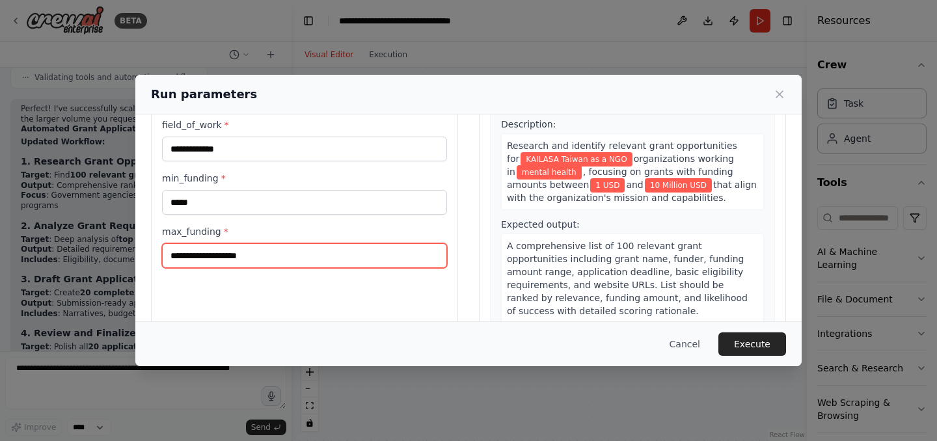
click at [284, 262] on input "max_funding *" at bounding box center [304, 255] width 285 height 25
type input "**********"
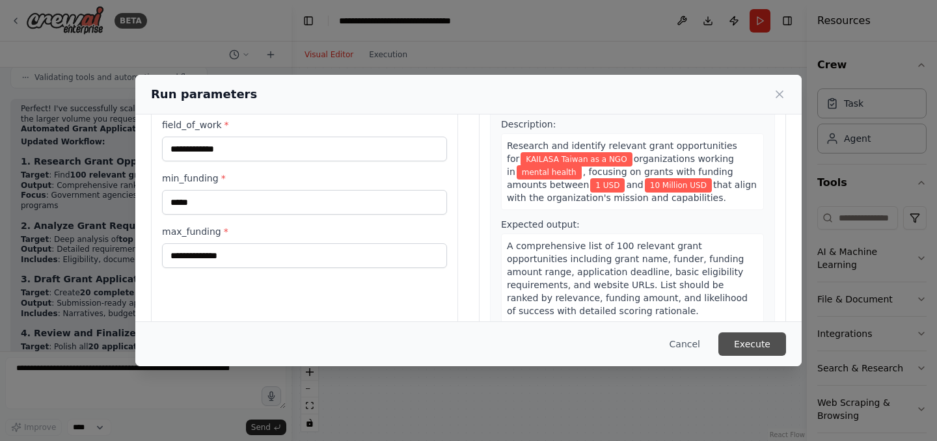
click at [767, 338] on button "Execute" at bounding box center [752, 344] width 68 height 23
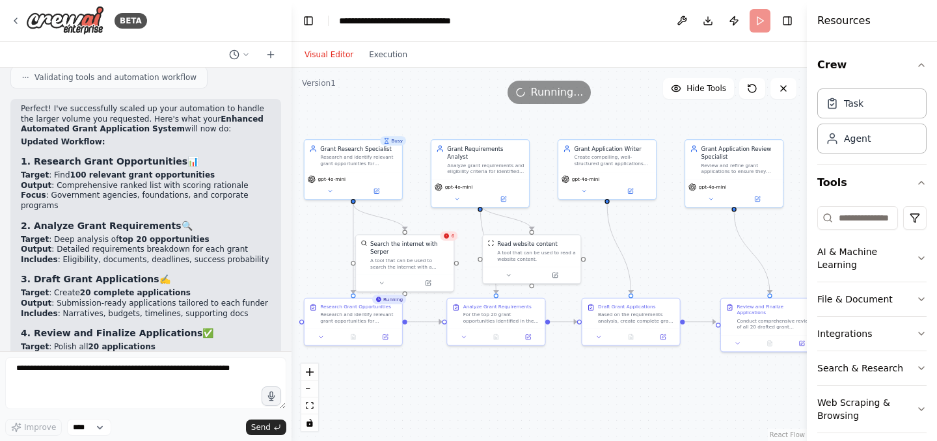
drag, startPoint x: 594, startPoint y: 230, endPoint x: 649, endPoint y: 226, distance: 55.5
click at [649, 226] on div ".deletable-edge-delete-btn { width: 20px; height: 20px; border: 0px solid #ffff…" at bounding box center [549, 255] width 515 height 374
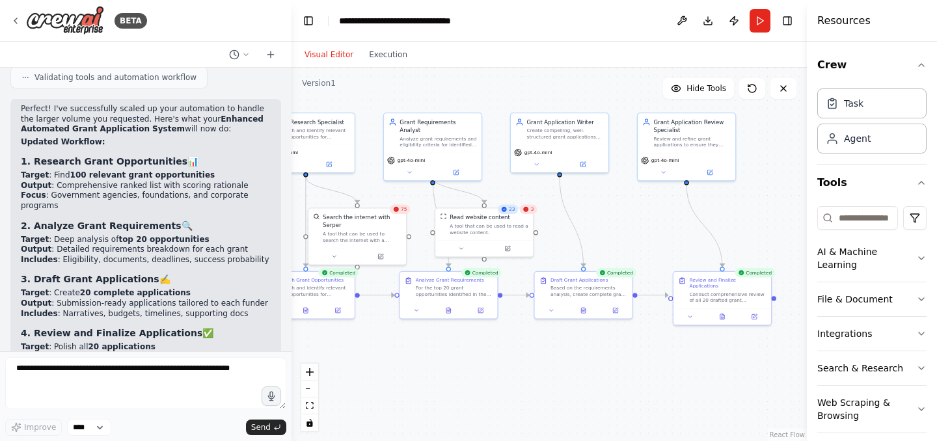
drag, startPoint x: 641, startPoint y: 221, endPoint x: 593, endPoint y: 194, distance: 54.5
click at [593, 194] on div ".deletable-edge-delete-btn { width: 20px; height: 20px; border: 0px solid #ffff…" at bounding box center [549, 255] width 515 height 374
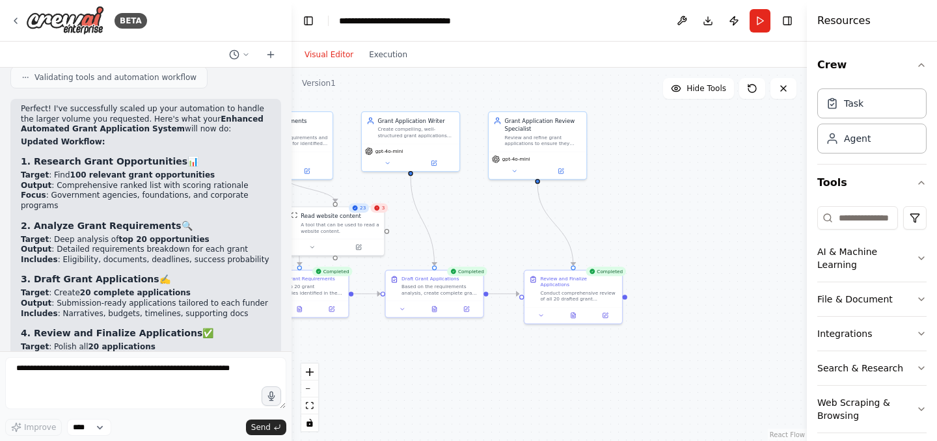
drag, startPoint x: 629, startPoint y: 199, endPoint x: 480, endPoint y: 198, distance: 149.0
click at [480, 198] on div ".deletable-edge-delete-btn { width: 20px; height: 20px; border: 0px solid #ffff…" at bounding box center [549, 255] width 515 height 374
click at [566, 290] on div "Conduct comprehensive review of all 20 drafted grant applications to ensure the…" at bounding box center [582, 294] width 77 height 13
click at [610, 315] on div at bounding box center [577, 314] width 98 height 16
click at [610, 312] on icon at bounding box center [609, 314] width 5 height 5
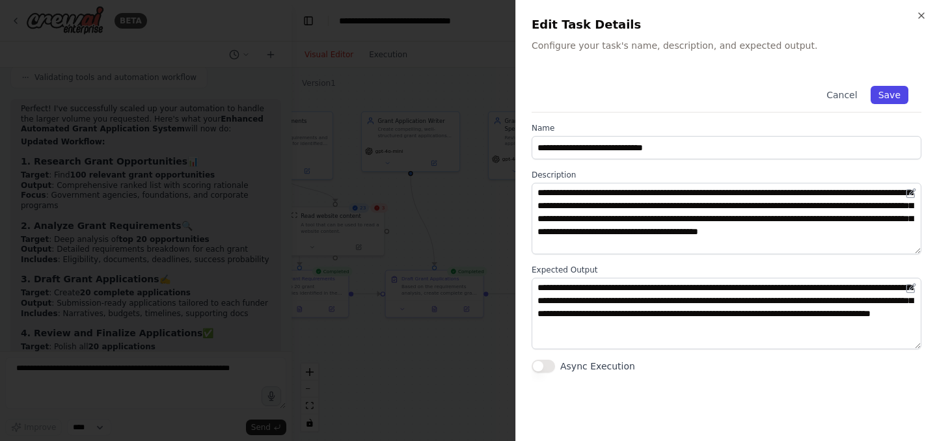
click at [888, 96] on button "Save" at bounding box center [890, 95] width 38 height 18
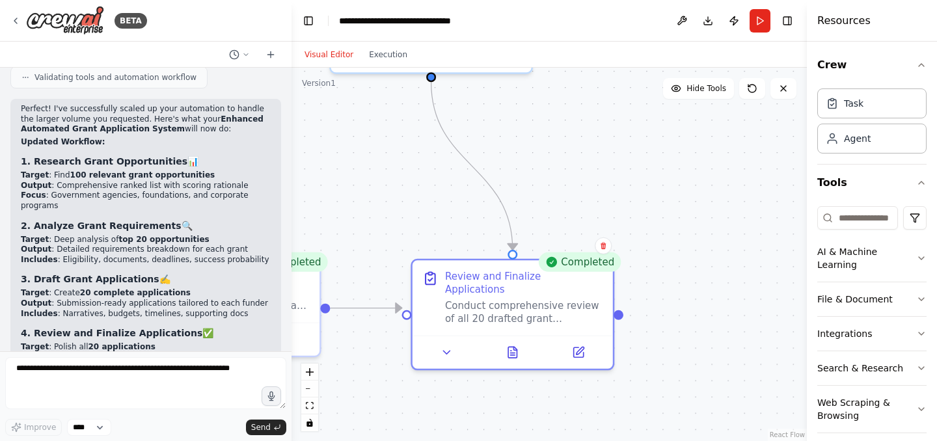
drag, startPoint x: 558, startPoint y: 267, endPoint x: 588, endPoint y: 126, distance: 143.7
click at [588, 126] on div ".deletable-edge-delete-btn { width: 20px; height: 20px; border: 0px solid #ffff…" at bounding box center [549, 255] width 515 height 374
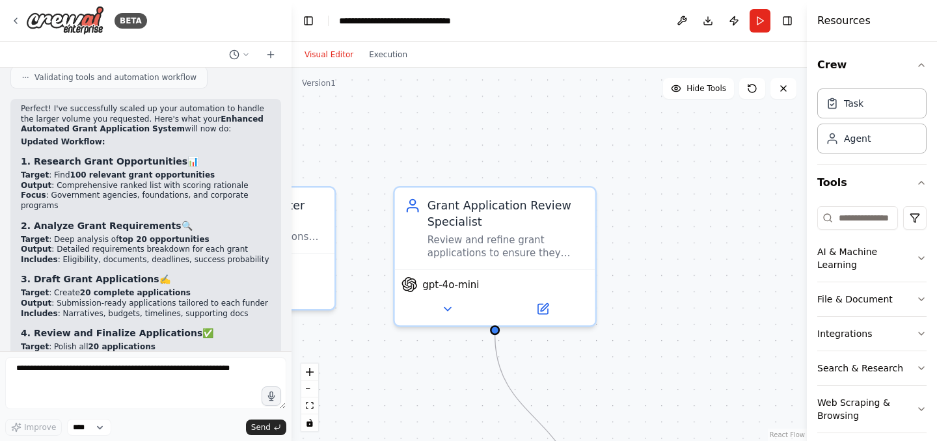
drag, startPoint x: 584, startPoint y: 173, endPoint x: 647, endPoint y: 426, distance: 261.0
click at [647, 426] on div ".deletable-edge-delete-btn { width: 20px; height: 20px; border: 0px solid #ffff…" at bounding box center [549, 255] width 515 height 374
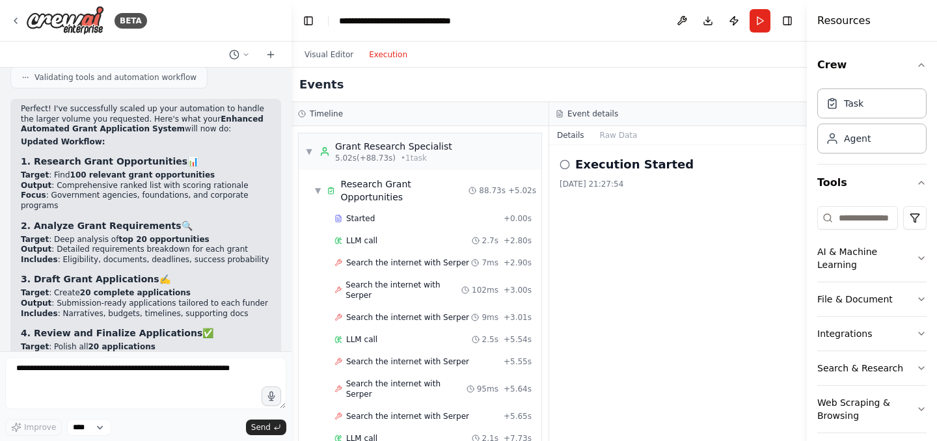
click at [388, 57] on button "Execution" at bounding box center [388, 55] width 54 height 16
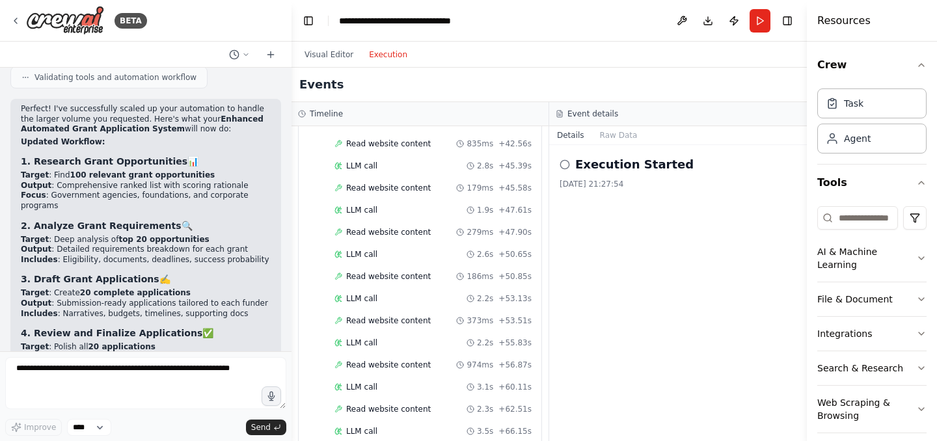
scroll to position [3649, 0]
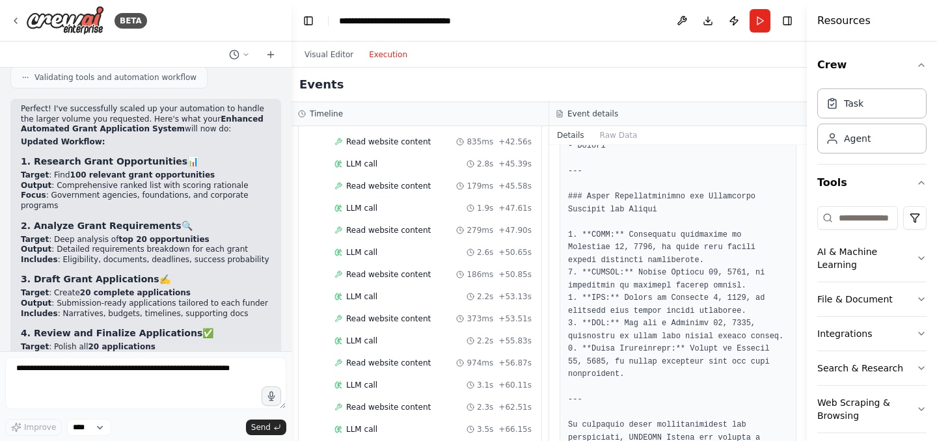
scroll to position [2367, 0]
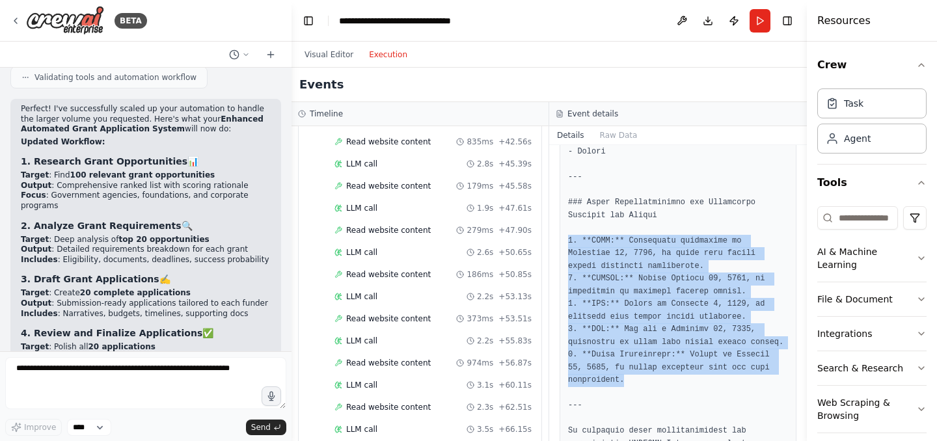
drag, startPoint x: 634, startPoint y: 384, endPoint x: 565, endPoint y: 238, distance: 161.5
copy pre "1. **NIMH:** Prioritize submission by [DATE], to align with mental health aware…"
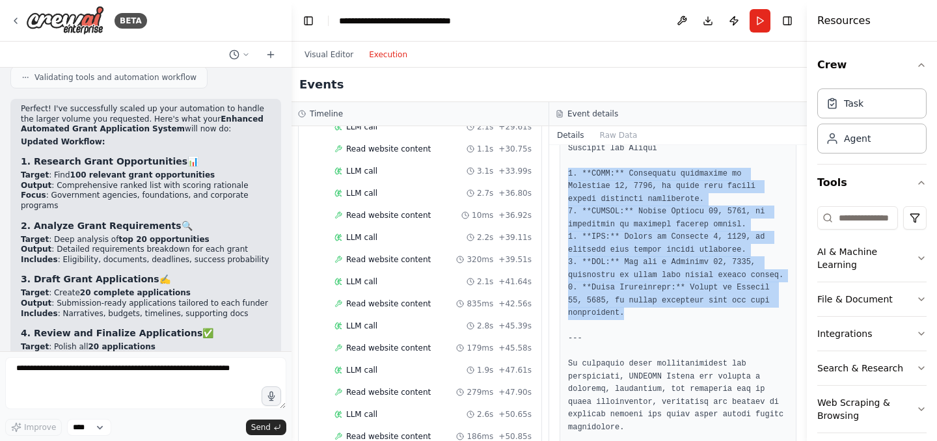
scroll to position [3336, 0]
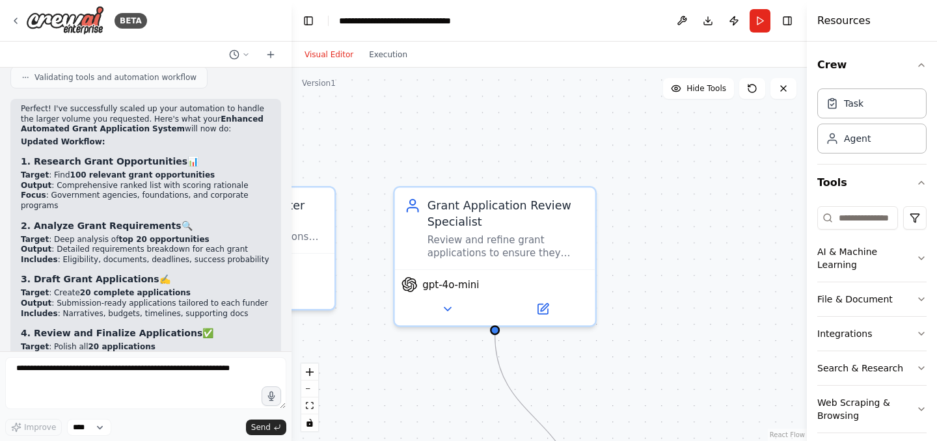
click at [316, 51] on button "Visual Editor" at bounding box center [329, 55] width 64 height 16
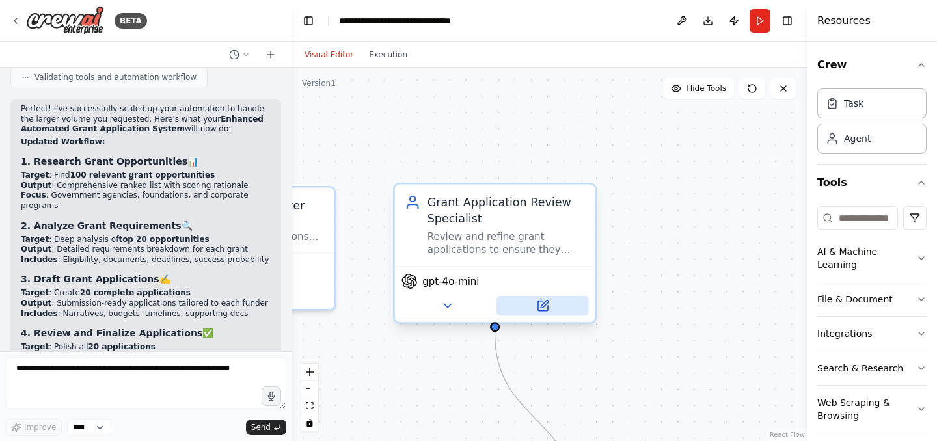
click at [537, 306] on icon at bounding box center [542, 306] width 10 height 10
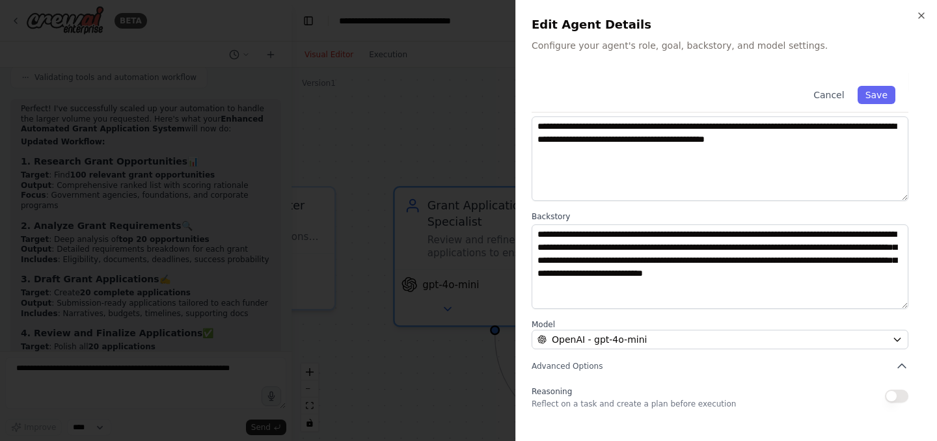
scroll to position [0, 0]
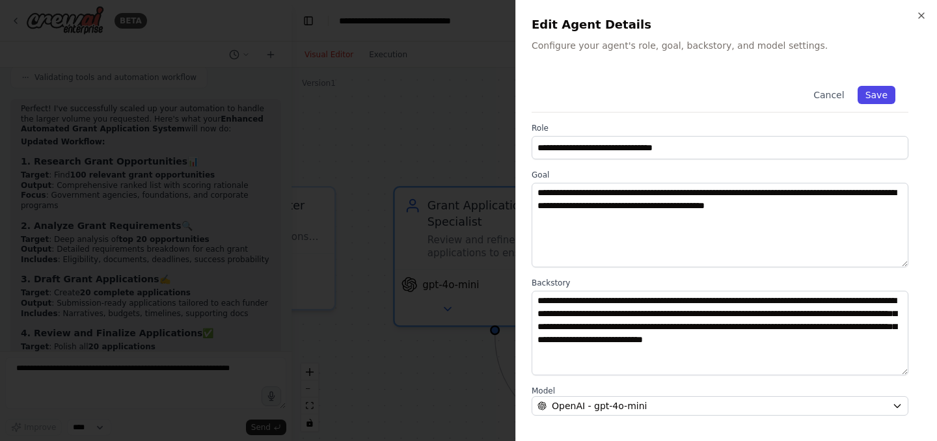
click at [885, 97] on button "Save" at bounding box center [877, 95] width 38 height 18
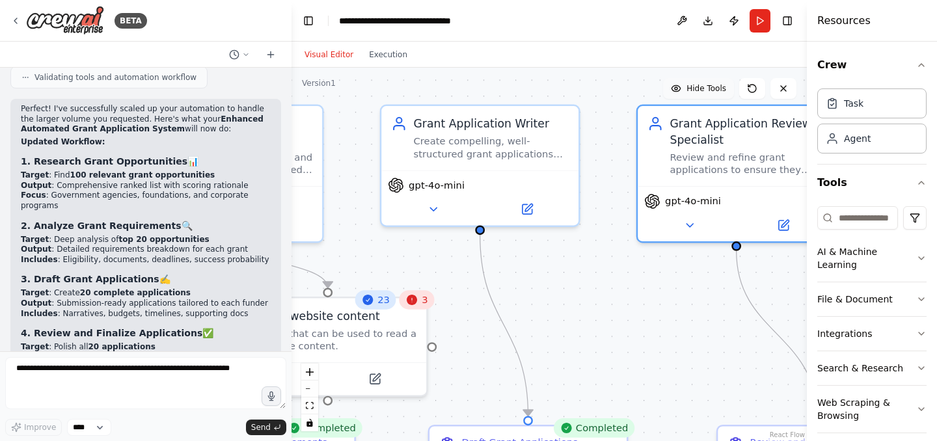
drag, startPoint x: 486, startPoint y: 159, endPoint x: 727, endPoint y: 78, distance: 254.1
click at [727, 78] on div "Version 1 Hide Tools .deletable-edge-delete-btn { width: 20px; height: 20px; bo…" at bounding box center [549, 255] width 515 height 374
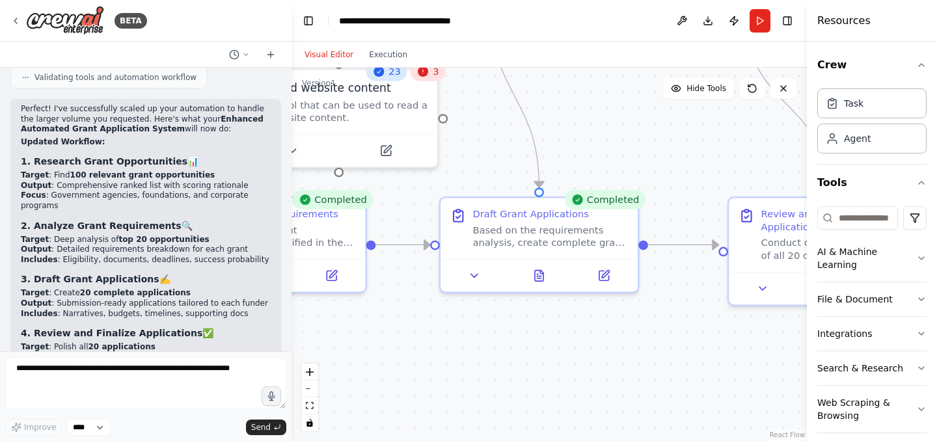
drag, startPoint x: 575, startPoint y: 282, endPoint x: 586, endPoint y: 54, distance: 228.7
click at [586, 54] on div "Visual Editor Execution Version 1 Hide Tools .deletable-edge-delete-btn { width…" at bounding box center [549, 242] width 515 height 400
click at [603, 275] on icon at bounding box center [604, 273] width 10 height 10
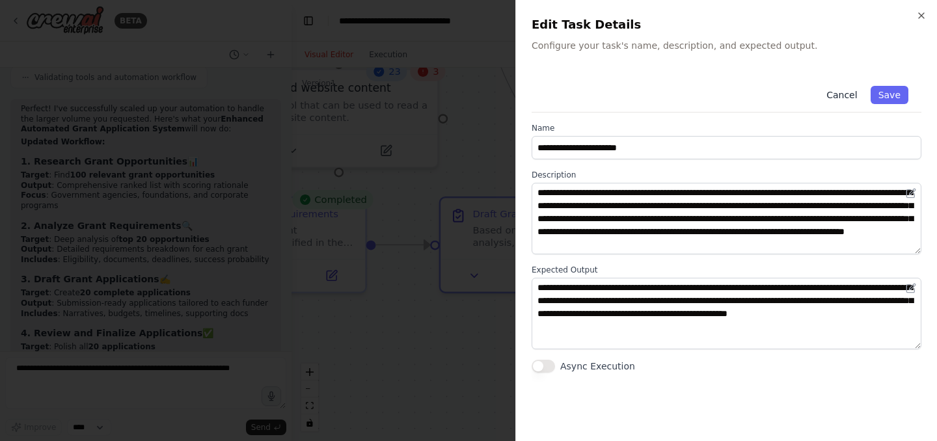
click at [837, 96] on button "Cancel" at bounding box center [842, 95] width 46 height 18
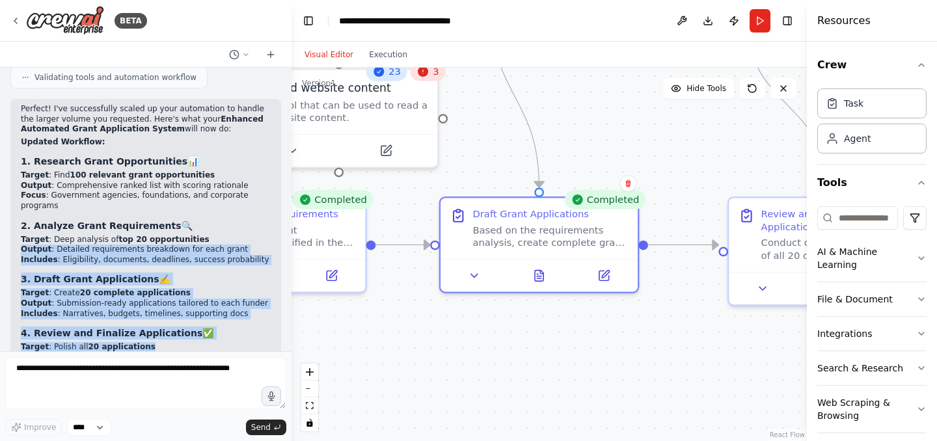
drag, startPoint x: 221, startPoint y: 290, endPoint x: 225, endPoint y: 181, distance: 108.8
click at [225, 181] on div "Perfect! I've successfully scaled up your automation to handle the larger volum…" at bounding box center [146, 303] width 250 height 399
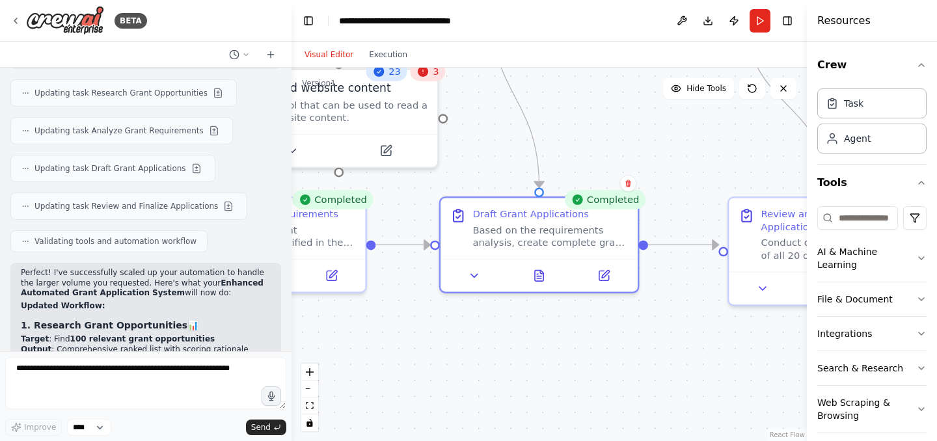
scroll to position [1610, 0]
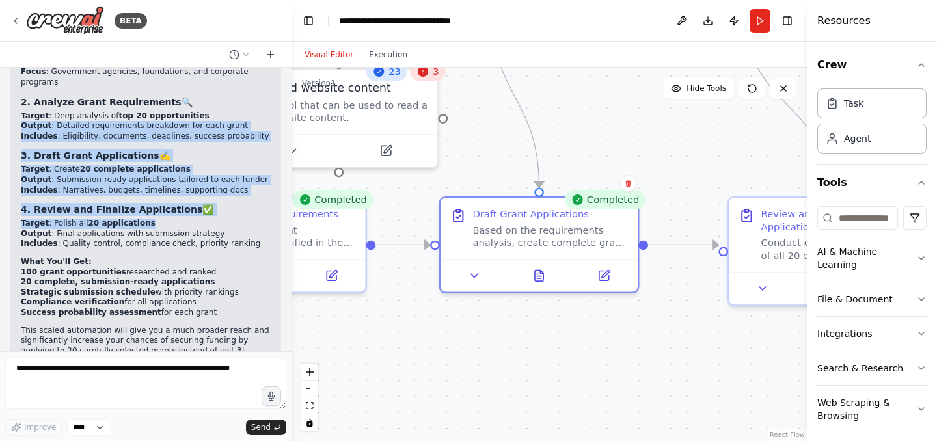
click at [269, 53] on icon at bounding box center [270, 54] width 10 height 10
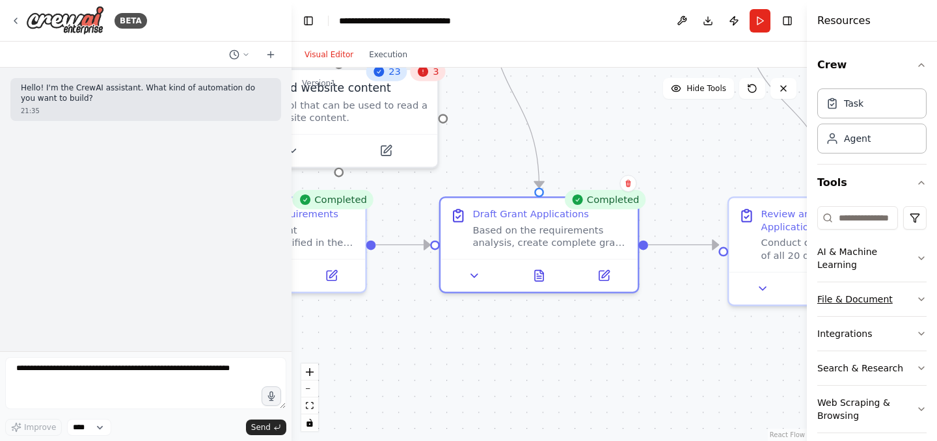
click at [854, 291] on button "File & Document" at bounding box center [871, 299] width 109 height 34
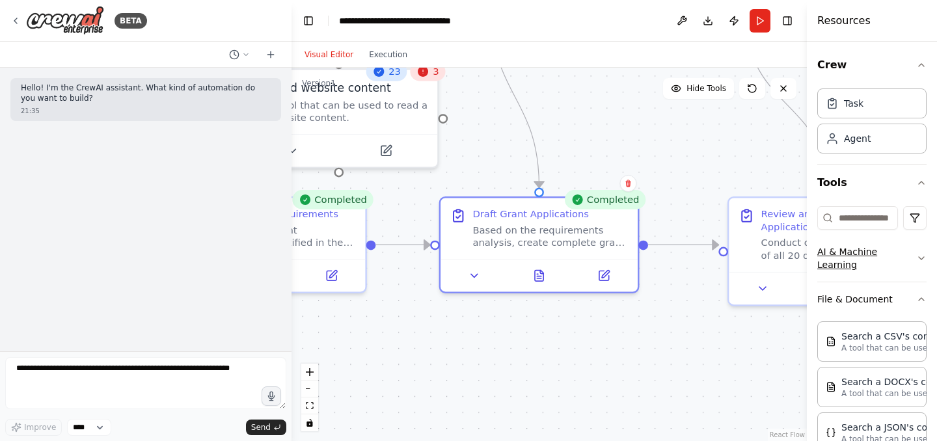
click at [837, 252] on button "AI & Machine Learning" at bounding box center [871, 258] width 109 height 47
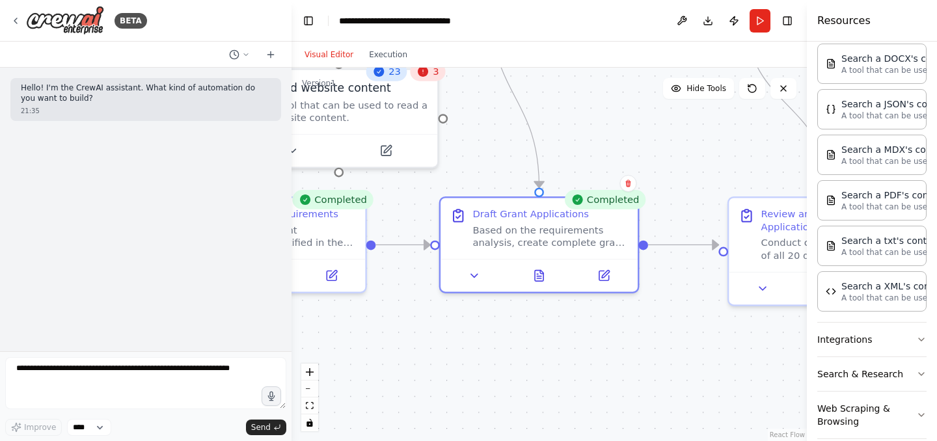
scroll to position [535, 0]
